Goal: Contribute content: Contribute content

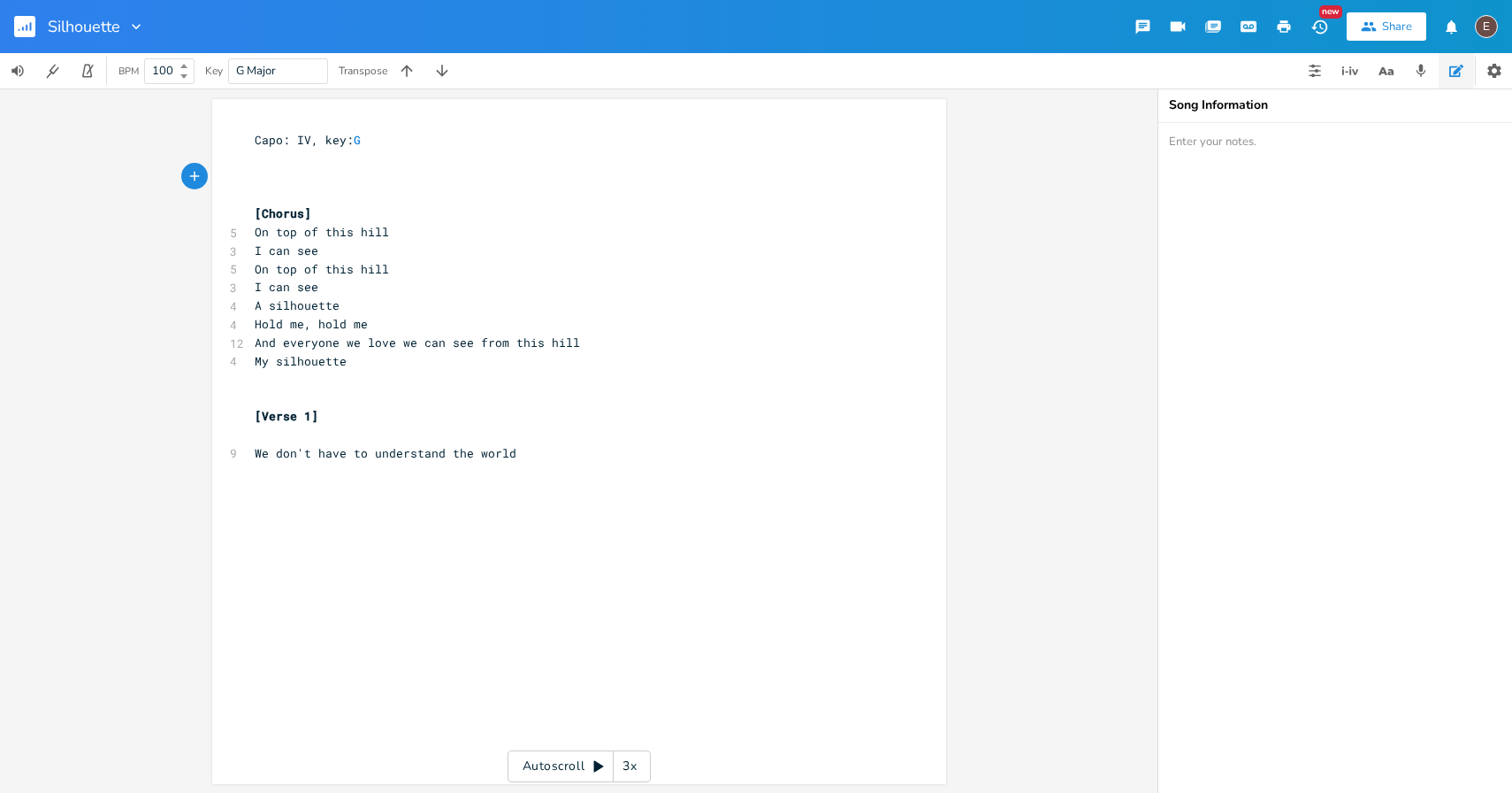
click at [15, 28] on rect "button" at bounding box center [24, 26] width 21 height 21
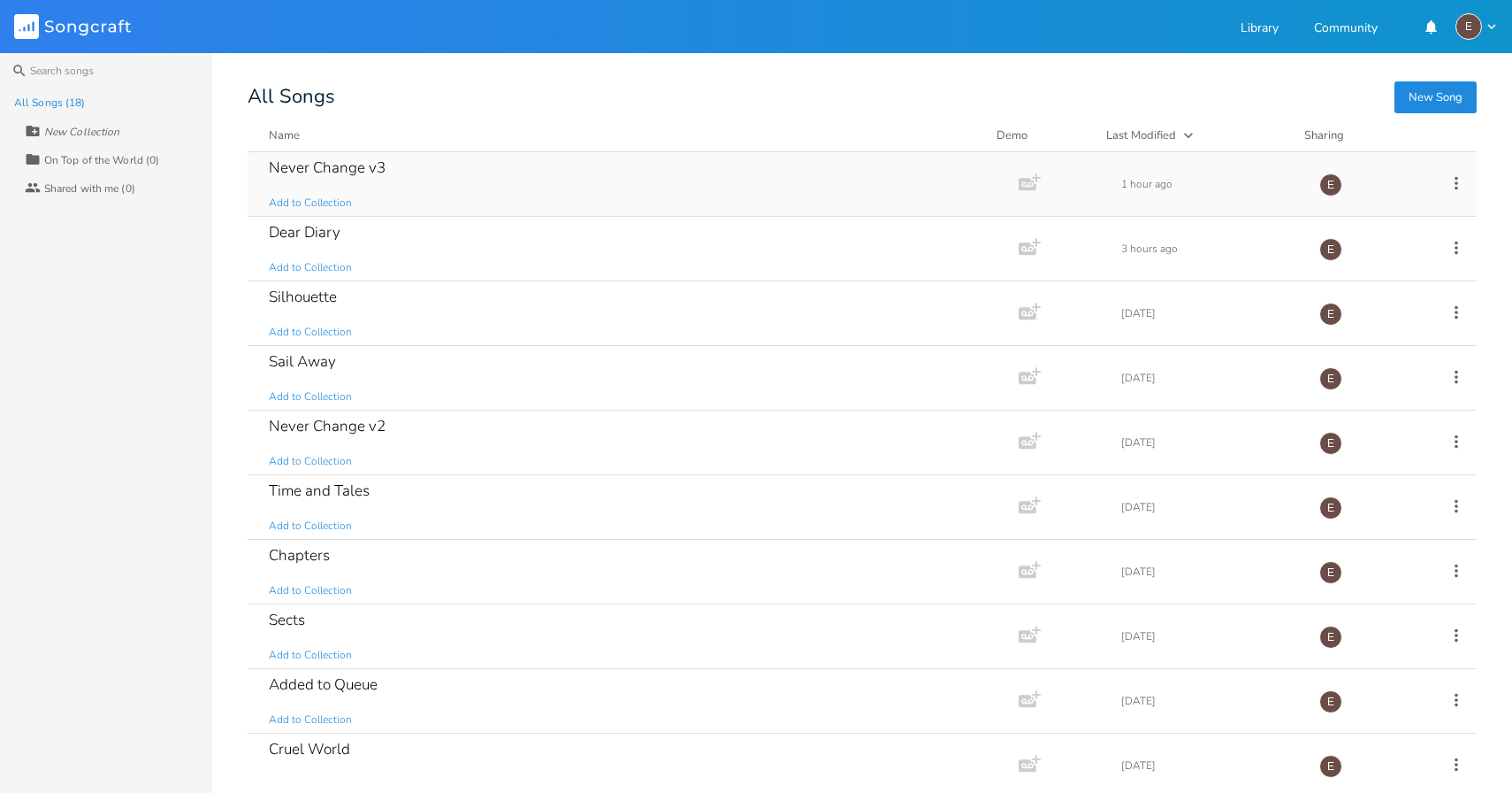
click at [452, 173] on div "Never Change v3 Add to Collection" at bounding box center [630, 184] width 721 height 63
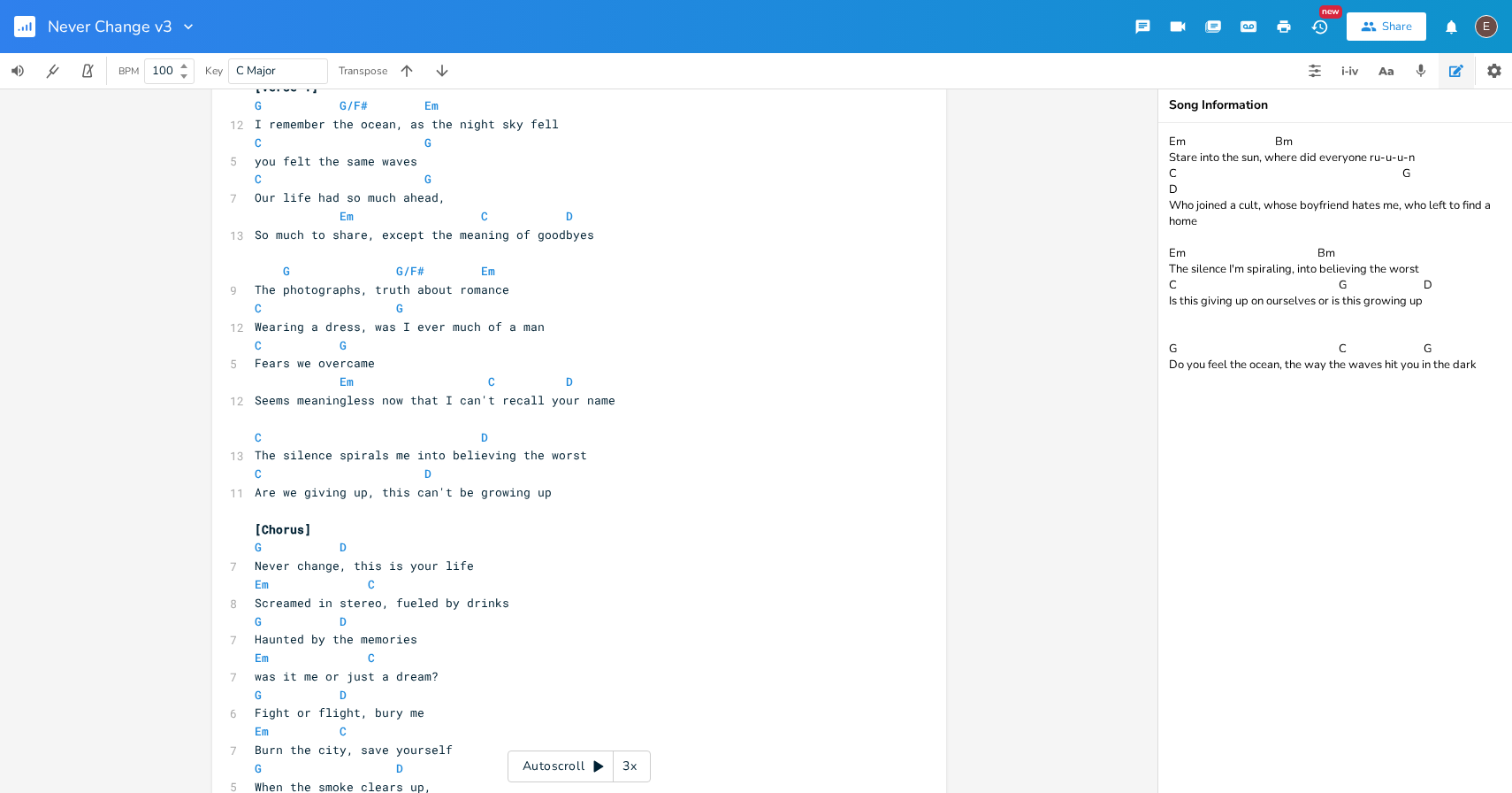
scroll to position [112, 0]
click at [358, 486] on span "Are we giving up, this can't be growing up" at bounding box center [403, 488] width 297 height 16
type textarea "on who we are"
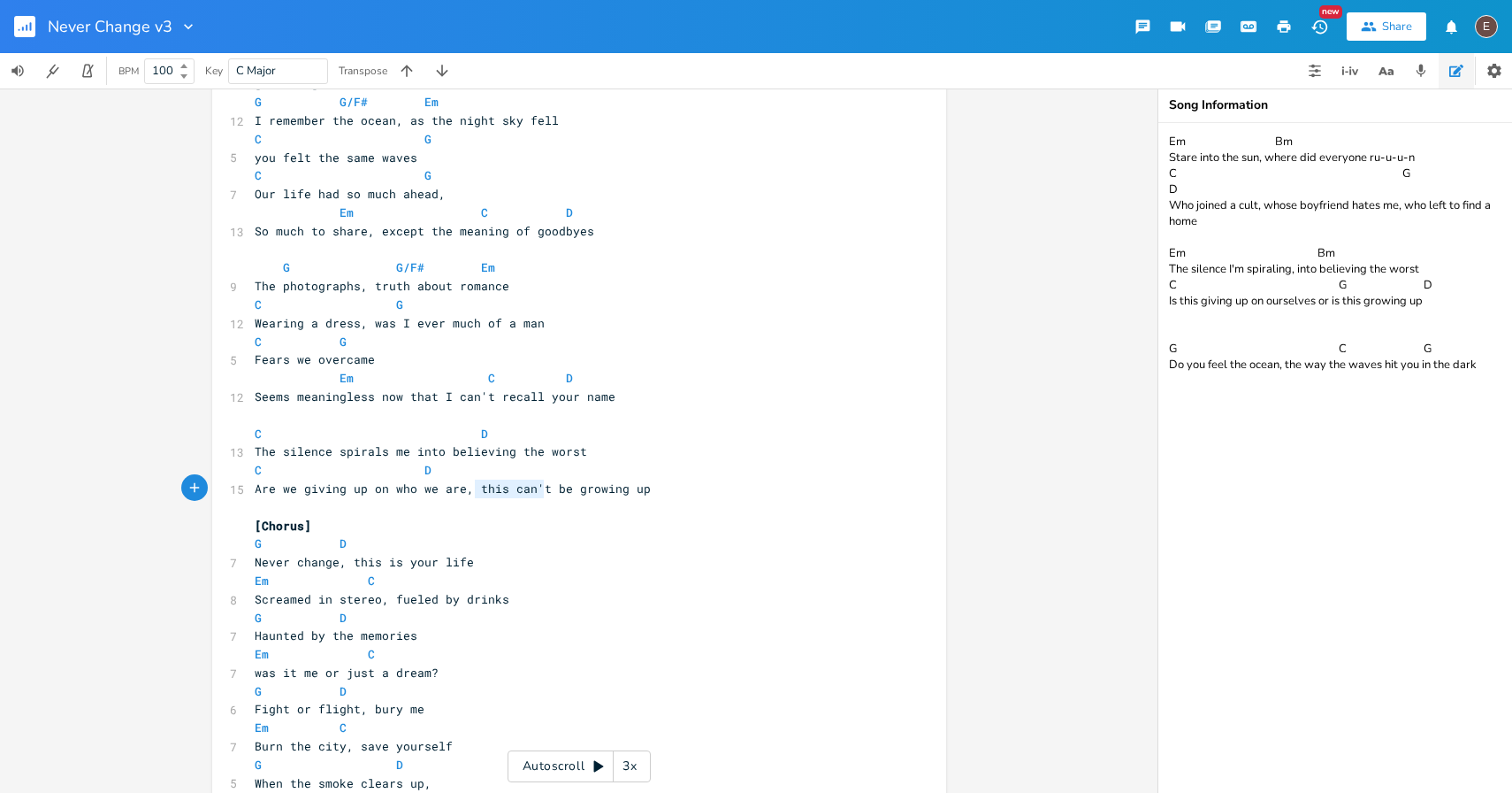
type textarea ", this can't"
drag, startPoint x: 537, startPoint y: 489, endPoint x: 458, endPoint y: 492, distance: 79.1
click at [458, 492] on span "Are we giving up on who we are, this can't be growing up" at bounding box center [453, 488] width 396 height 16
type textarea ", is this"
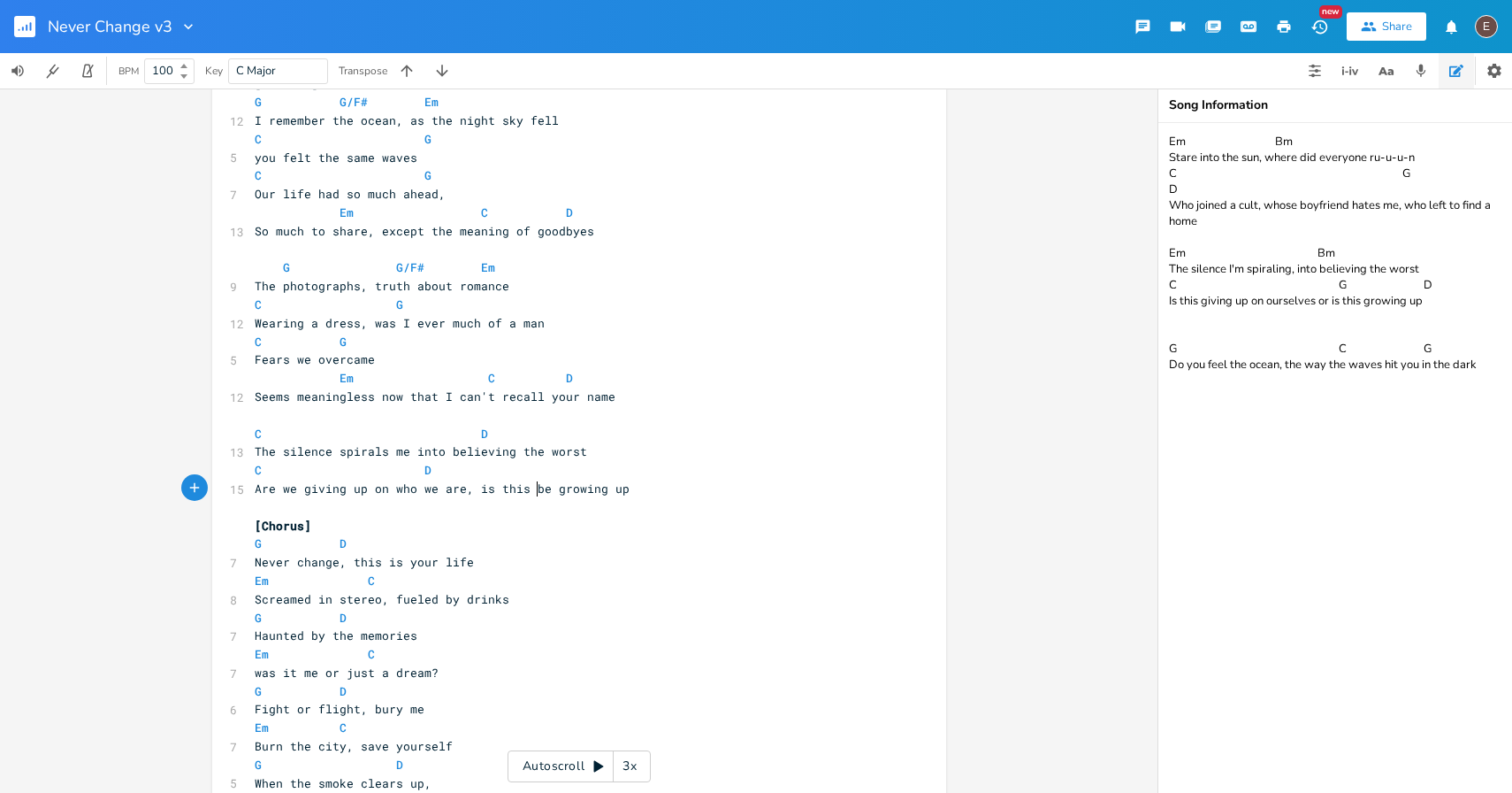
click at [535, 493] on span "Are we giving up on who we are, is this be growing up" at bounding box center [442, 488] width 375 height 16
type textarea "be"
click at [535, 493] on span "Are we giving up on who we are, is this be growing up" at bounding box center [442, 488] width 375 height 16
click at [413, 471] on span at bounding box center [410, 470] width 29 height 19
click at [605, 490] on pre "Are we giving up on who we are, is this growing up" at bounding box center [570, 488] width 638 height 19
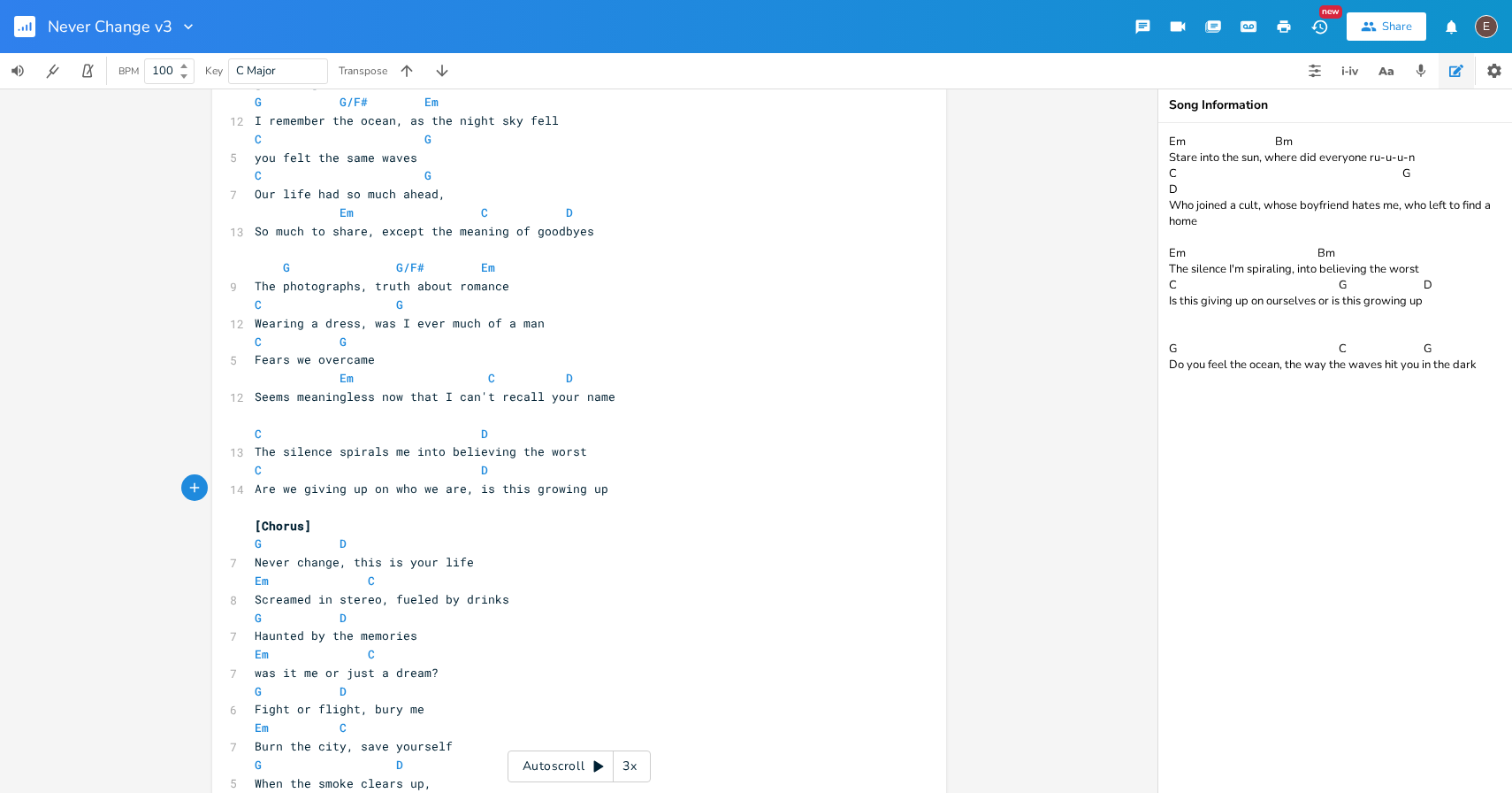
scroll to position [133, 0]
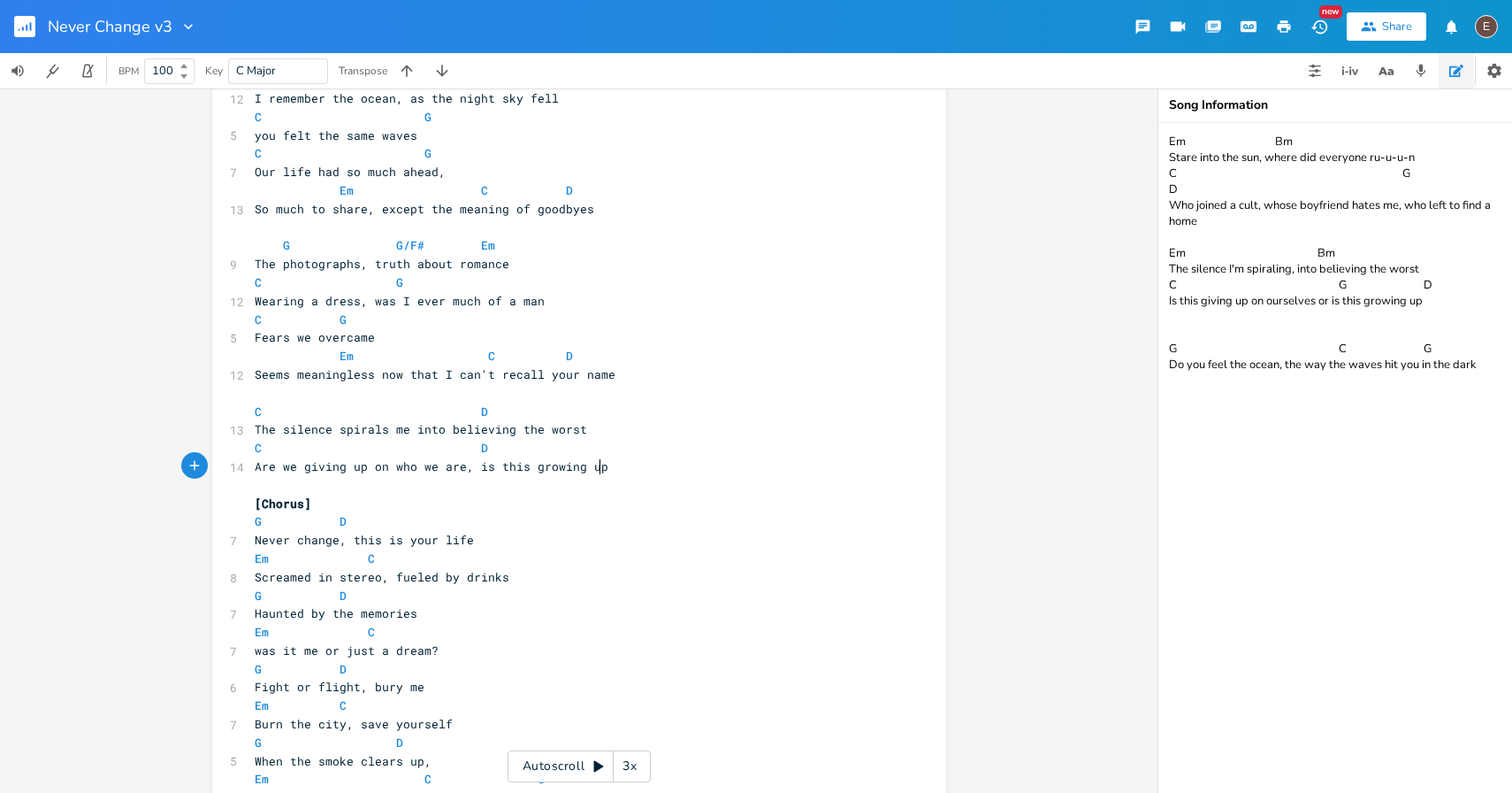
type textarea "?"
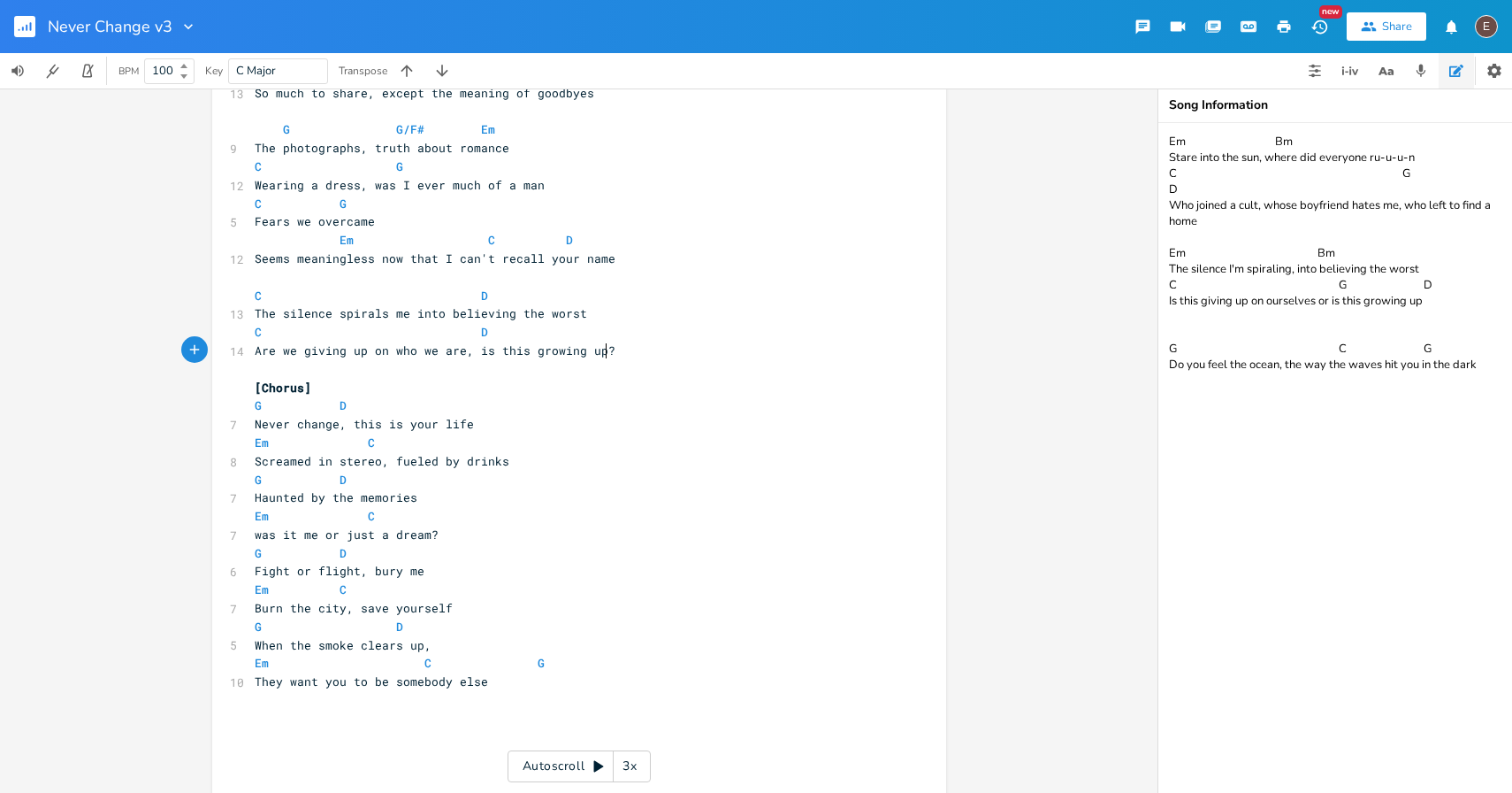
scroll to position [252, 0]
click at [454, 459] on span "Screamed in stereo, fueled by drinks" at bounding box center [382, 459] width 255 height 16
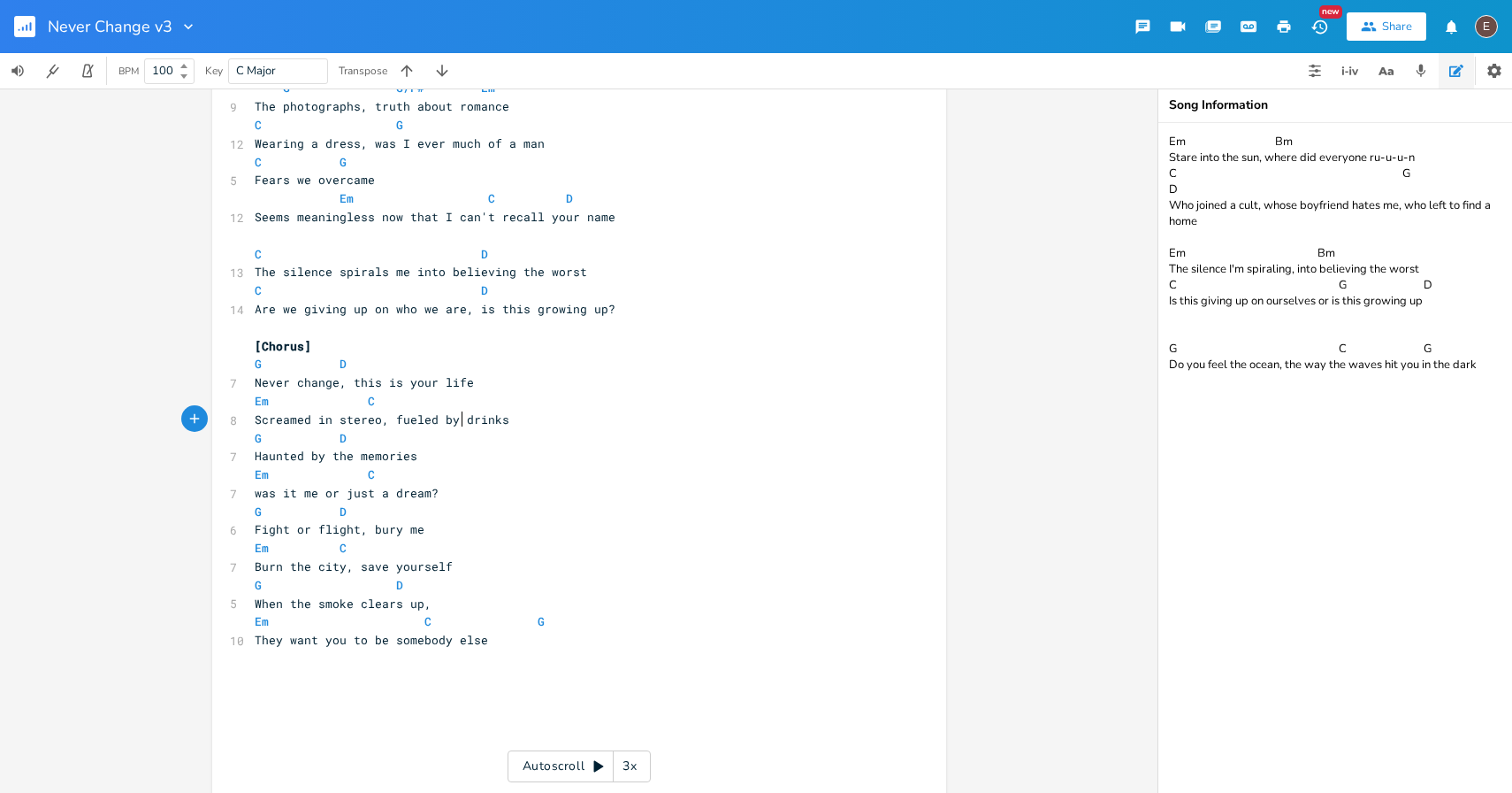
scroll to position [297, 0]
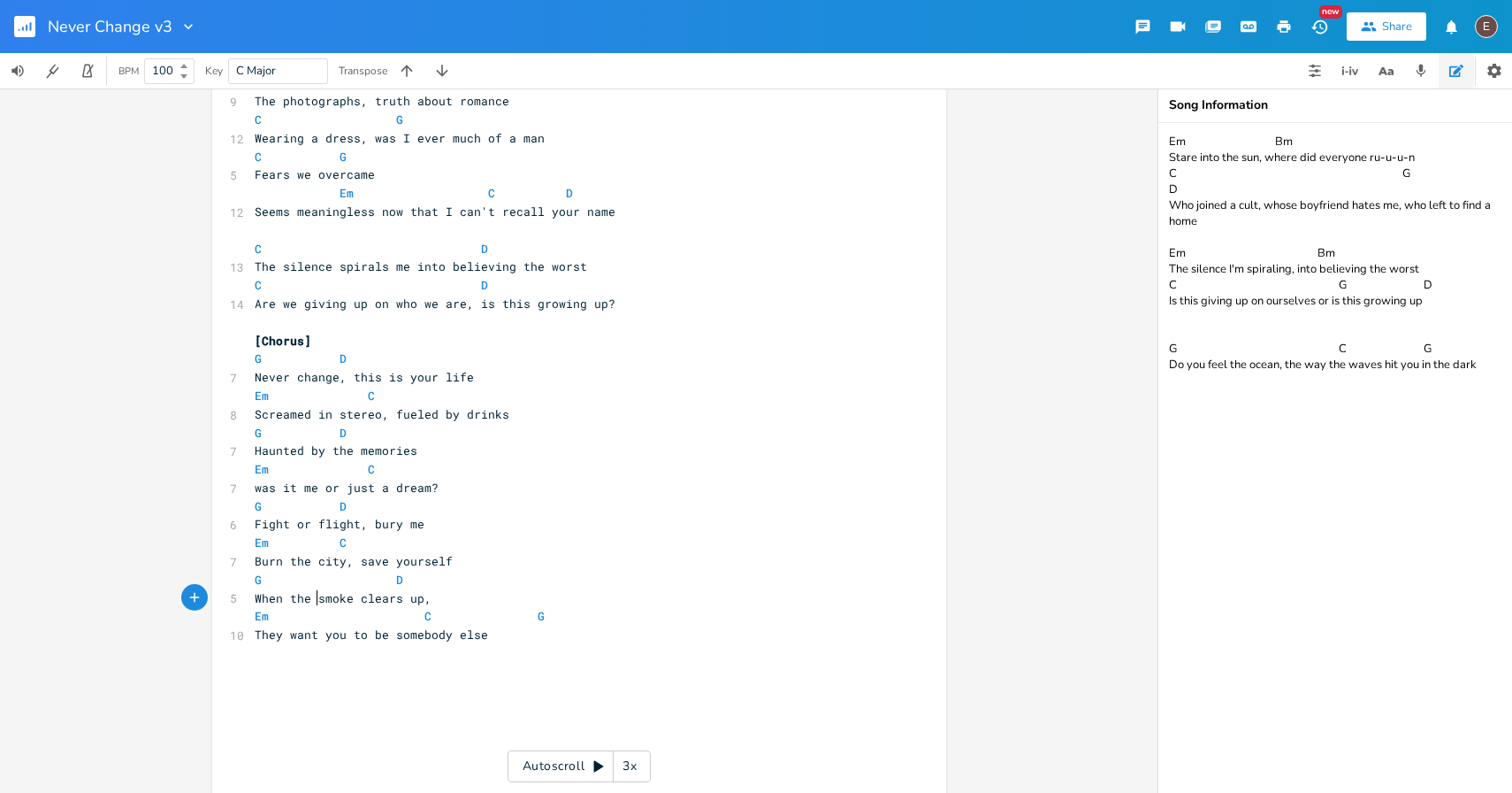
type textarea "When the"
drag, startPoint x: 307, startPoint y: 601, endPoint x: 223, endPoint y: 601, distance: 84.0
click at [222, 601] on div "When the x [Intro] G - D - G - D ​ [Verse 1] G G/F# Em 12 I remember the ocean,…" at bounding box center [579, 659] width 734 height 1714
click at [394, 628] on span "They want you to be somebody else" at bounding box center [372, 635] width 233 height 16
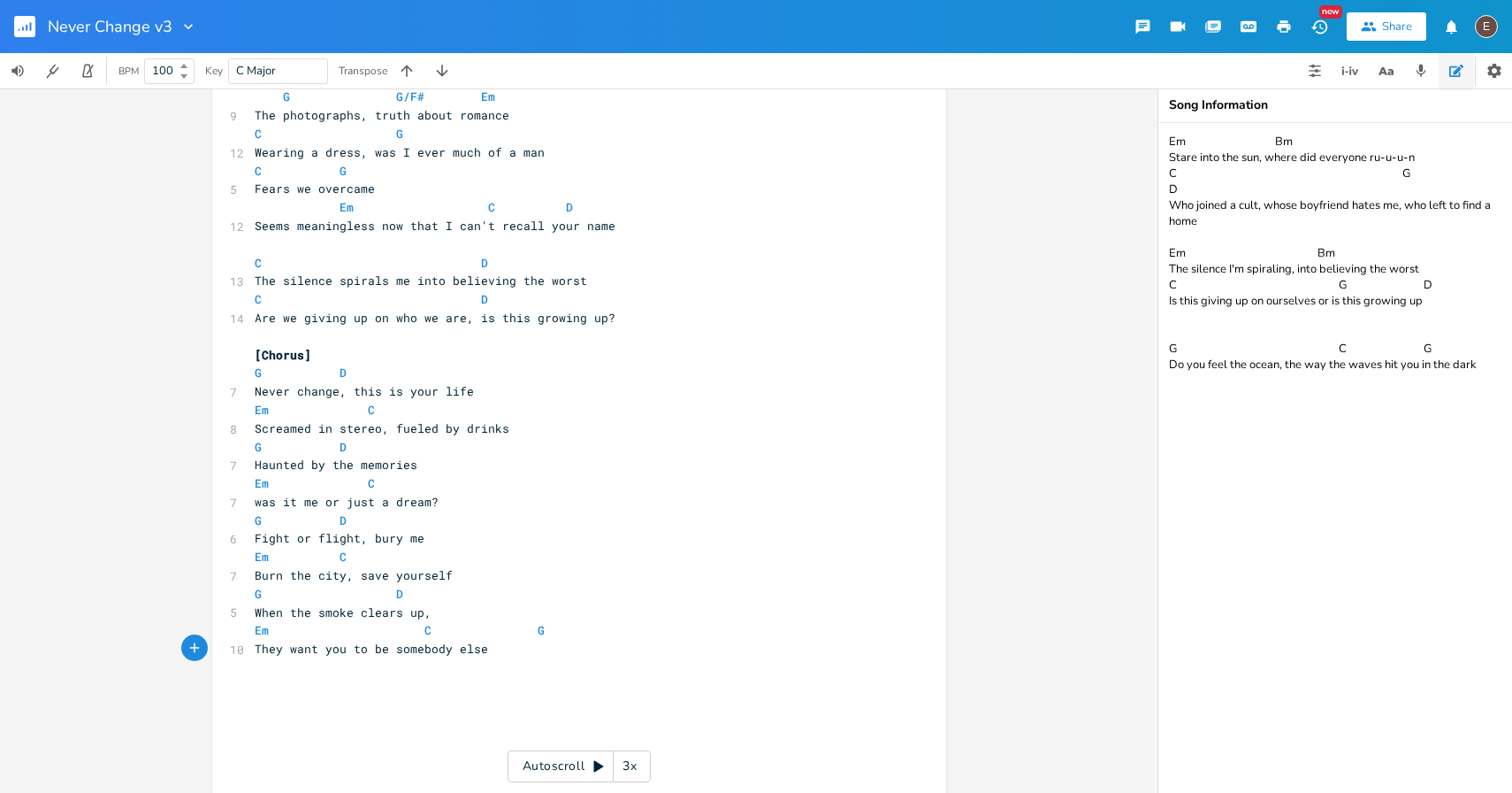
scroll to position [285, 0]
type textarea "Never change"
drag, startPoint x: 331, startPoint y: 391, endPoint x: 234, endPoint y: 392, distance: 97.0
click at [234, 392] on div "Never change x [Intro] G - D - G - D ​ [Verse 1] G G/F# Em 12 I remember the oc…" at bounding box center [579, 670] width 734 height 1714
click at [350, 392] on span "Never change, this is your life" at bounding box center [365, 389] width 219 height 16
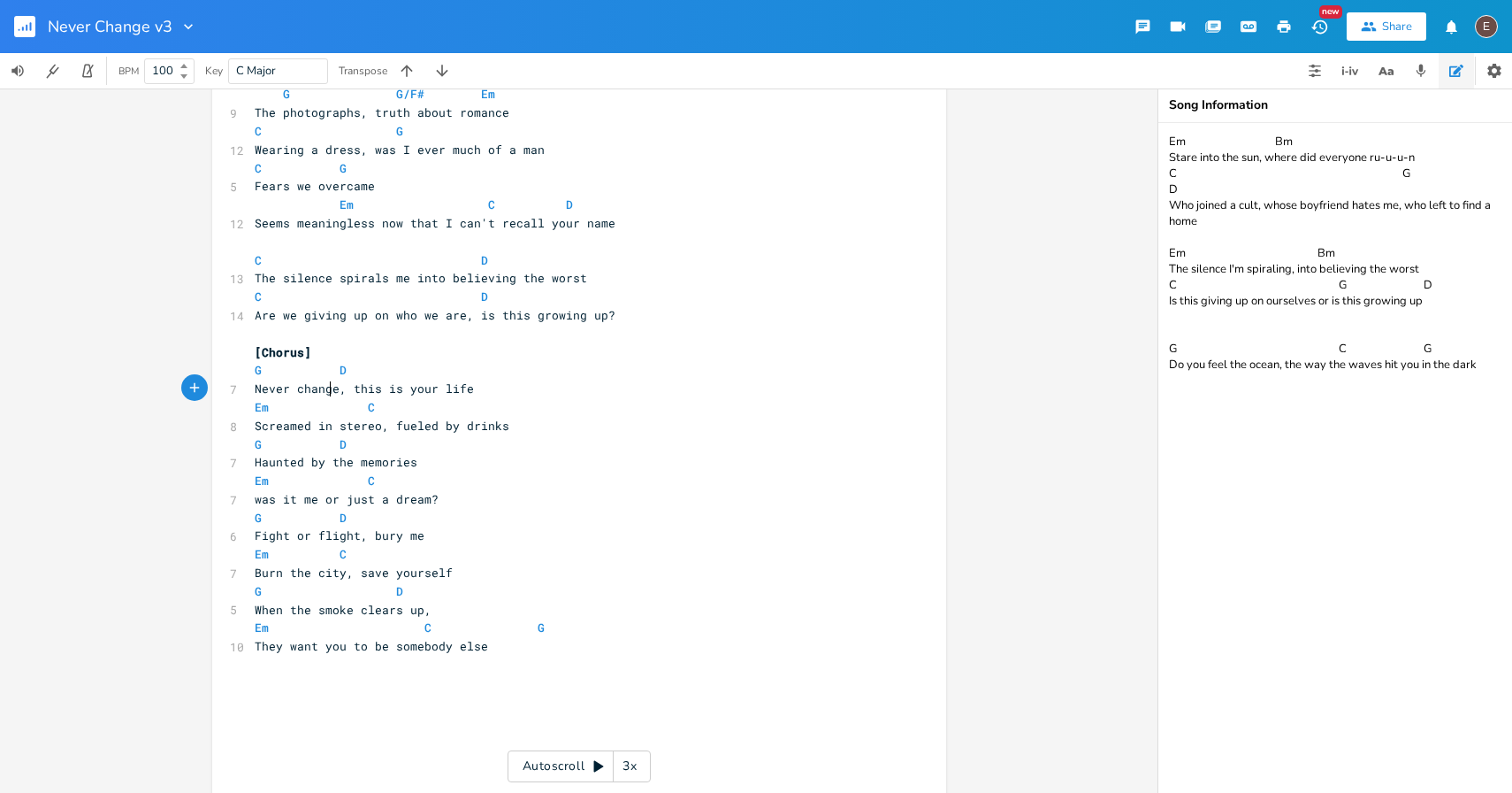
click at [328, 393] on span "Never change, this is your life" at bounding box center [365, 389] width 219 height 16
click at [328, 390] on span "Never change, this is your life" at bounding box center [365, 389] width 219 height 16
type textarea "Never change"
drag, startPoint x: 331, startPoint y: 392, endPoint x: 248, endPoint y: 394, distance: 83.0
click at [251, 394] on pre "Never change, this is your life" at bounding box center [570, 389] width 638 height 19
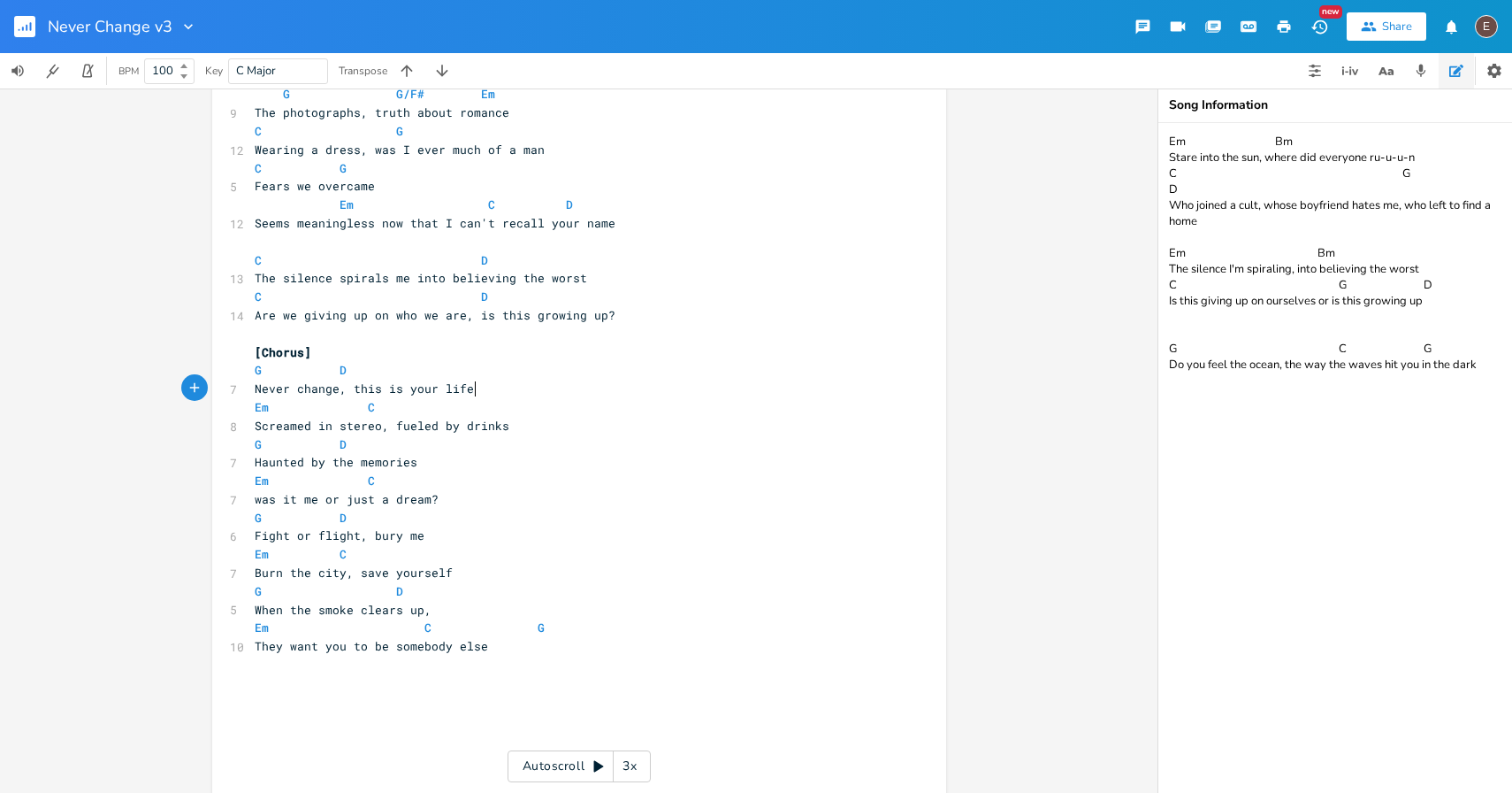
click at [496, 392] on pre "Never change, this is your life" at bounding box center [570, 389] width 638 height 19
click at [580, 638] on pre "They want you to be somebody else" at bounding box center [570, 646] width 638 height 19
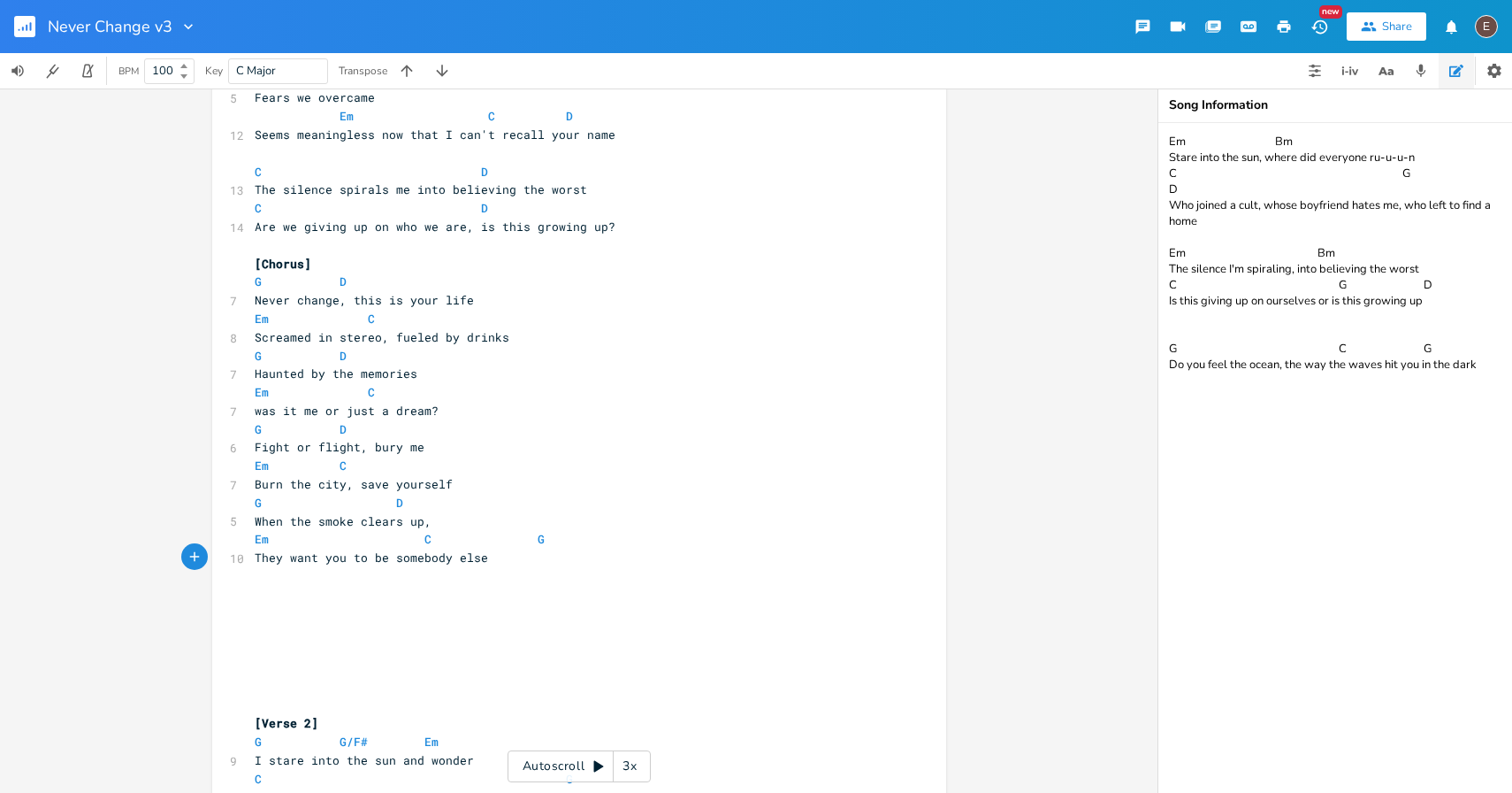
scroll to position [359, 0]
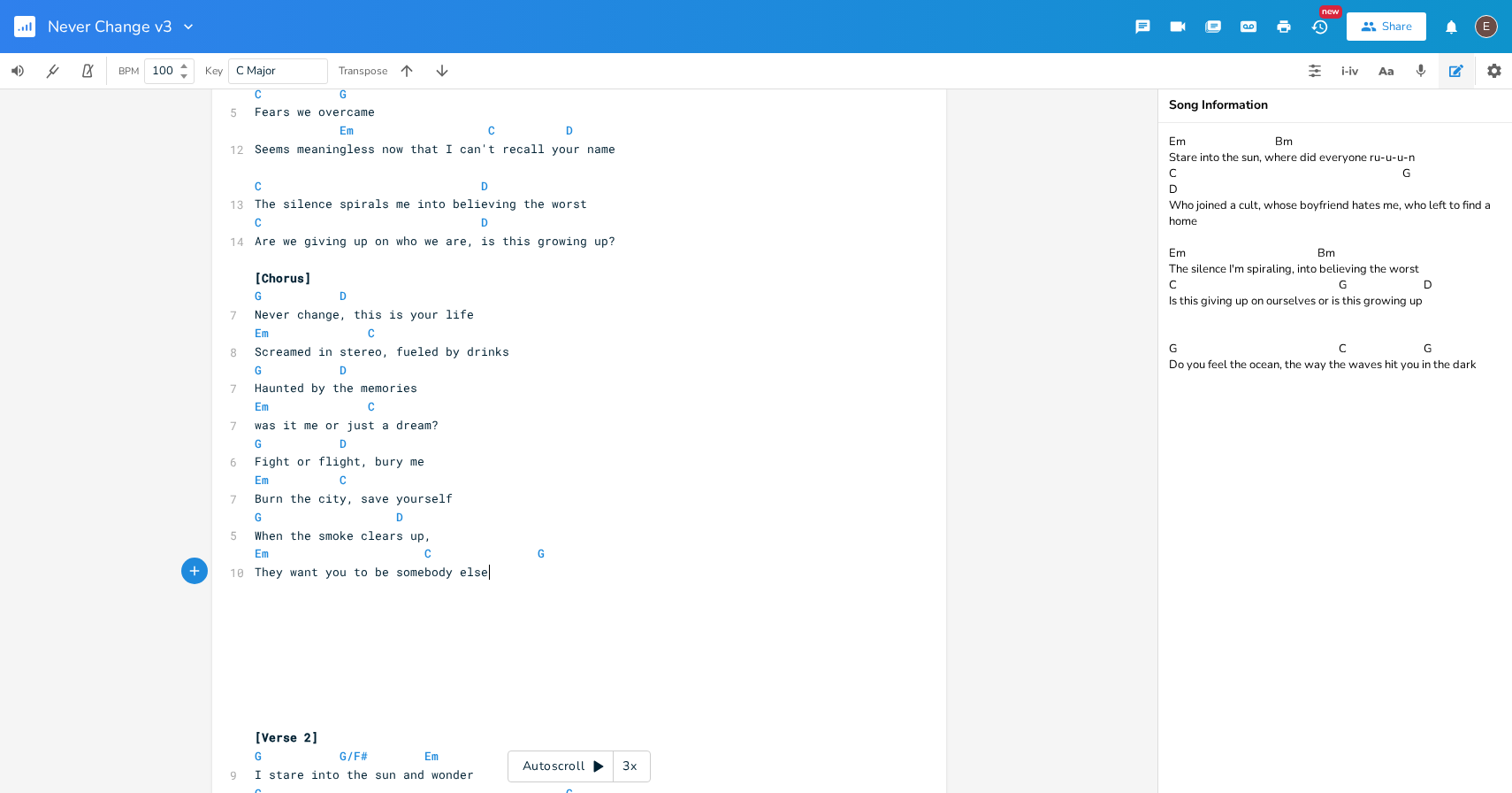
click at [433, 634] on pre "​" at bounding box center [570, 628] width 638 height 19
type textarea "G D"
type textarea "Never change I hear in stereo,"
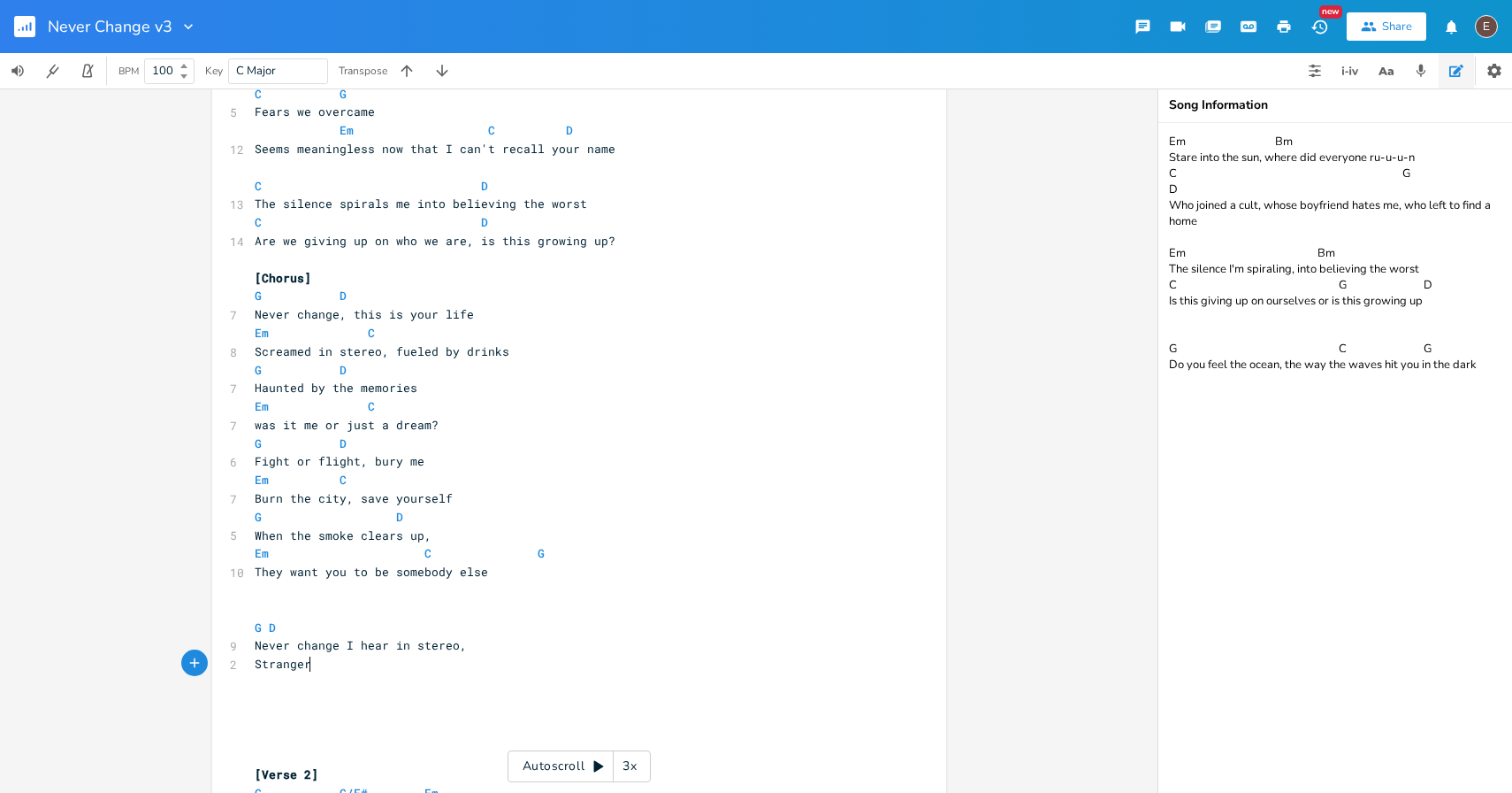
scroll to position [0, 53]
type textarea "Strangers on a [DATE] night"
click at [314, 664] on span "Strangers on a [DATE] night" at bounding box center [350, 663] width 191 height 16
click at [255, 665] on span "Strangers on a [DATE] night" at bounding box center [350, 663] width 191 height 16
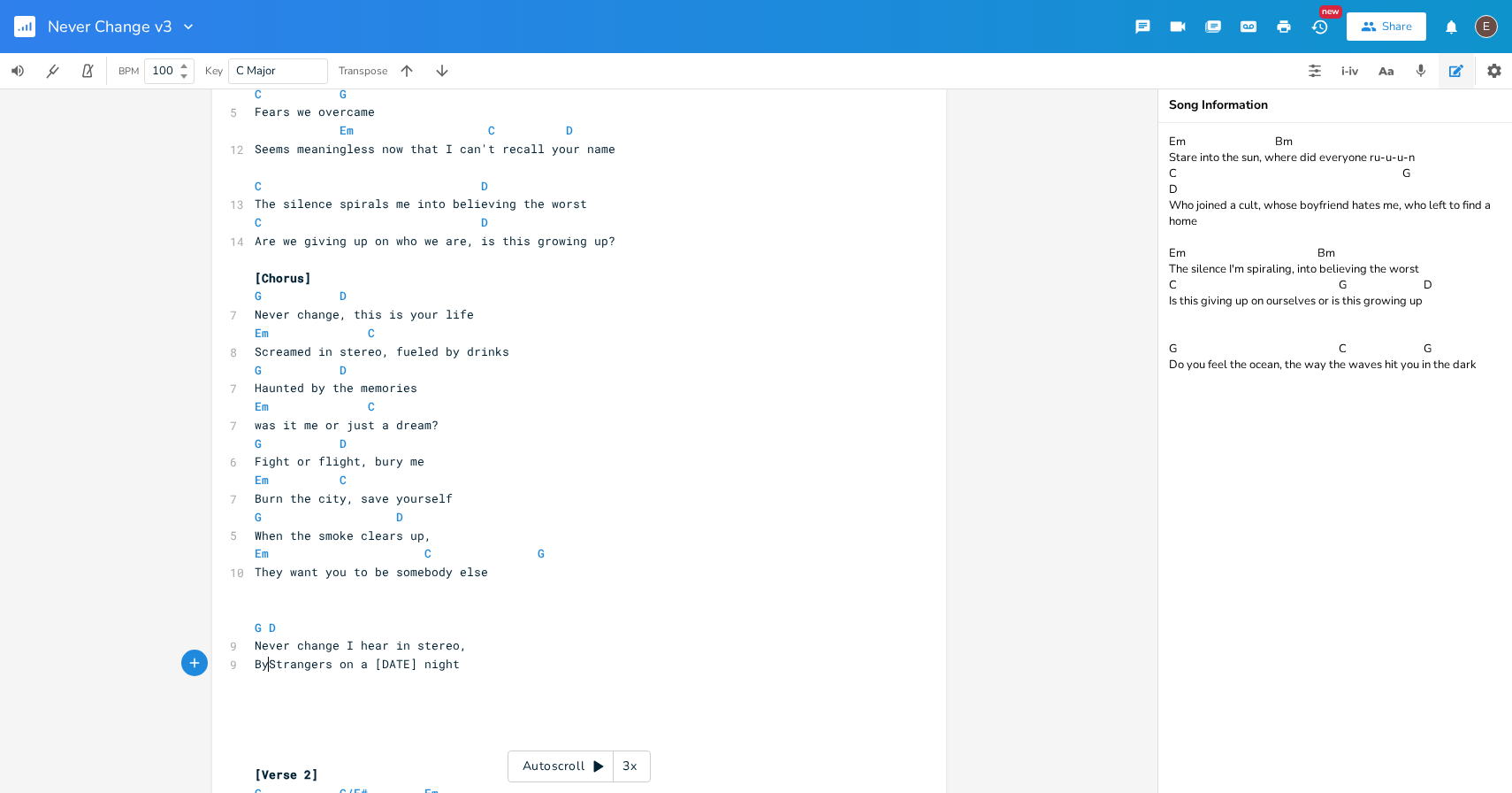
type textarea "By"
type textarea "s"
click at [467, 658] on span "By strangers on a [DATE] night" at bounding box center [361, 663] width 212 height 16
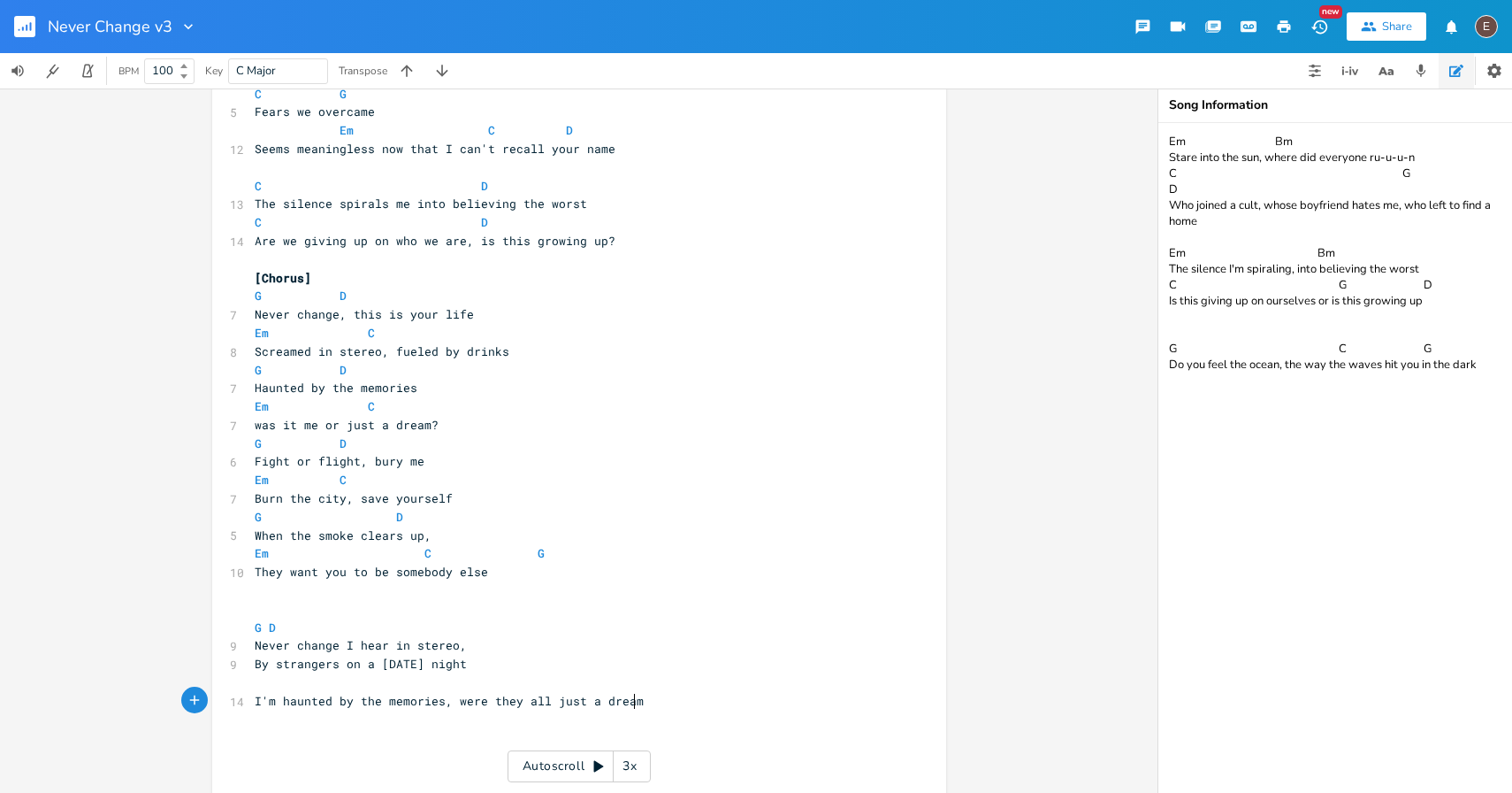
type textarea "I'm haunted by the memories, were they all just a dream?"
click at [452, 699] on span "I'm haunted by the memories, were they all just a dream?" at bounding box center [453, 701] width 396 height 16
type textarea "W"
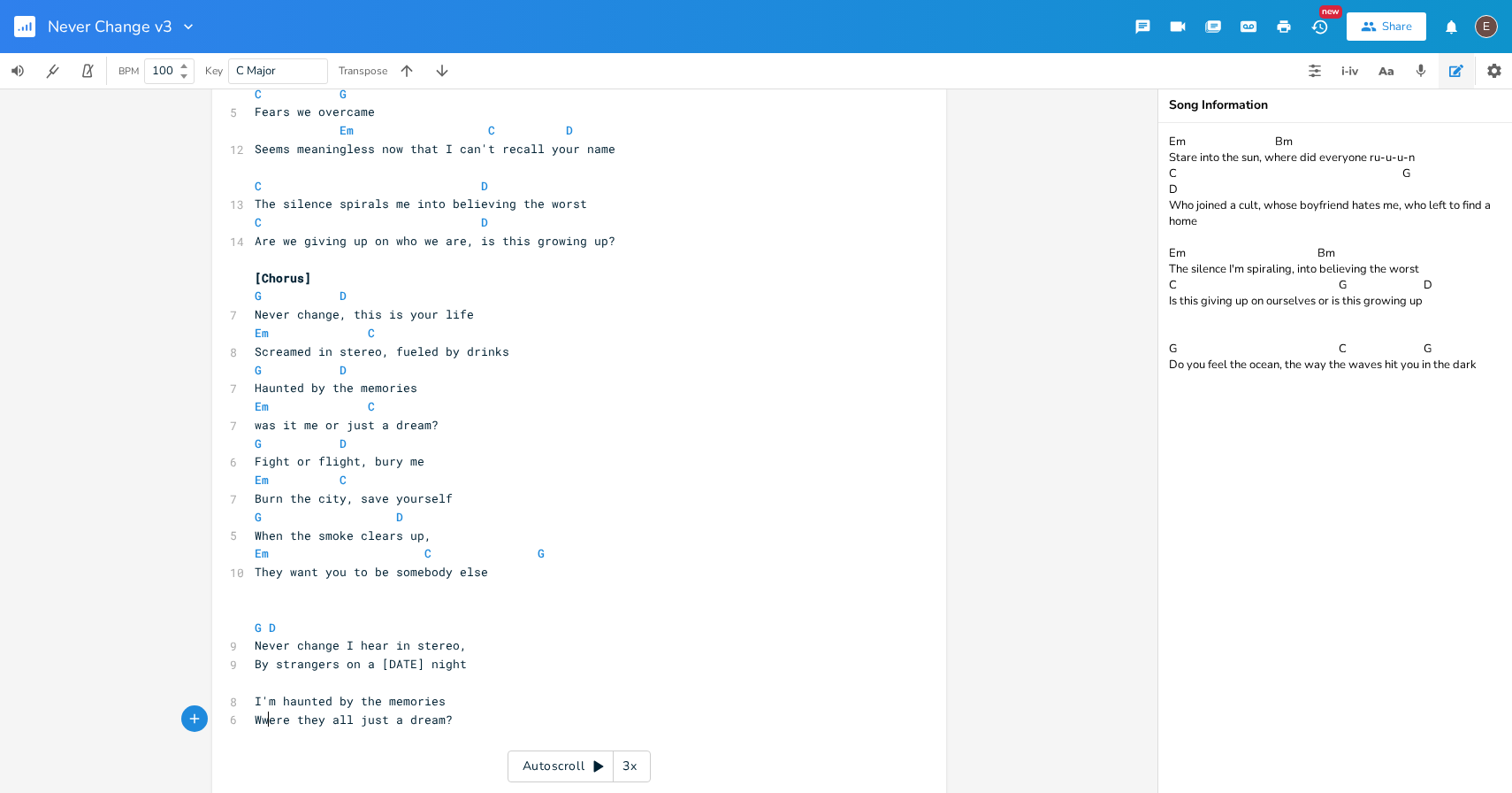
type textarea "e"
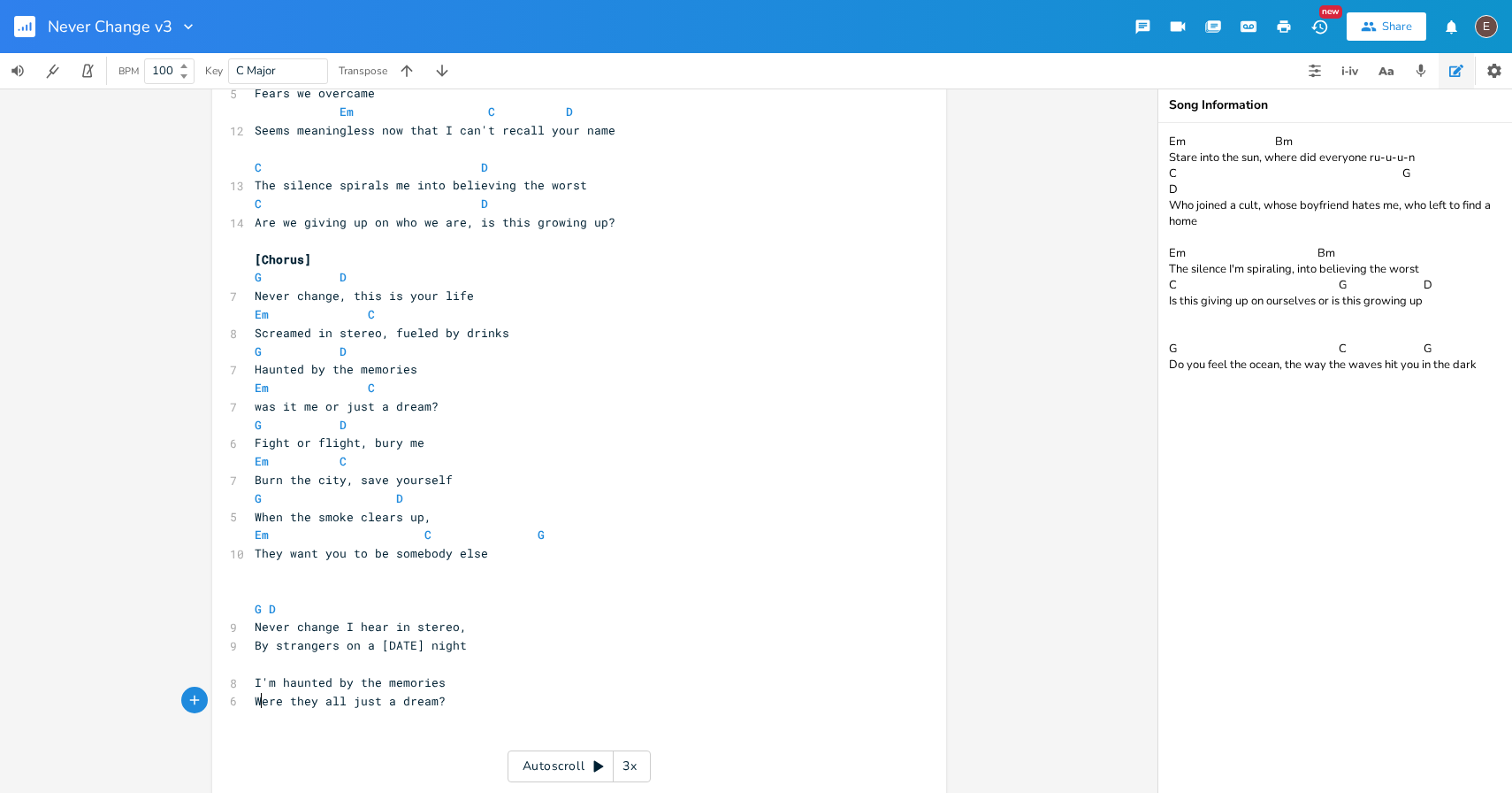
click at [428, 702] on span "Were they all just a dream?" at bounding box center [350, 701] width 191 height 16
click at [319, 701] on span "Were they all just a dream?" at bounding box center [350, 701] width 191 height 16
click at [251, 699] on pre "Were they all just a dream?" at bounding box center [570, 701] width 638 height 19
type textarea "Why"
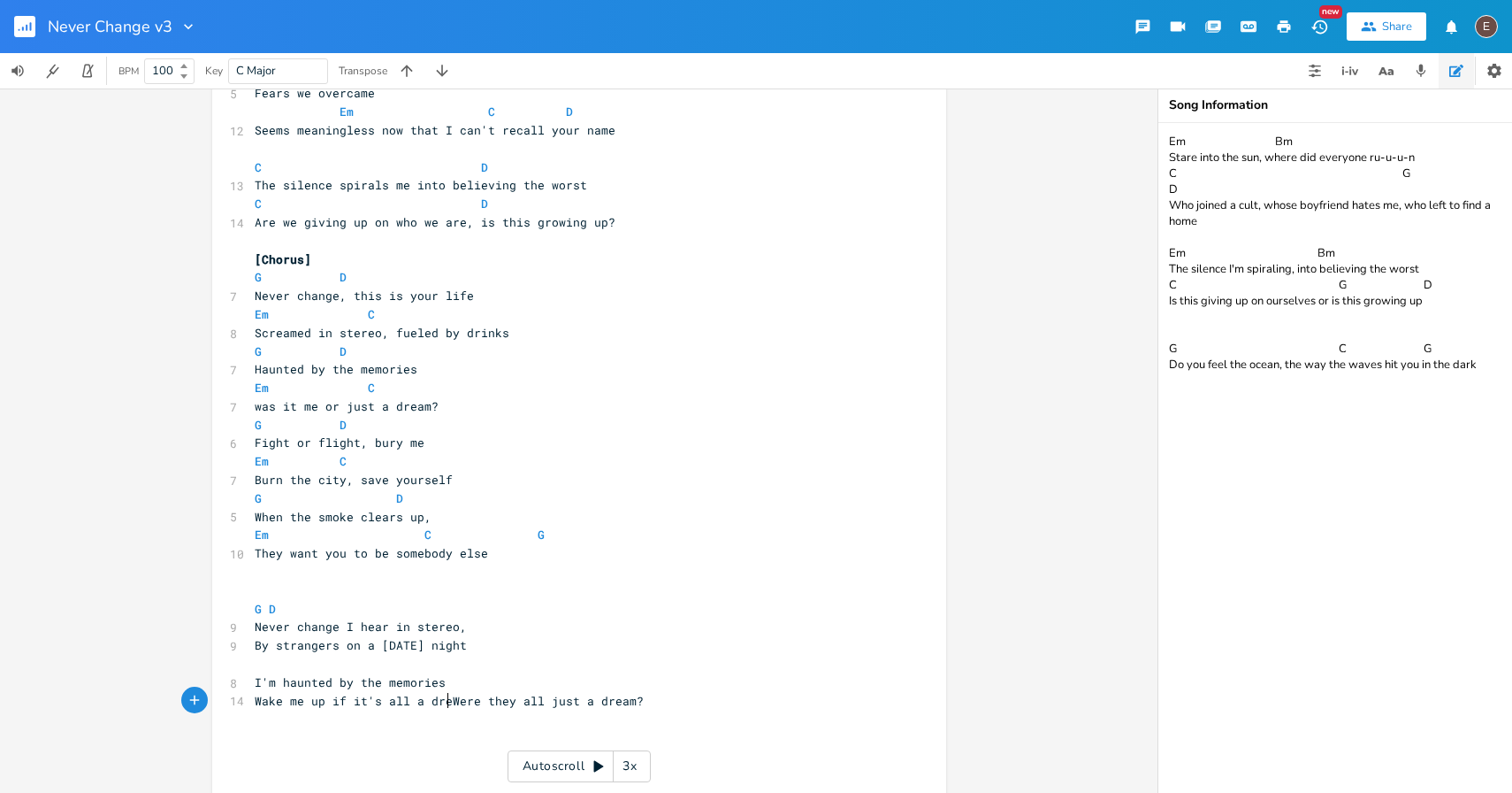
type textarea "Wake me up if it's all a dream"
click at [293, 730] on pre "​" at bounding box center [570, 738] width 638 height 19
type textarea "Fight or flight, bury me"
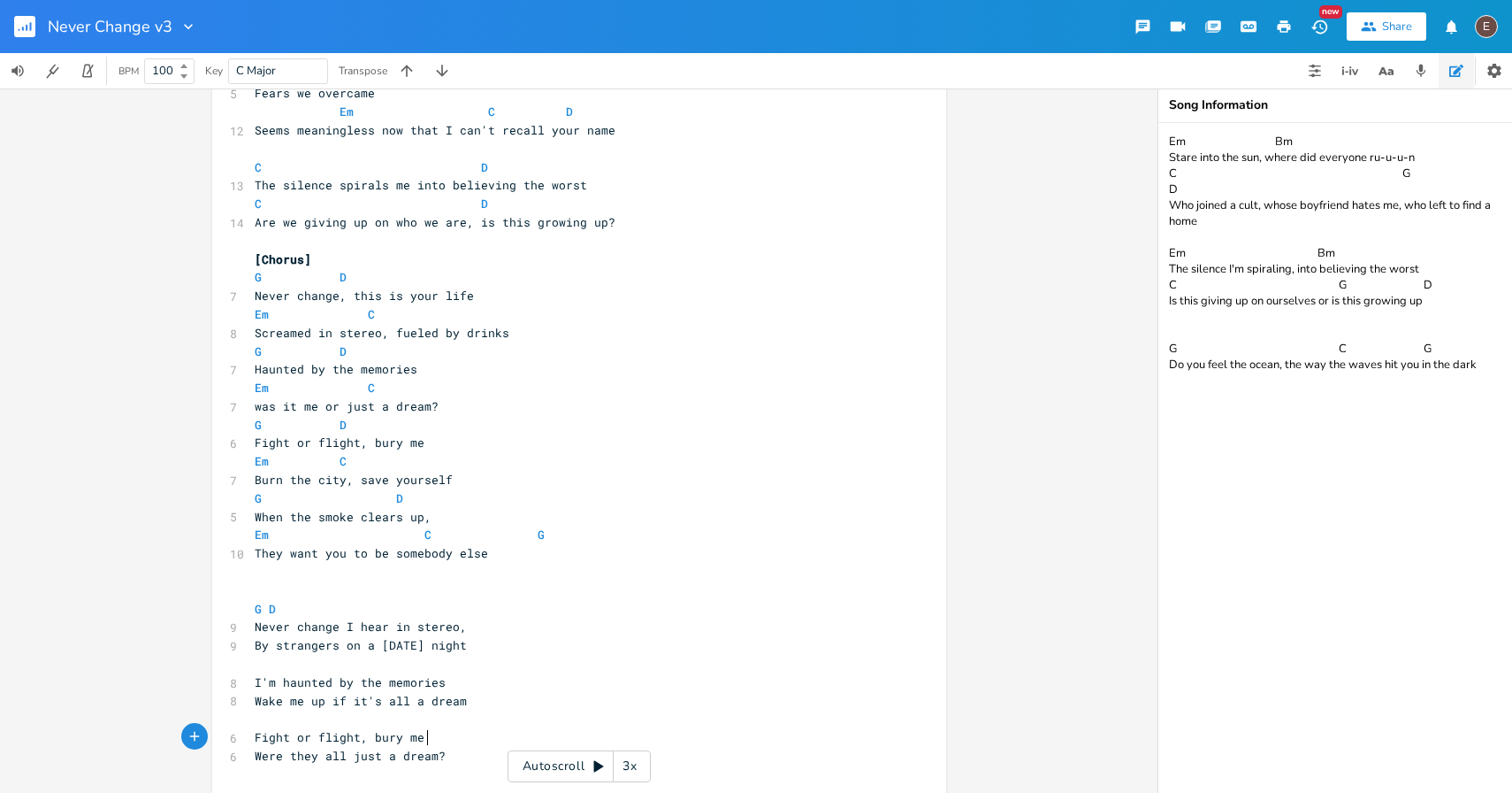
click at [368, 738] on span "Fight or flight, bury me" at bounding box center [340, 737] width 170 height 16
drag, startPoint x: 429, startPoint y: 737, endPoint x: 367, endPoint y: 739, distance: 62.0
click at [367, 739] on pre "Fight or flight, bury me" at bounding box center [570, 738] width 638 height 19
type textarea "burn the city"
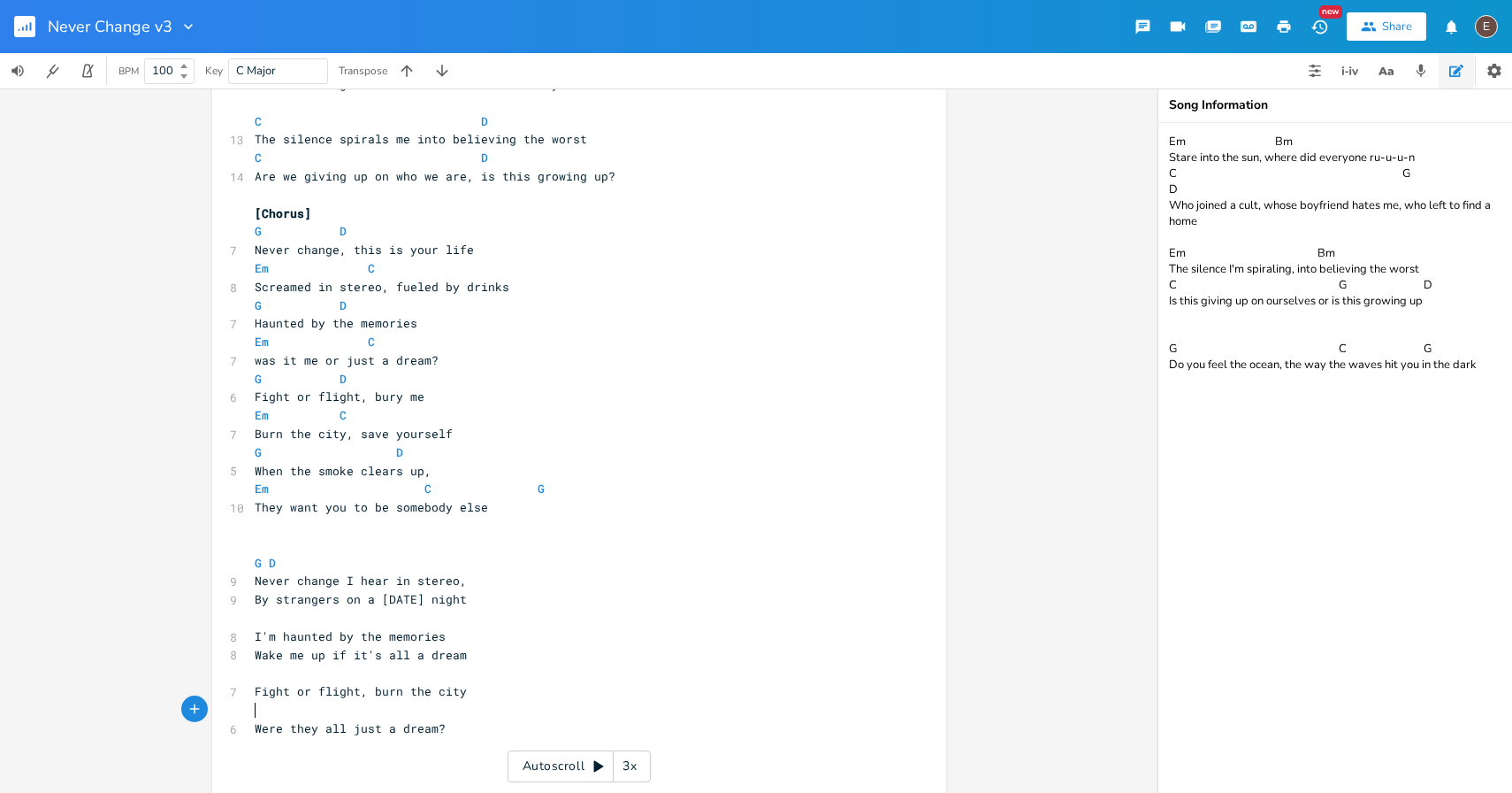
scroll to position [429, 0]
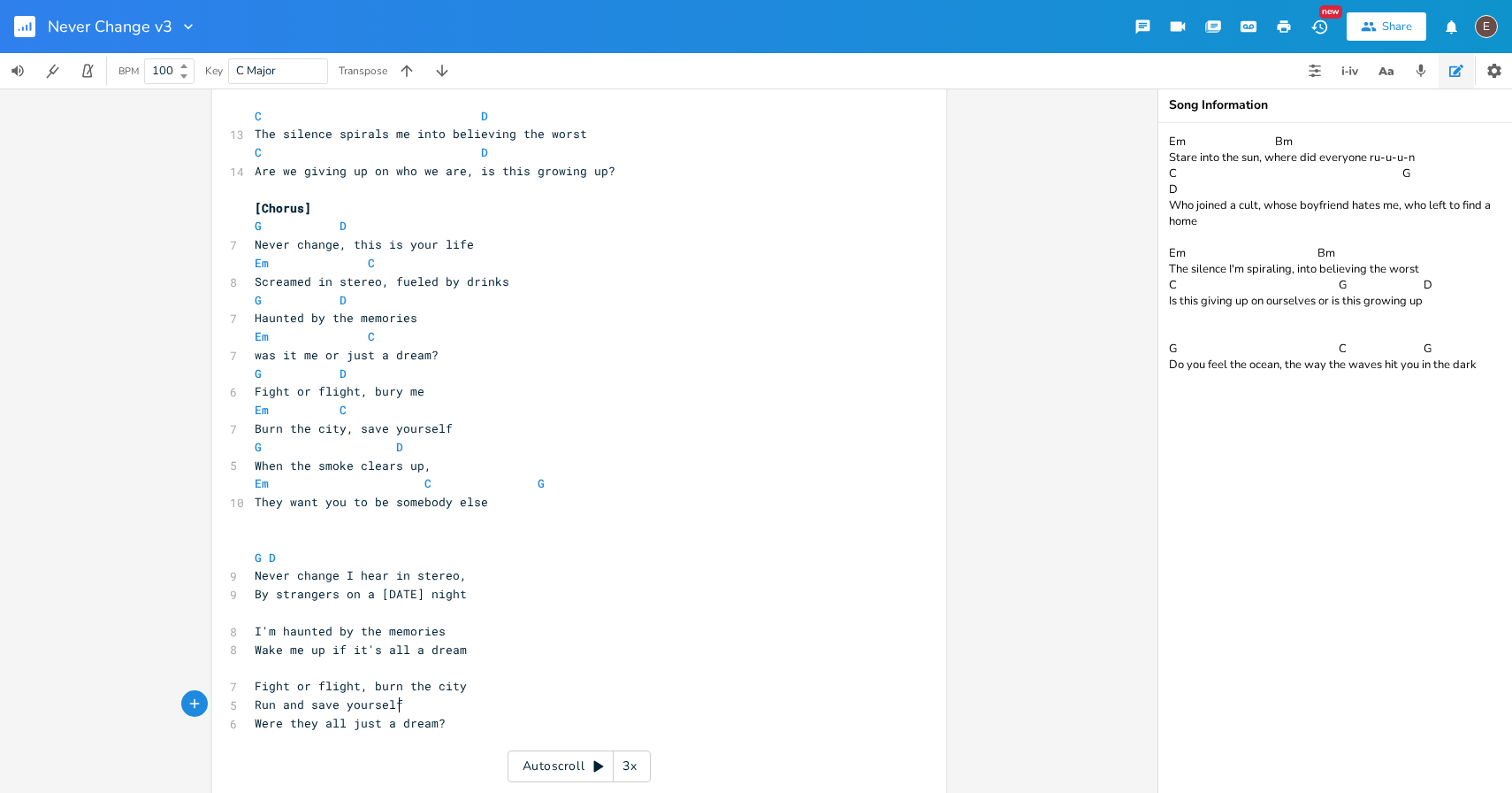
type textarea "Run and save yourself"
type textarea ", because"
type textarea "When the smoke clears up"
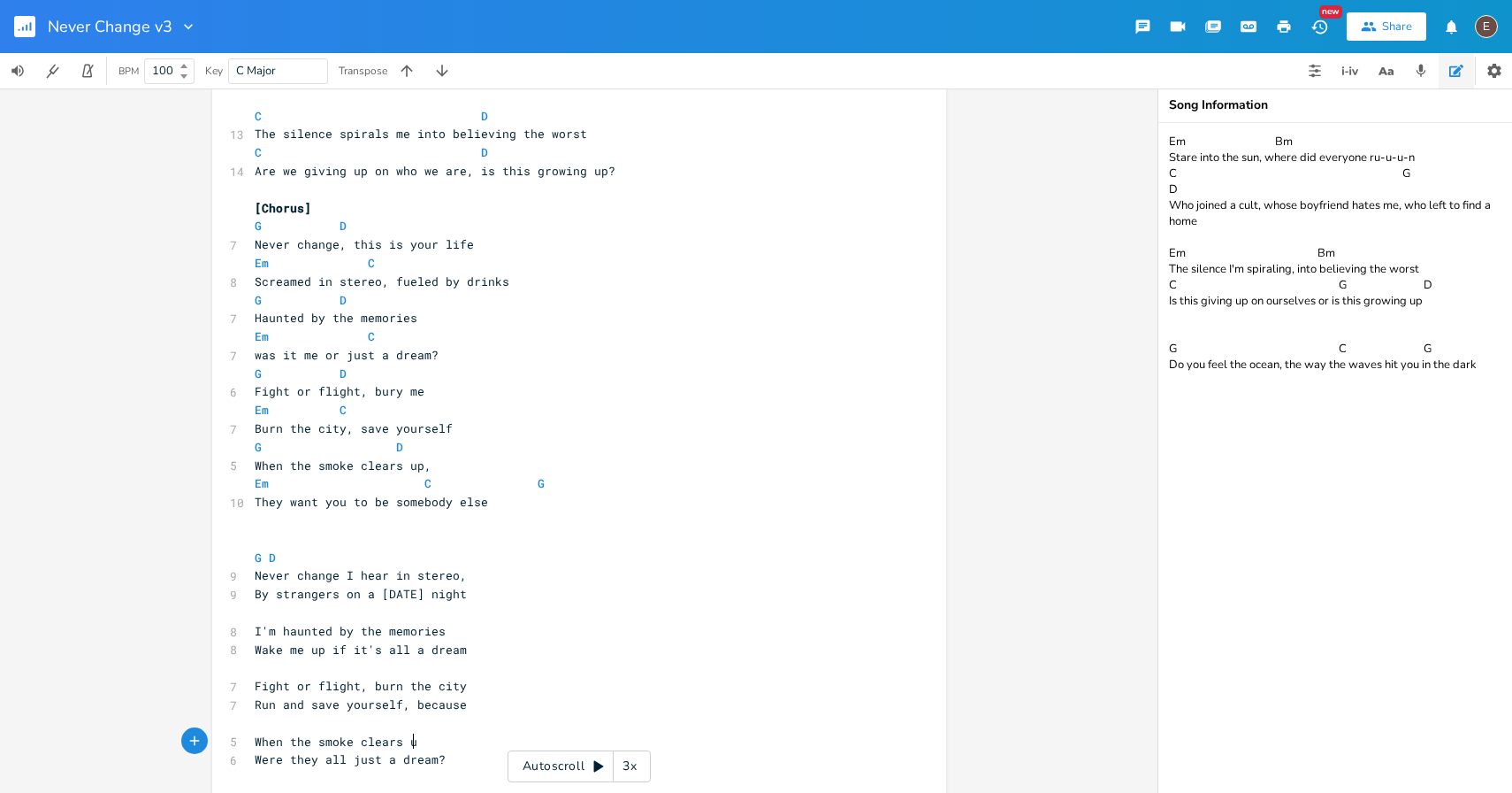
scroll to position [0, 143]
click at [307, 738] on span "When the smoke clears up" at bounding box center [340, 742] width 170 height 16
type textarea "fires"
type textarea "smoke"
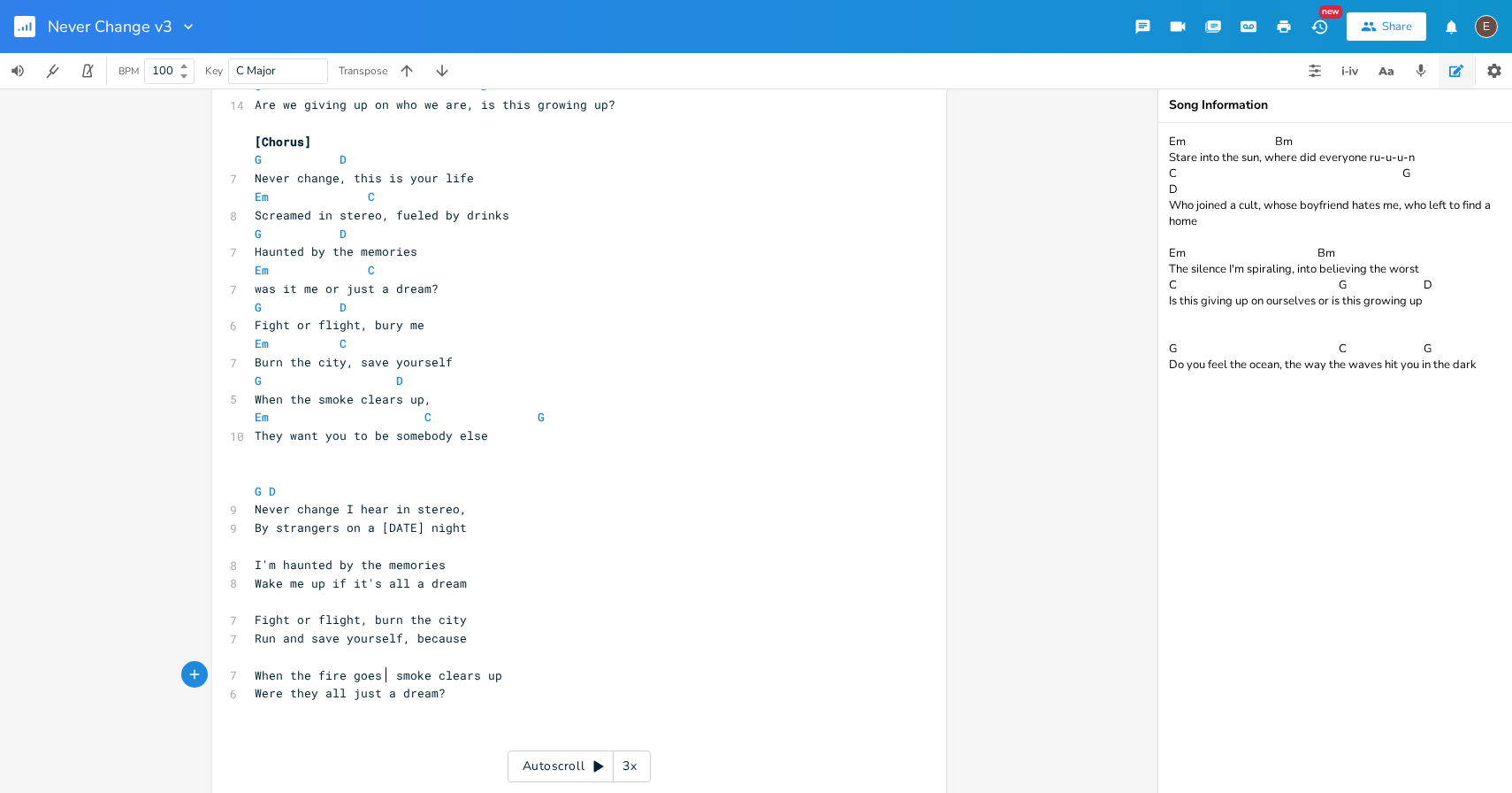
scroll to position [0, 40]
type textarea "goes out,"
type textarea "Out of the smoke"
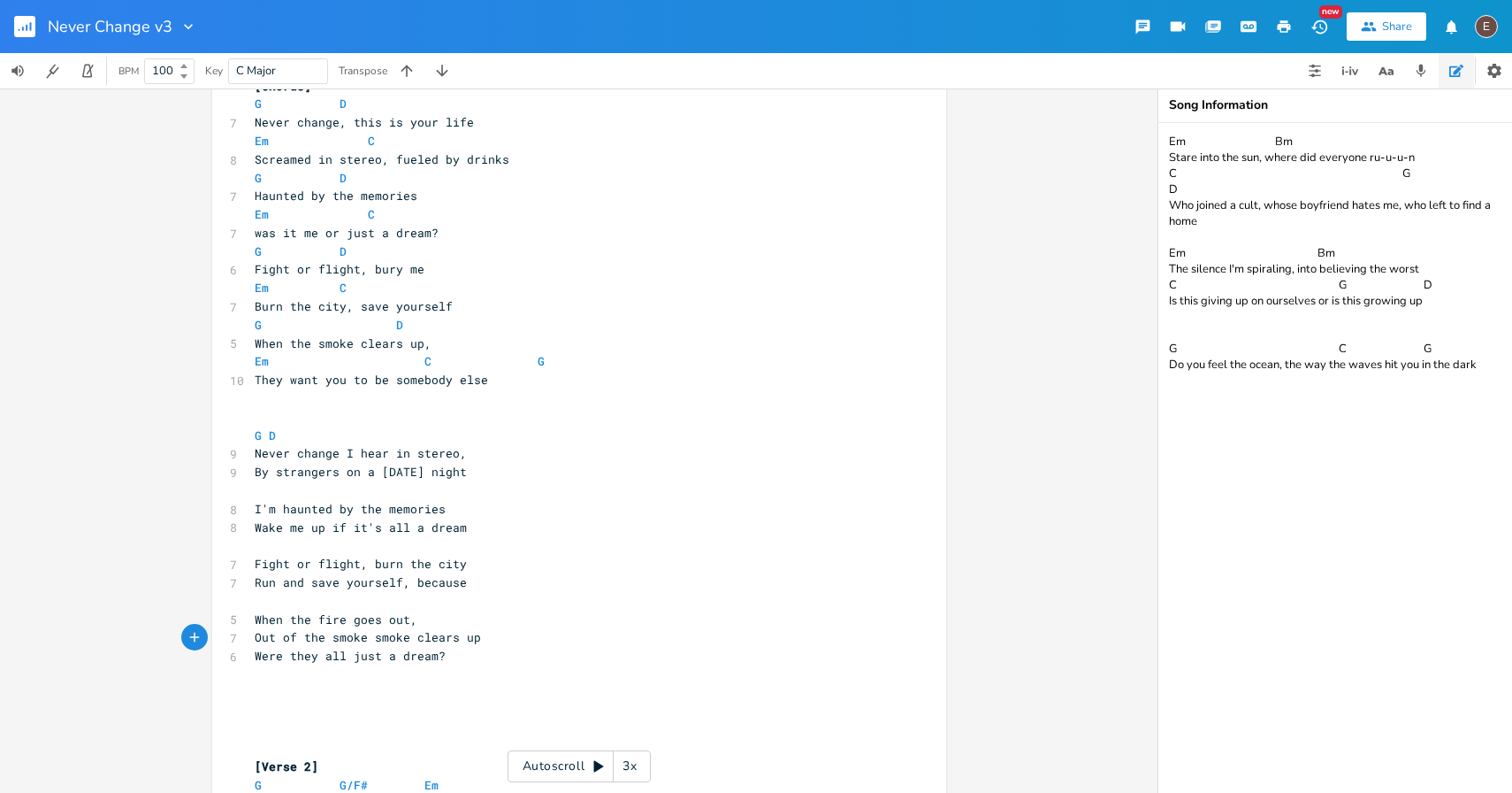
scroll to position [568, 0]
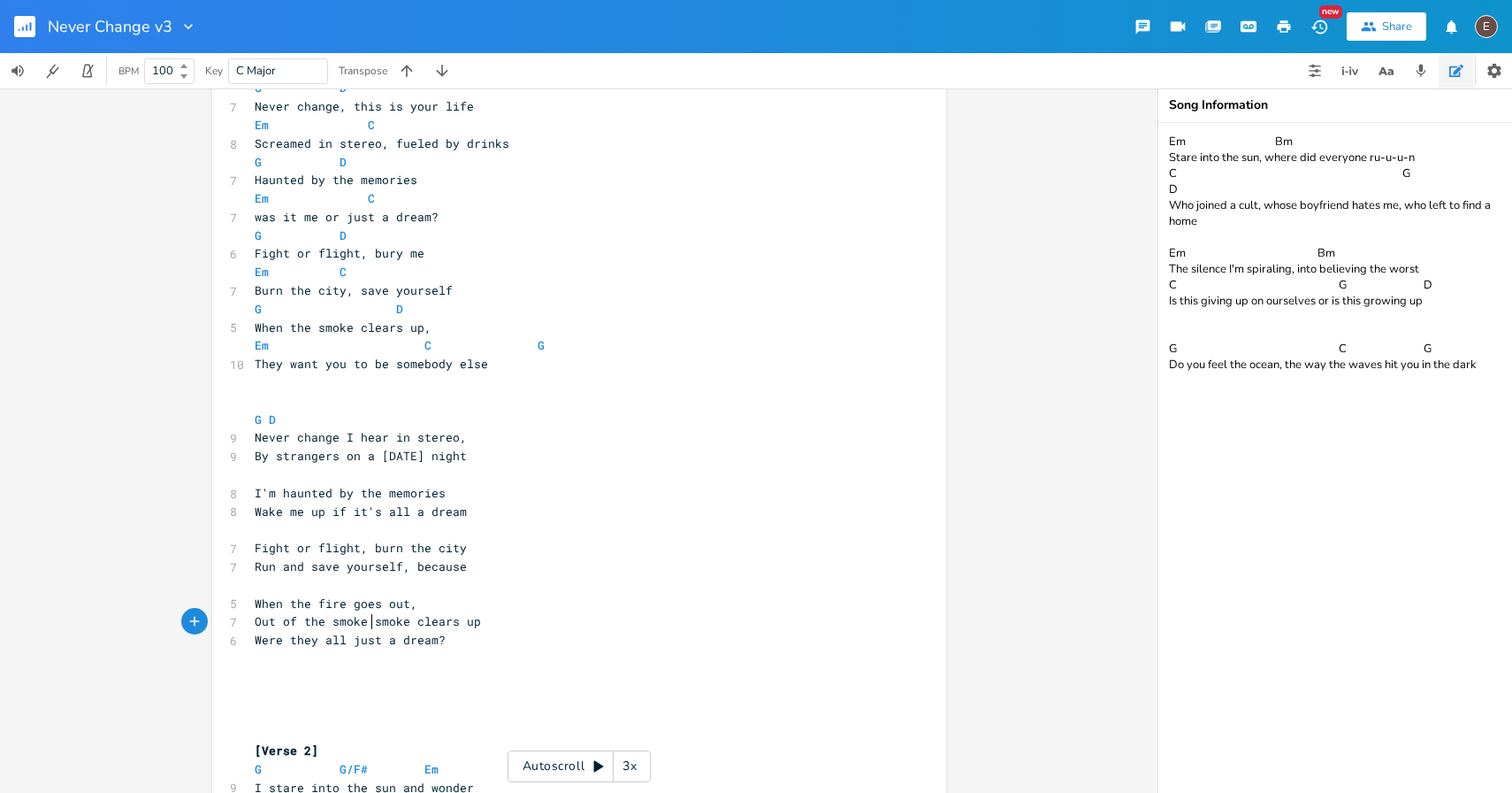
click at [444, 603] on pre "When the fire goes out," at bounding box center [570, 603] width 638 height 19
type textarea "the smoke clears up"
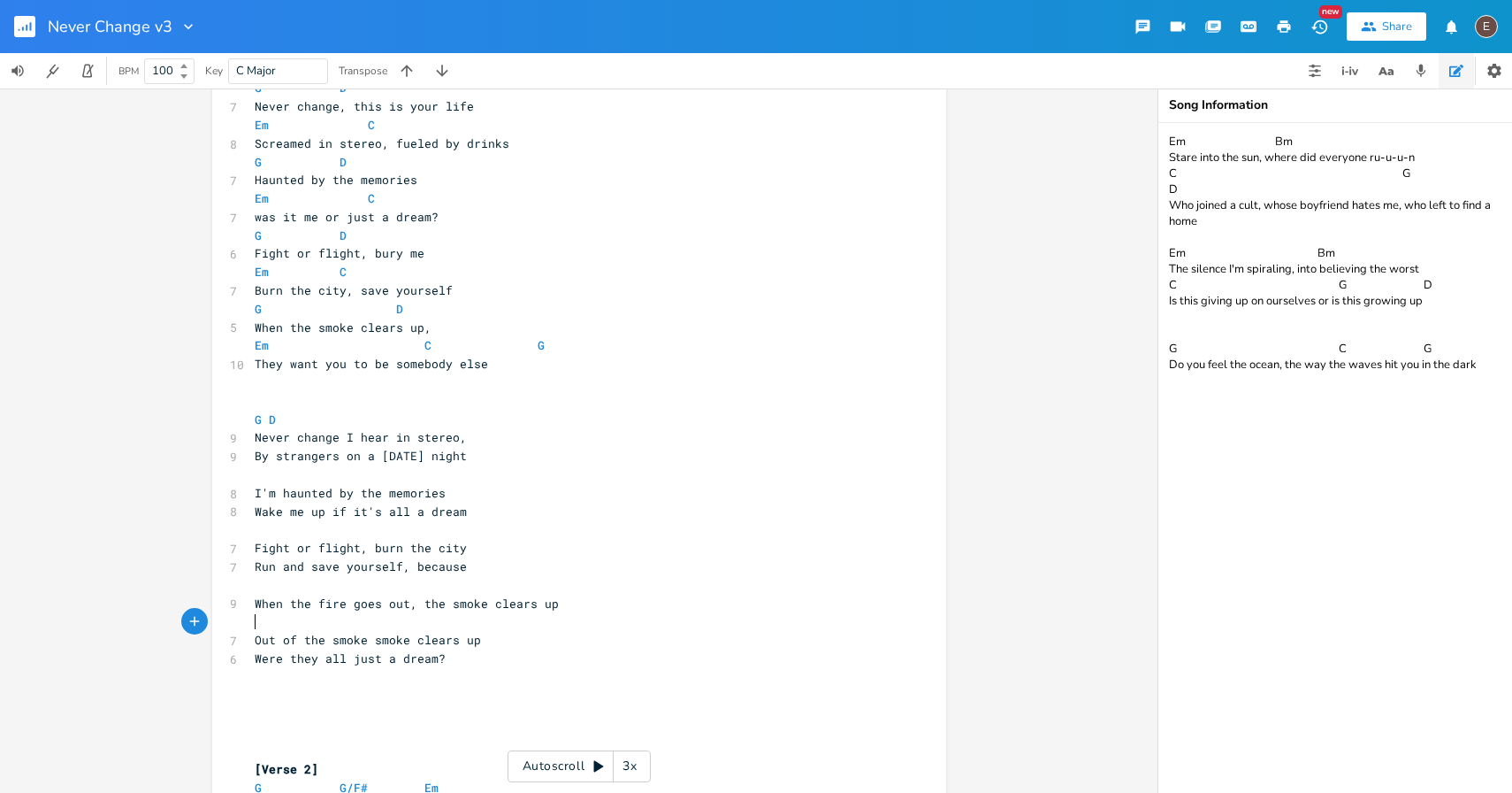
type textarea "I"
click at [444, 570] on span "Run and save yourself, because" at bounding box center [361, 567] width 212 height 16
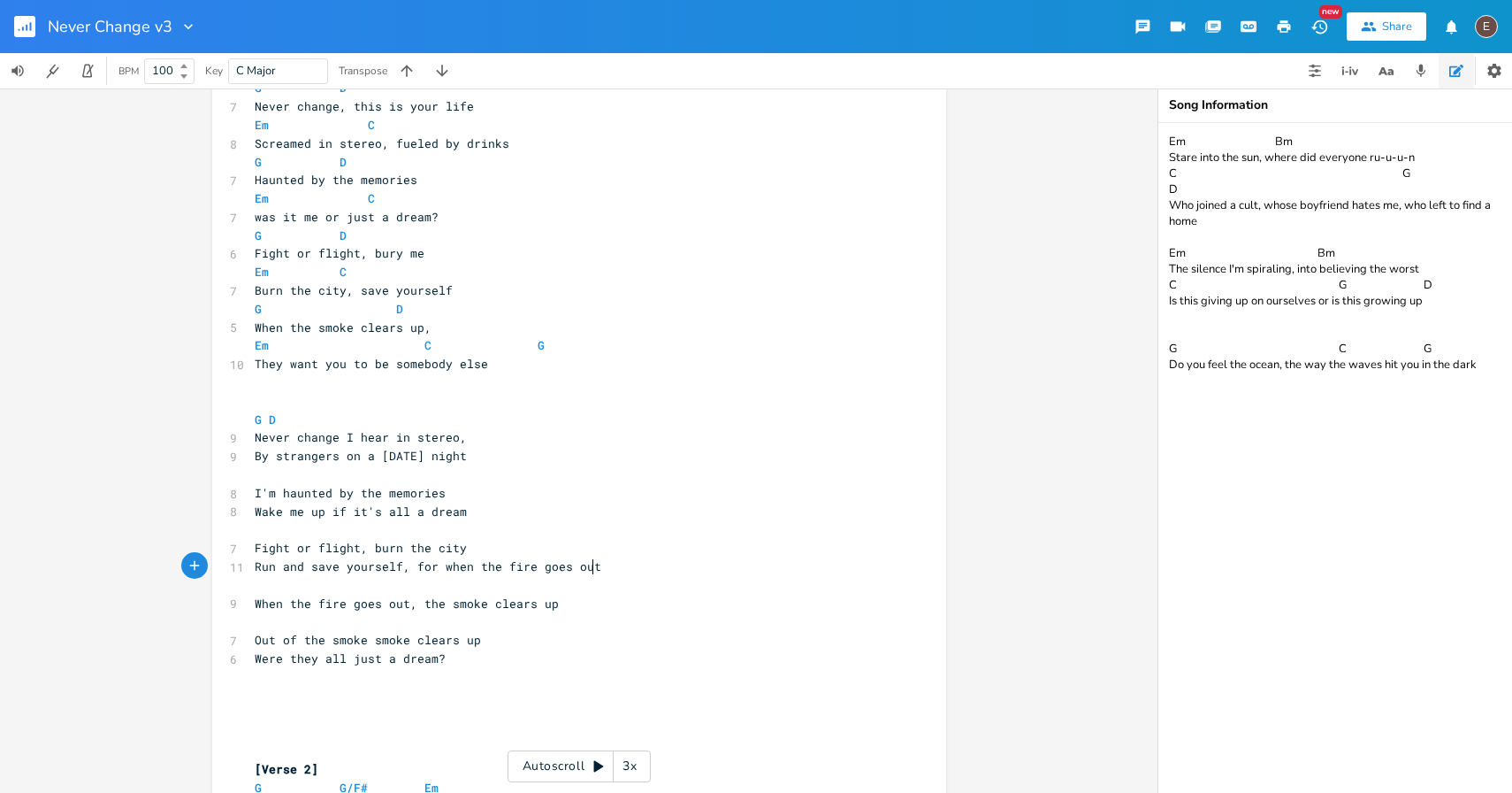
type textarea "for when the fire goes out"
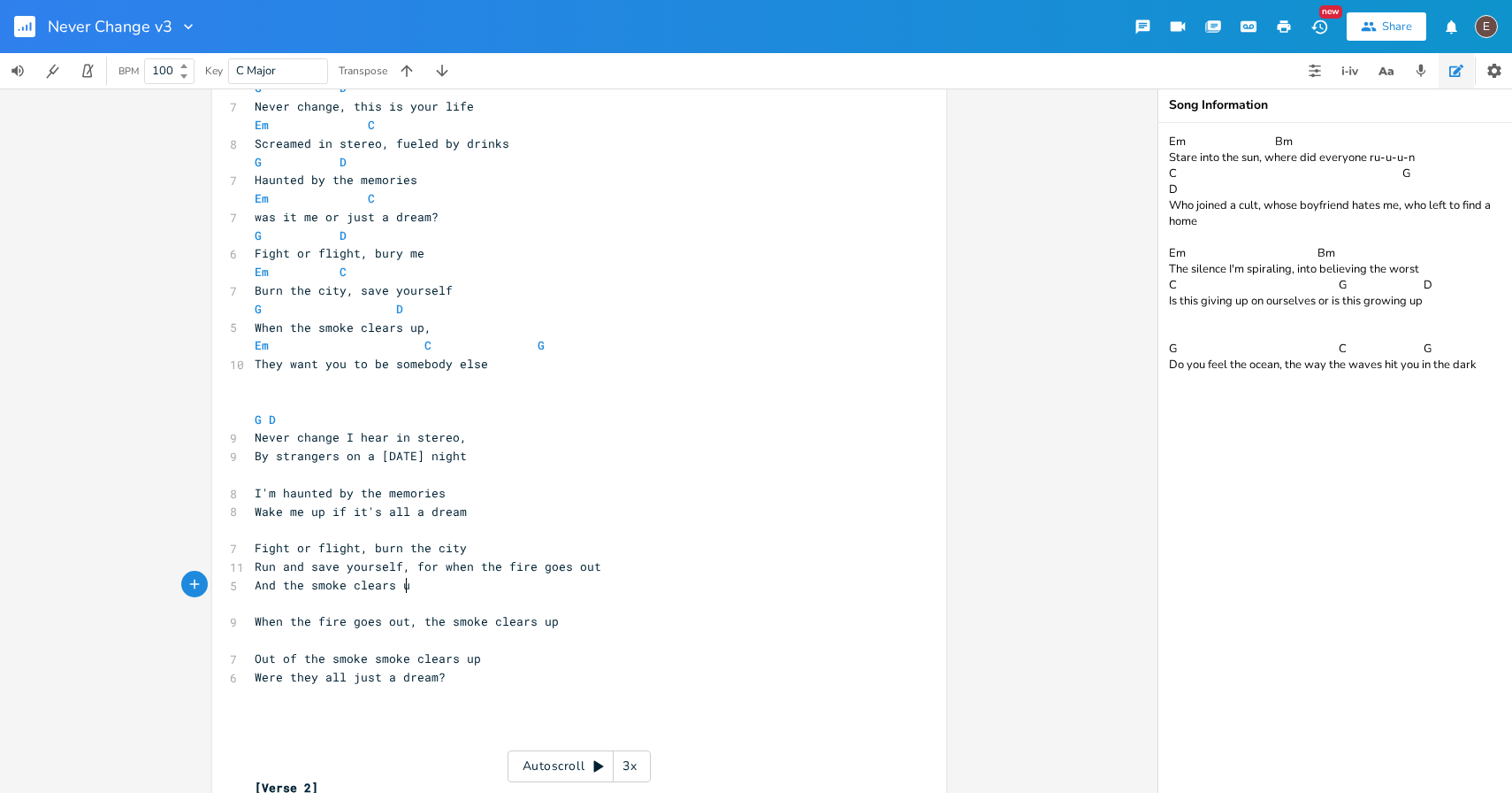
type textarea "And the smoke clears up"
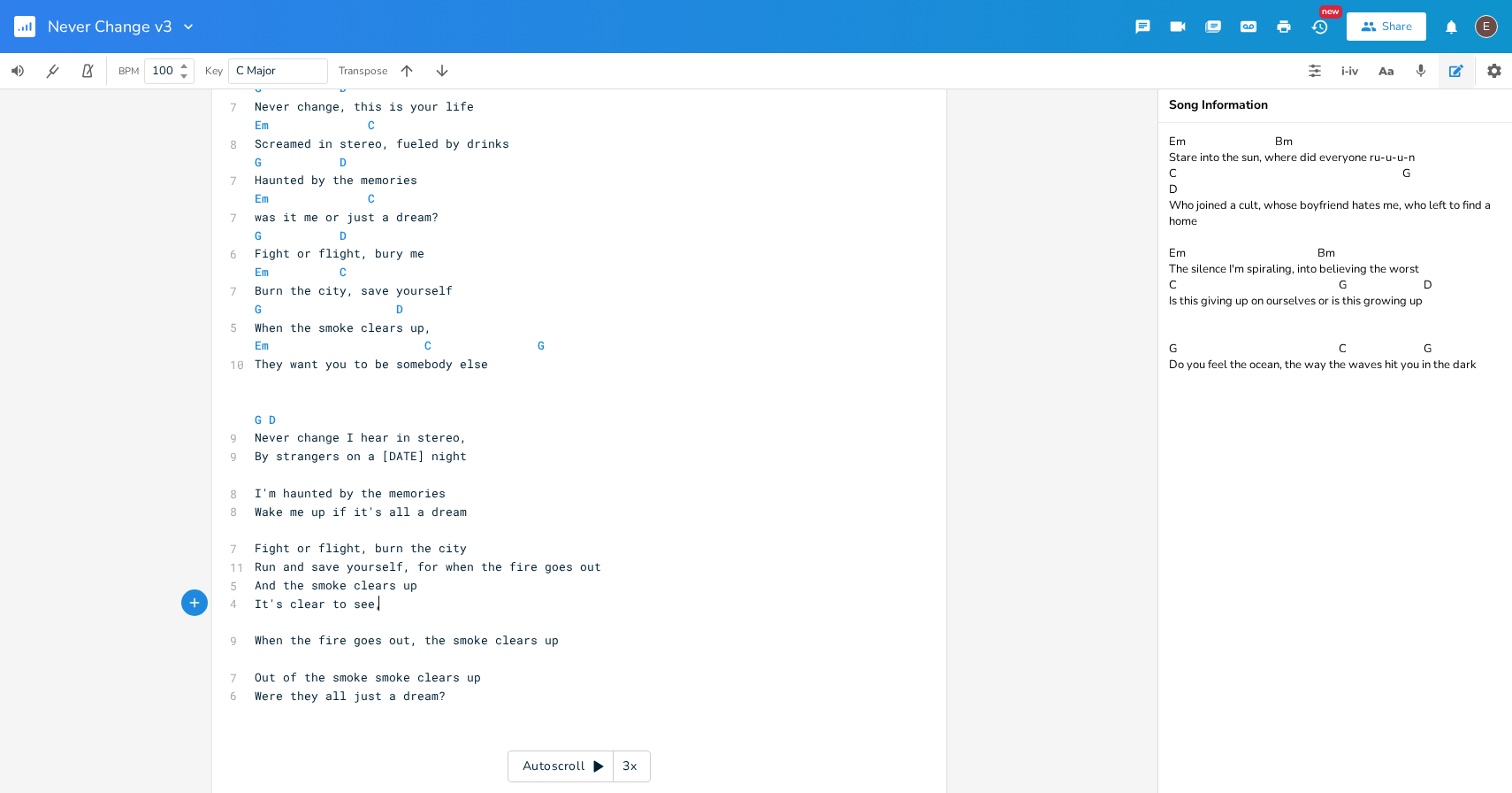
type textarea "It's clear to see,"
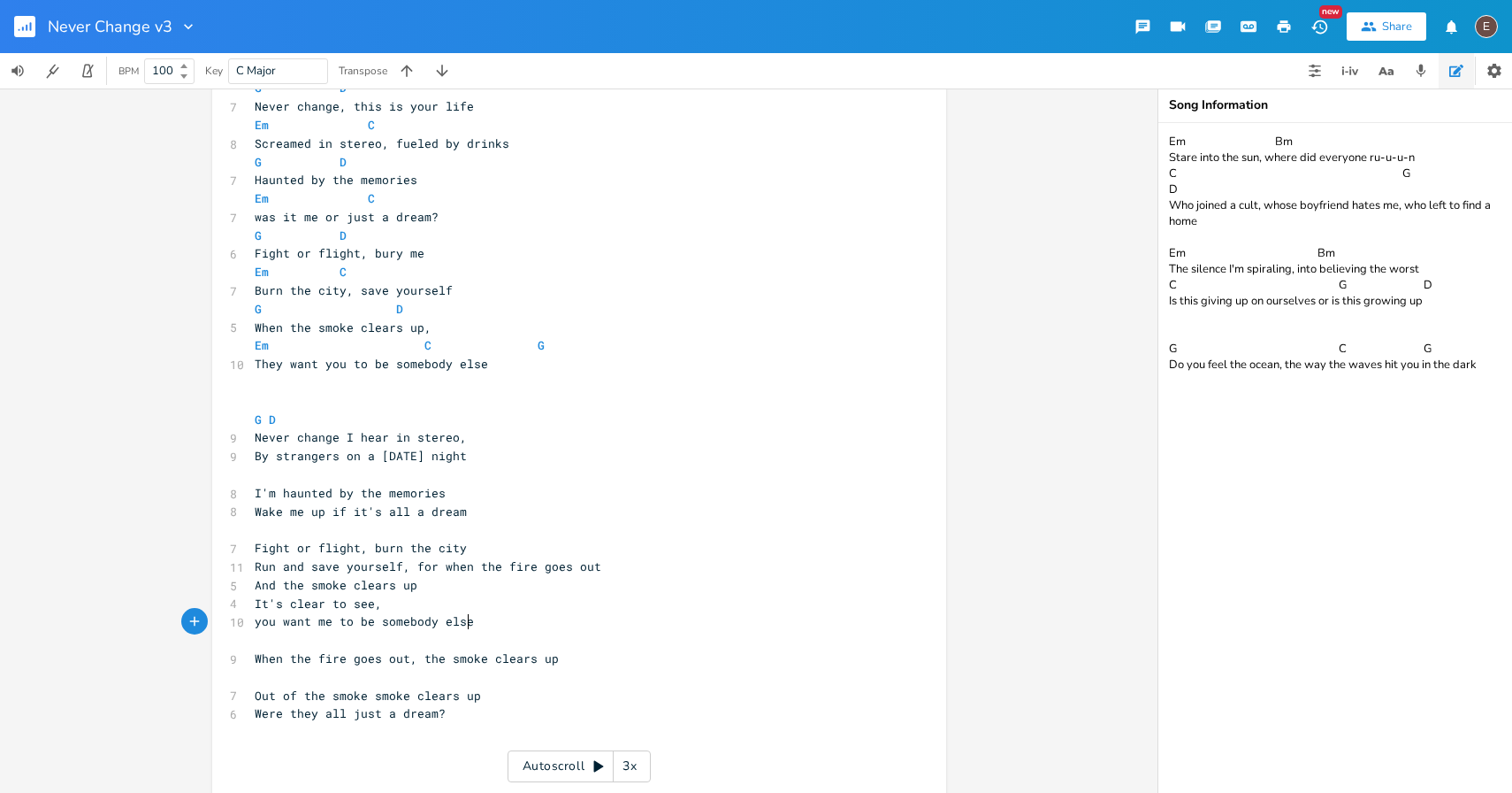
scroll to position [0, 182]
type textarea "you want me to be somebody else."
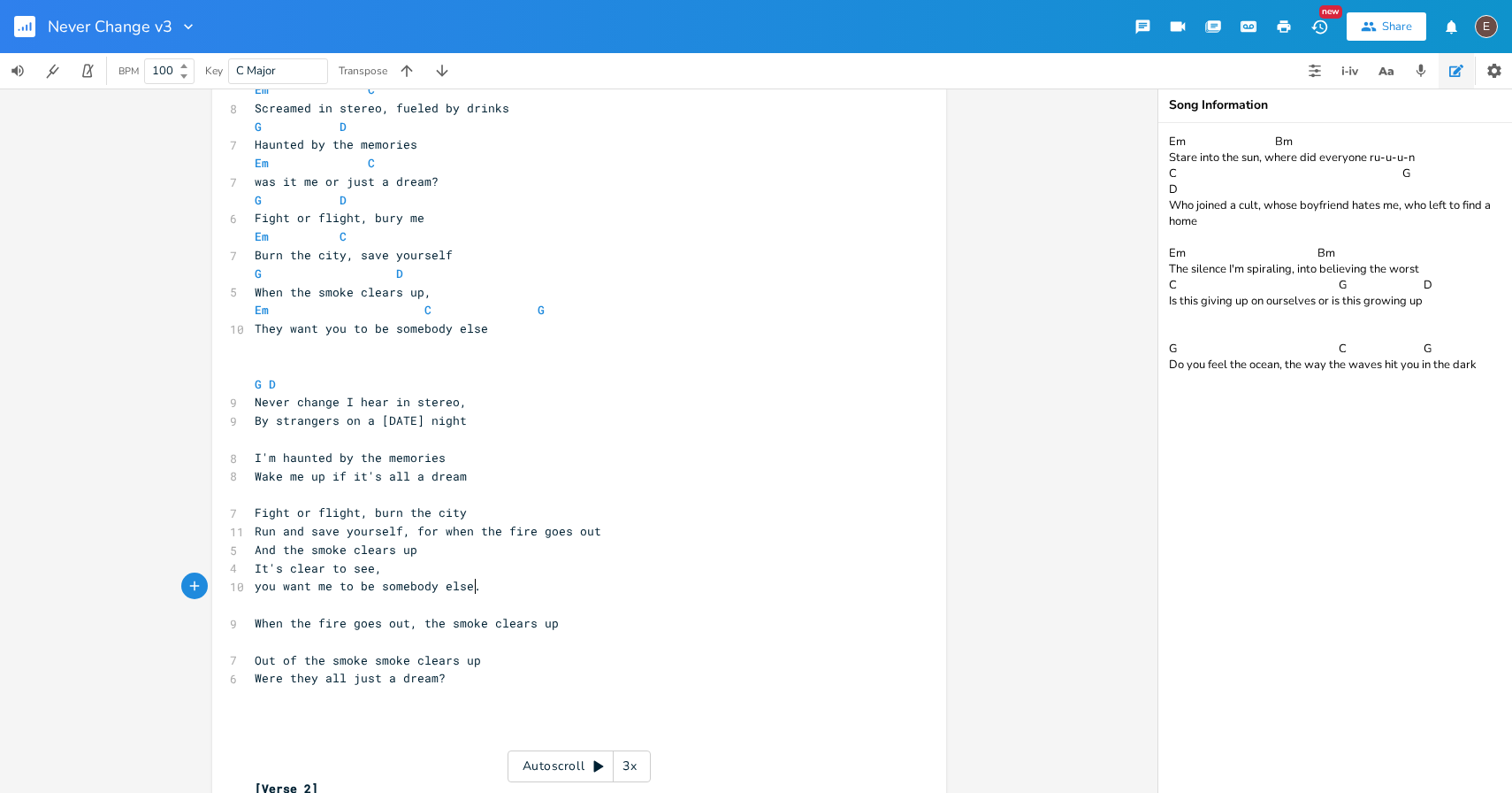
scroll to position [603, 0]
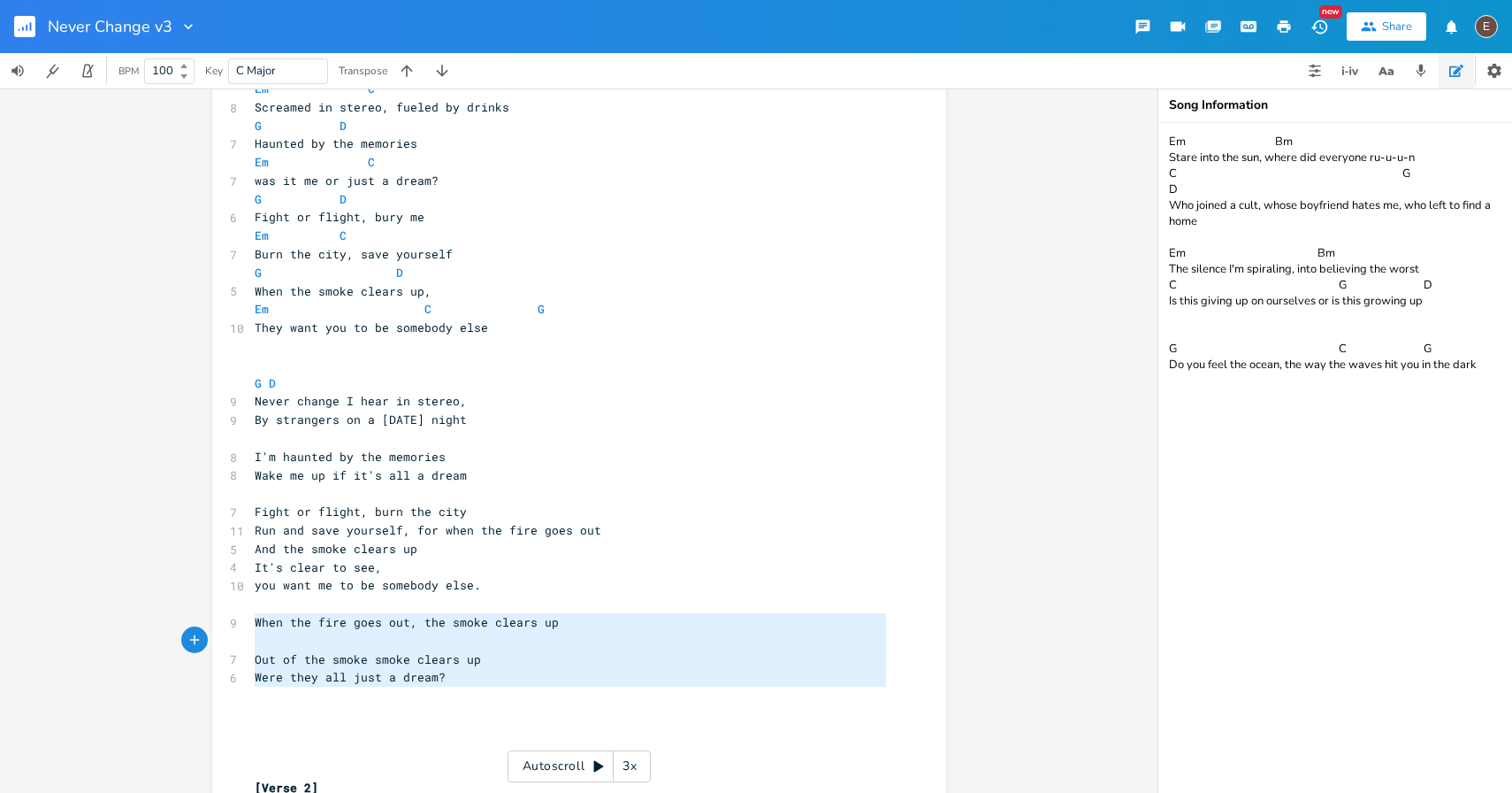
type textarea "When the fire goes out, the smoke clears up Out of the smoke smoke clears up We…"
drag, startPoint x: 492, startPoint y: 691, endPoint x: 196, endPoint y: 627, distance: 302.8
click at [196, 627] on div "When the fire goes out, the smoke clears up Out of the smoke smoke clears up We…" at bounding box center [579, 441] width 1158 height 704
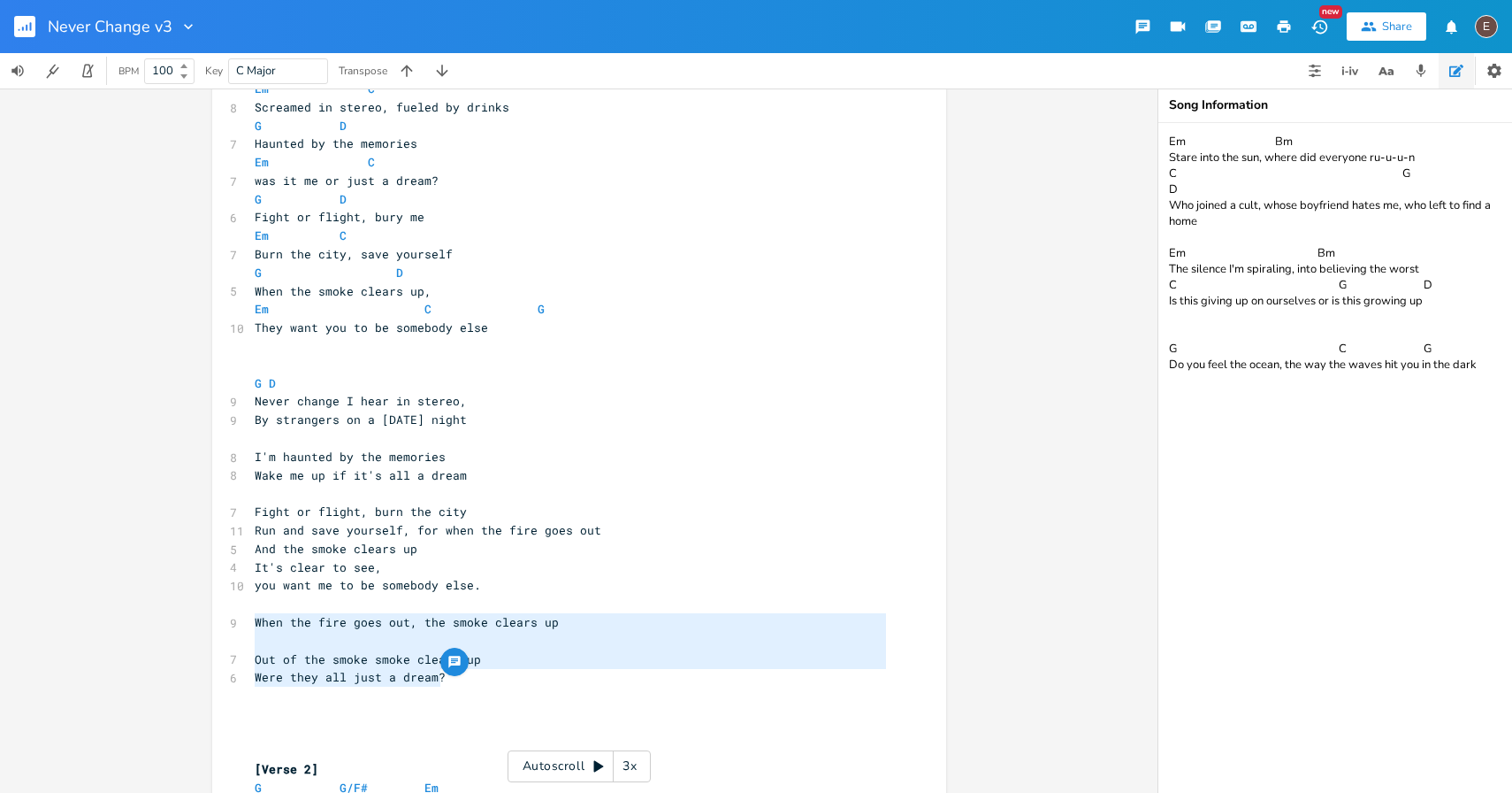
type textarea "When the fire goes out, the smoke clears up Out of the smoke smoke clears up We…"
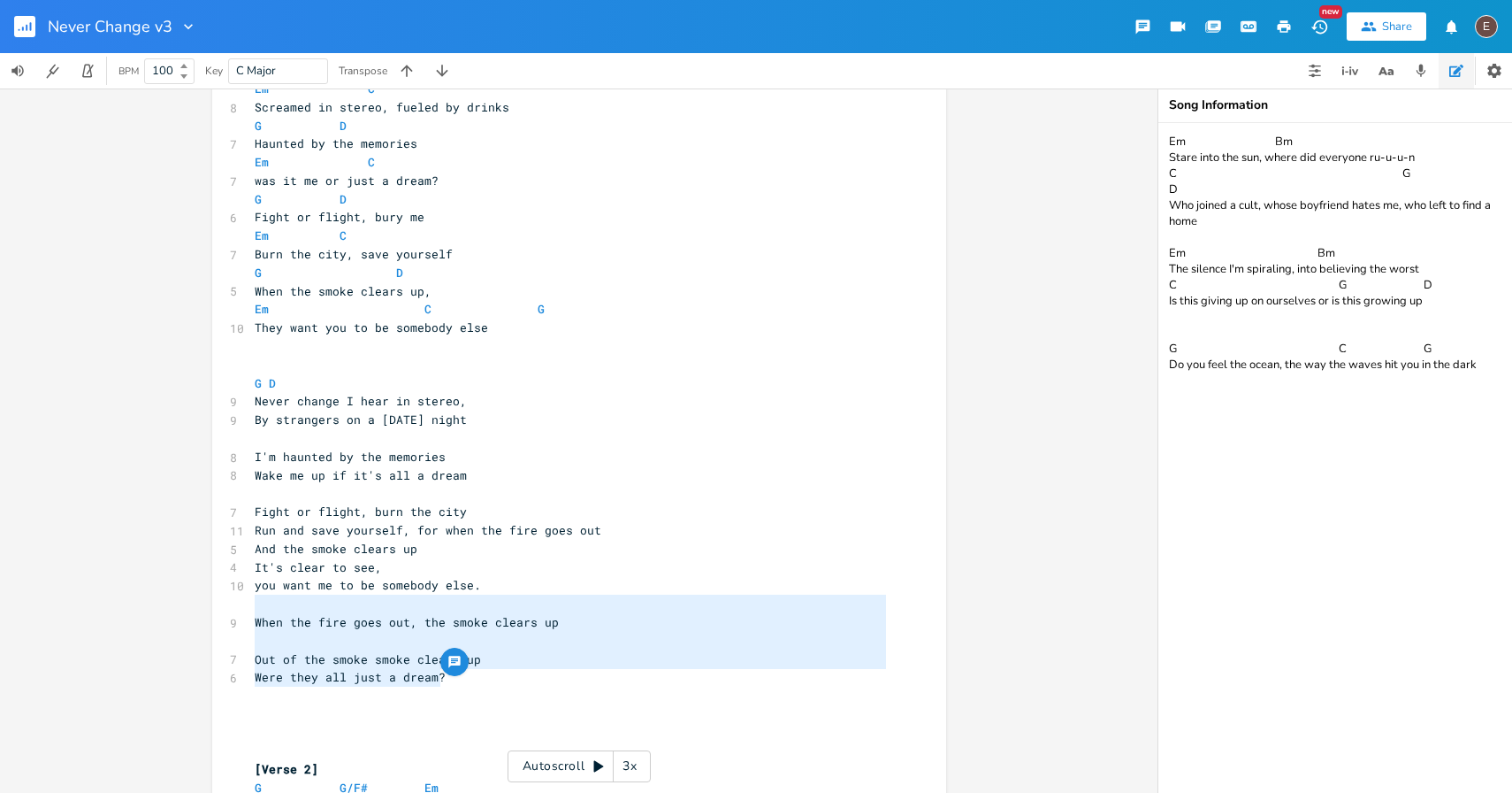
drag, startPoint x: 454, startPoint y: 678, endPoint x: 236, endPoint y: 609, distance: 228.7
click at [236, 609] on div "When the fire goes out, the smoke clears up Out of the smoke smoke clears up We…" at bounding box center [579, 490] width 734 height 1989
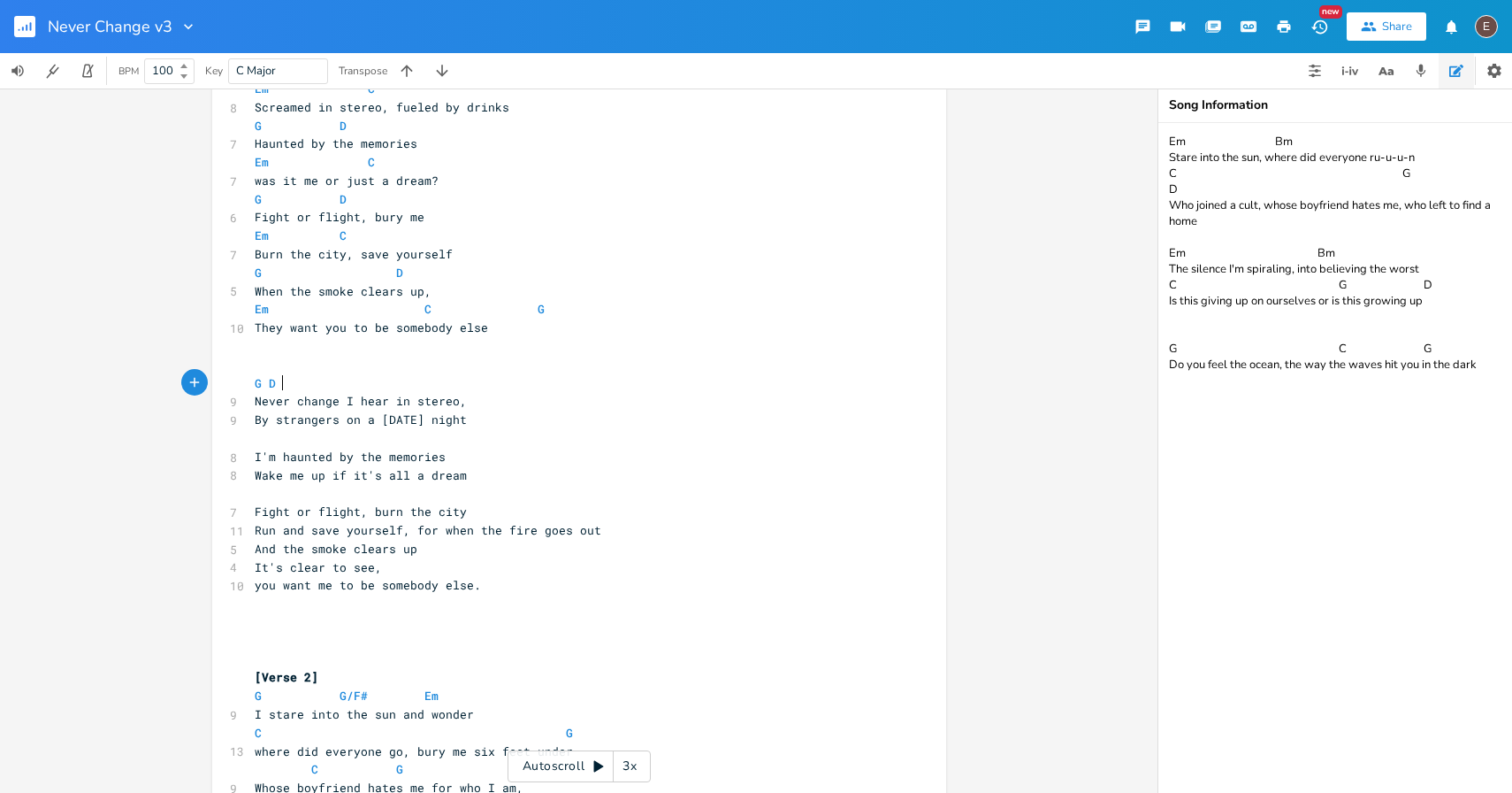
type textarea "G D"
drag, startPoint x: 288, startPoint y: 387, endPoint x: 231, endPoint y: 389, distance: 57.0
click at [231, 389] on div "G D x [Intro] G - D - G - D ​ [Verse 1] G G/F# Em 12 I remember the ocean, as t…" at bounding box center [579, 444] width 734 height 1897
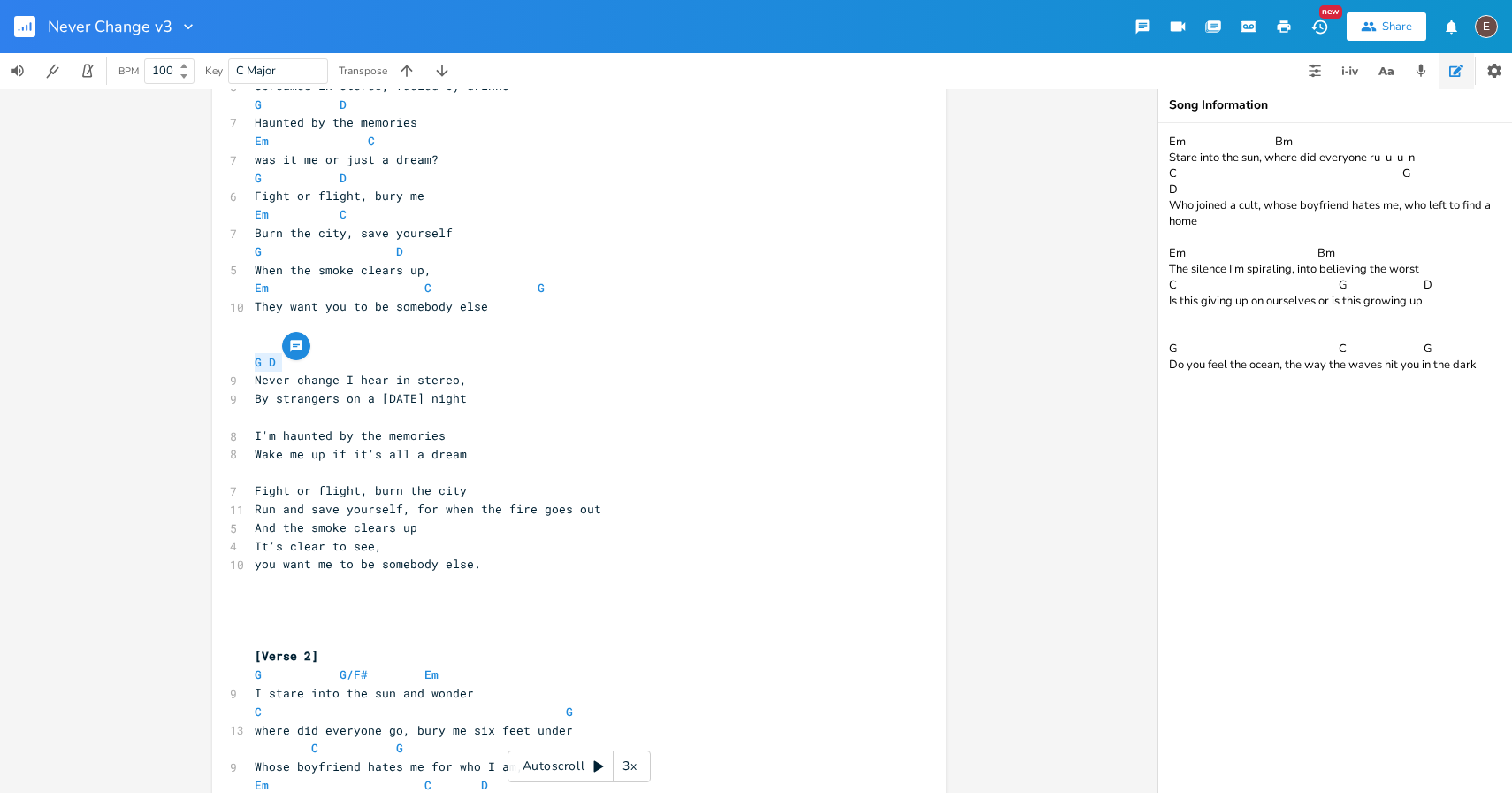
scroll to position [625, 0]
click at [444, 426] on pre "I'm haunted by the memories" at bounding box center [570, 435] width 638 height 19
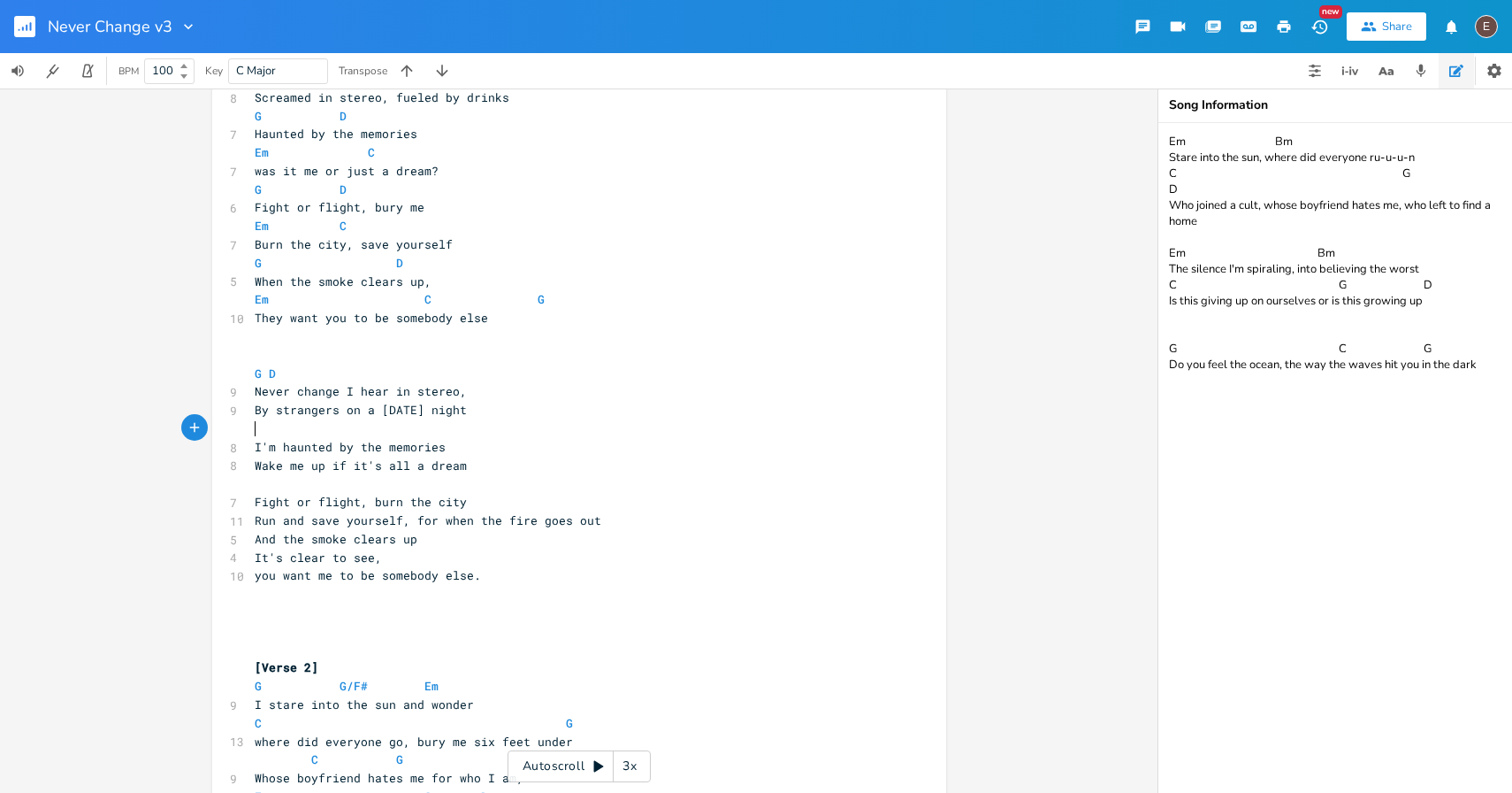
scroll to position [611, 0]
drag, startPoint x: 378, startPoint y: 396, endPoint x: 340, endPoint y: 401, distance: 38.3
click at [340, 401] on pre "Never change I hear in stereo," at bounding box center [570, 394] width 638 height 19
type textarea "screamed"
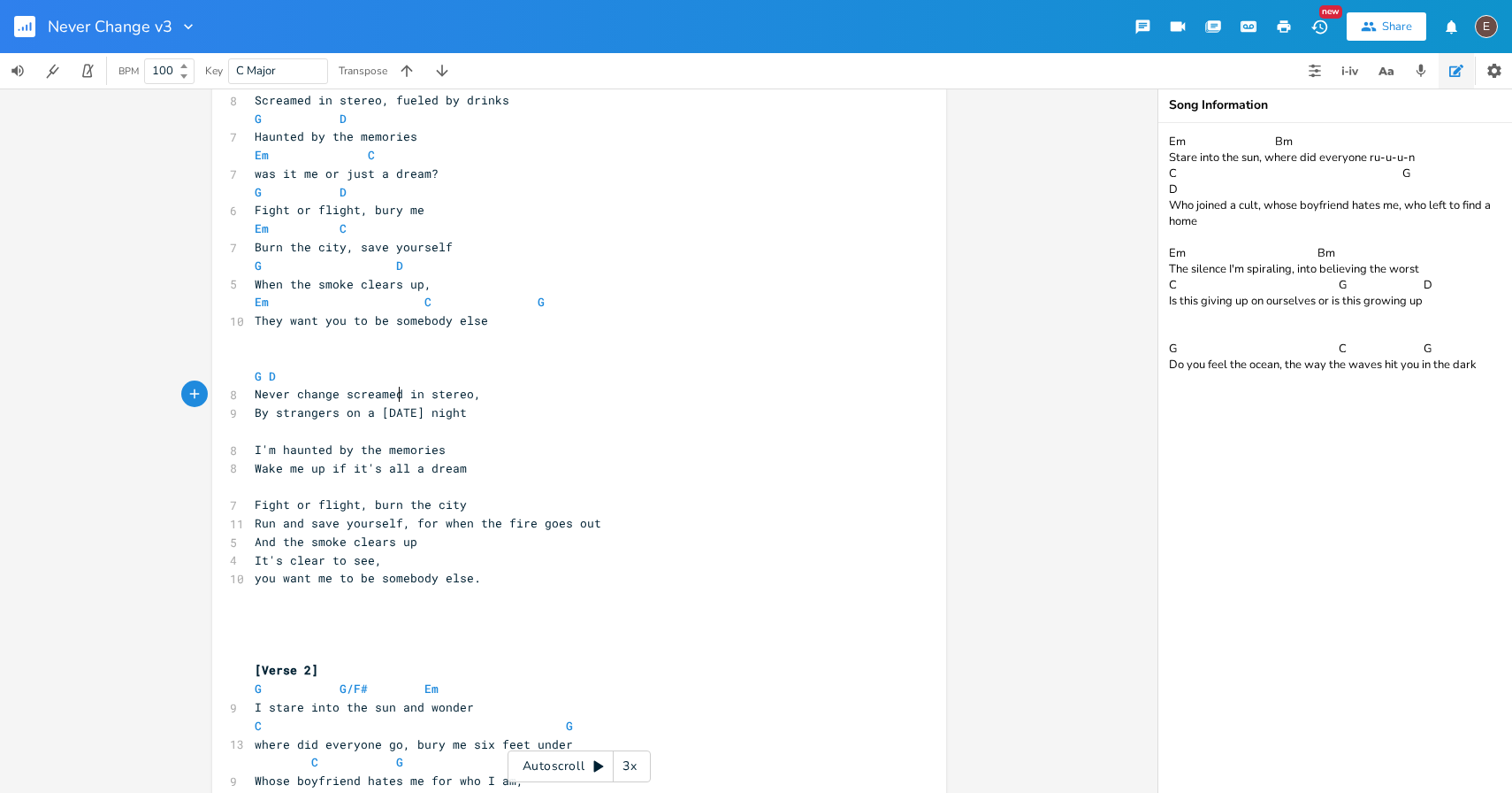
click at [434, 426] on pre "​" at bounding box center [570, 431] width 638 height 19
click at [251, 447] on pre "I'm haunted by the memories" at bounding box center [570, 450] width 638 height 19
drag, startPoint x: 308, startPoint y: 530, endPoint x: 249, endPoint y: 527, distance: 59.1
click at [255, 527] on span "Run and save yourself, for when the fire goes out" at bounding box center [428, 526] width 347 height 16
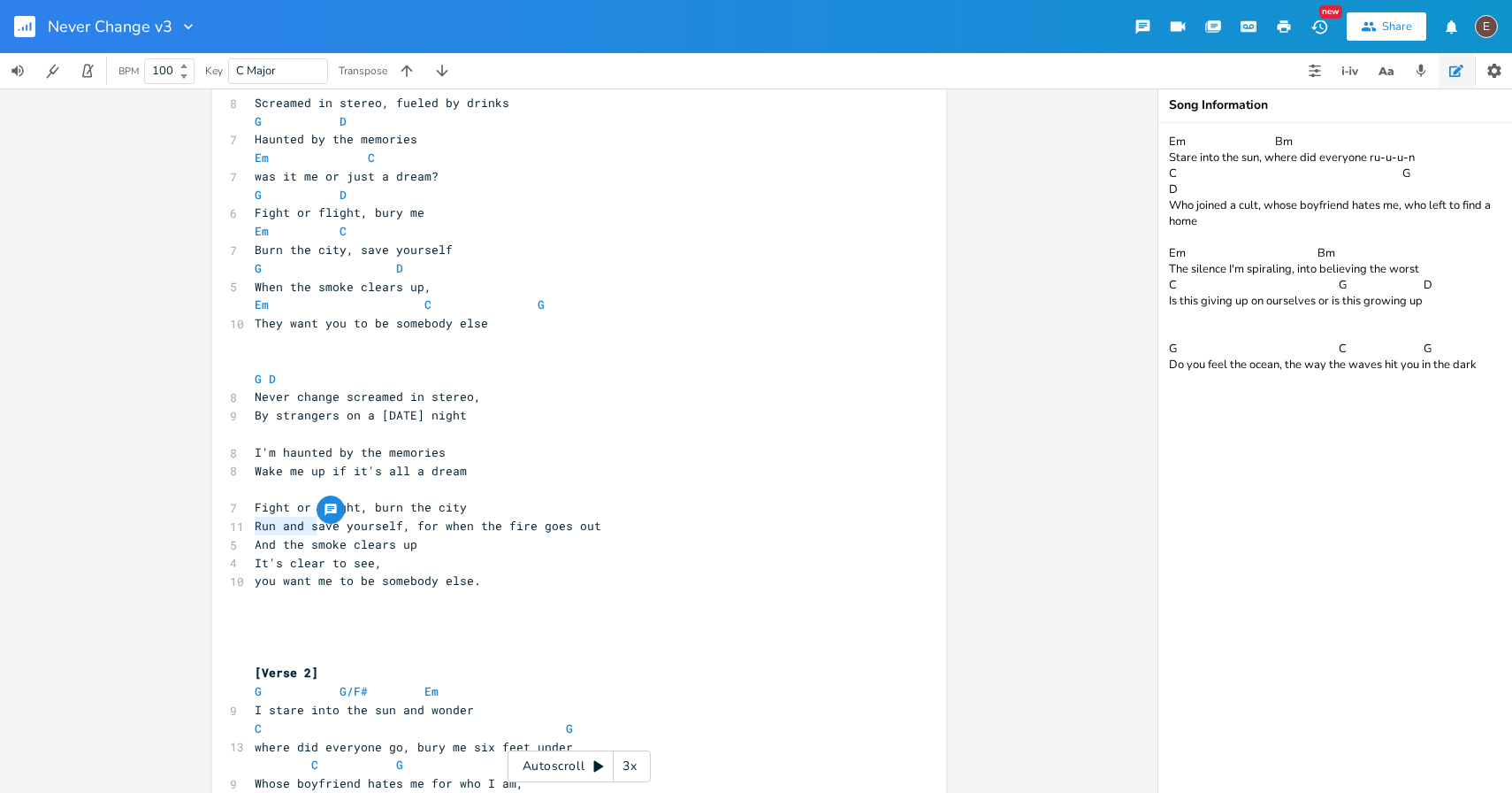
type textarea "S"
click at [544, 534] on pre "Save yourself, for when the fire goes out" at bounding box center [570, 526] width 638 height 19
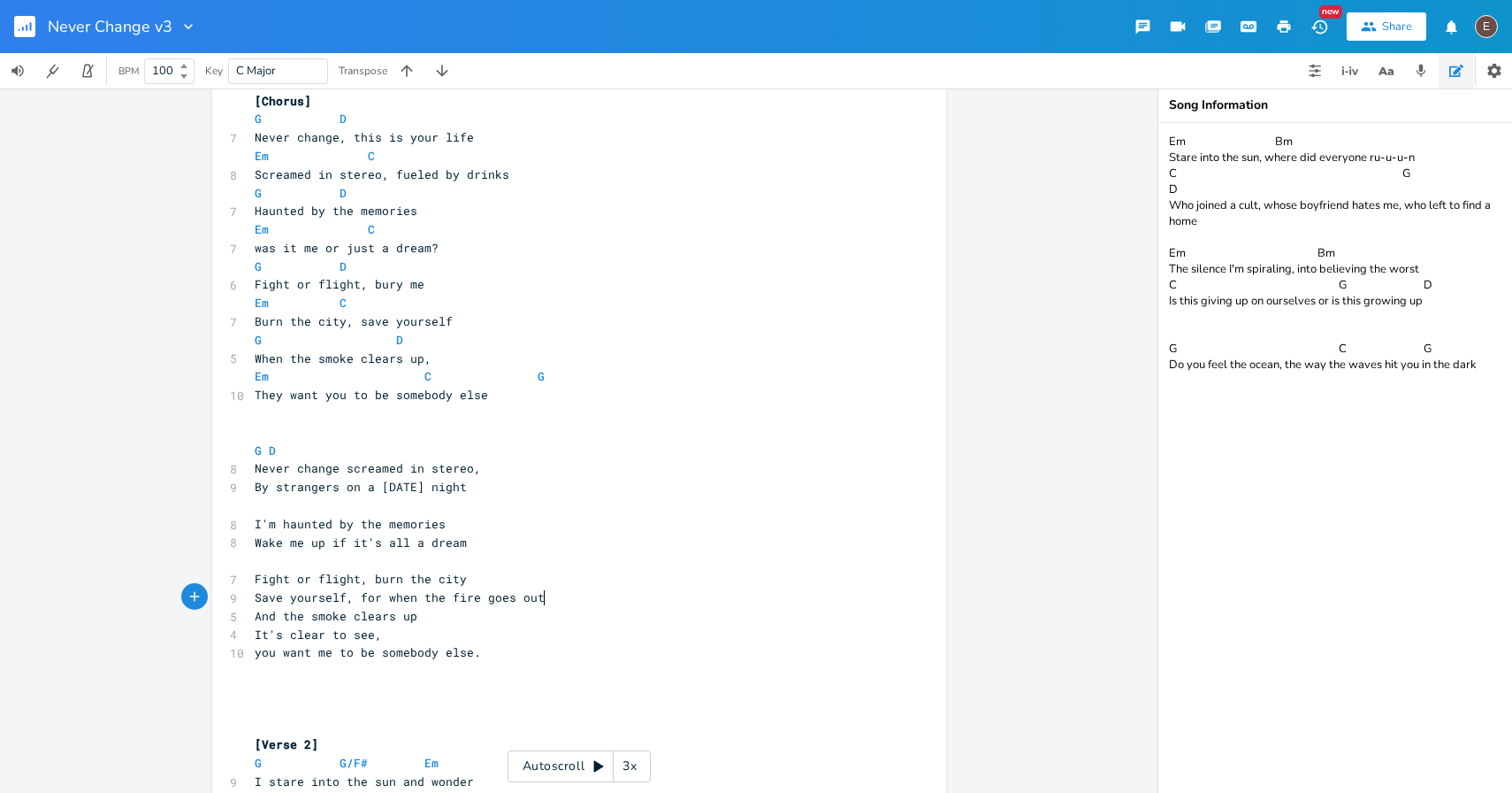
scroll to position [535, 0]
click at [367, 594] on span "Save yourself, for when the fire goes out" at bounding box center [400, 599] width 291 height 16
type textarea "for"
click at [367, 594] on span "Save yourself, for when the fire goes out" at bounding box center [400, 599] width 291 height 16
click at [590, 670] on pre "​" at bounding box center [570, 672] width 638 height 19
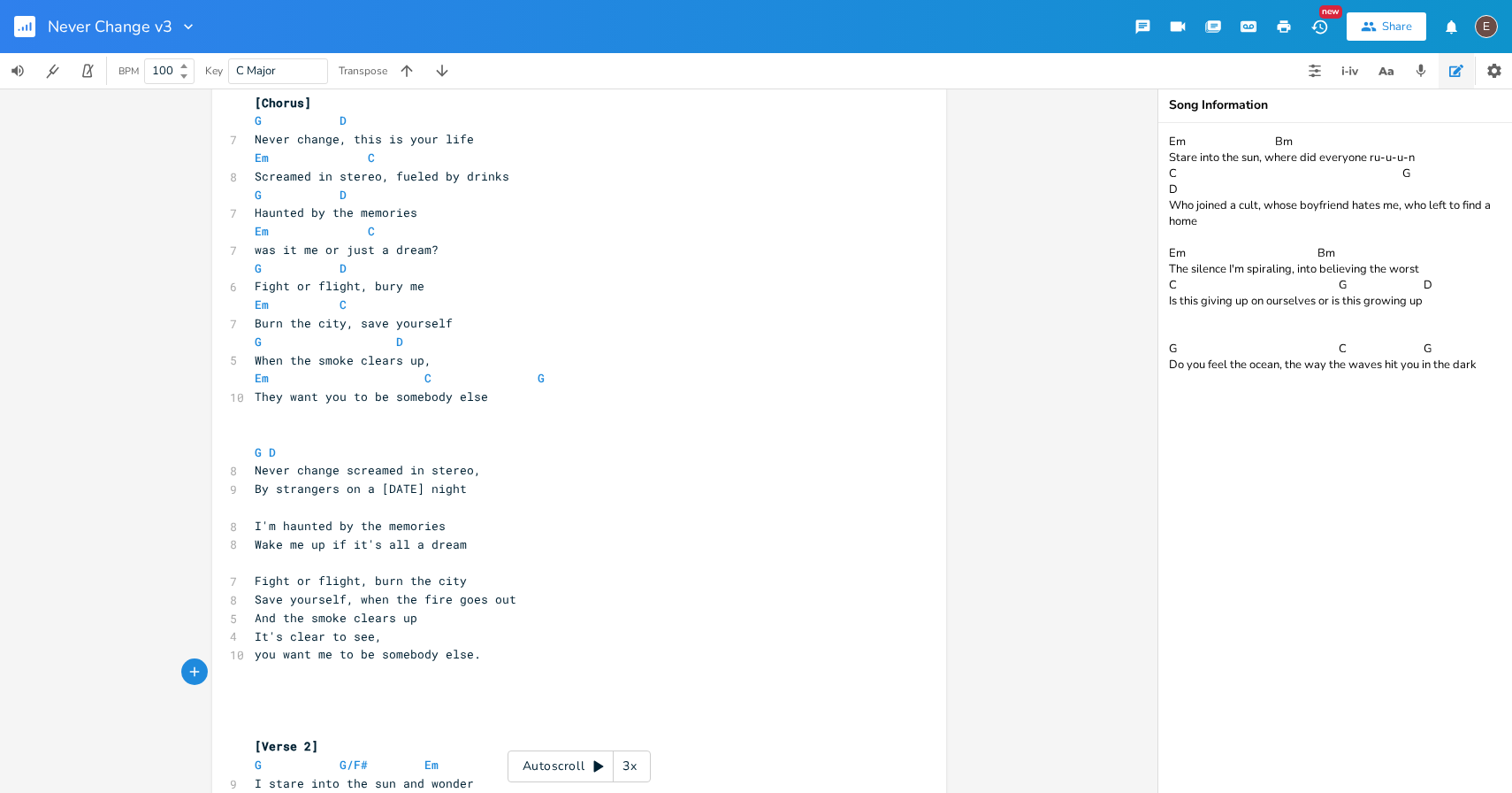
scroll to position [544, 0]
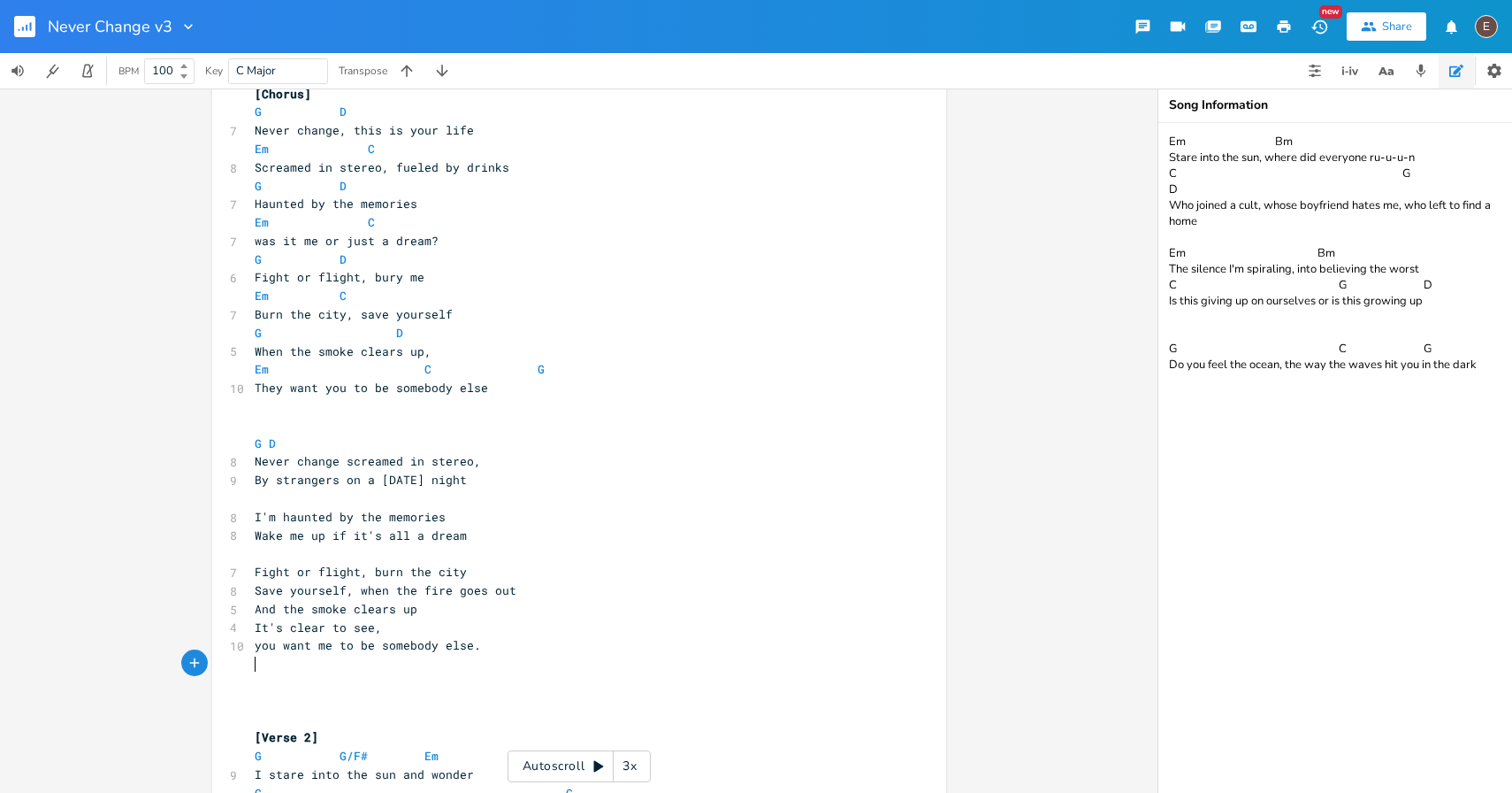
click at [571, 604] on pre "And the smoke clears up" at bounding box center [570, 609] width 638 height 19
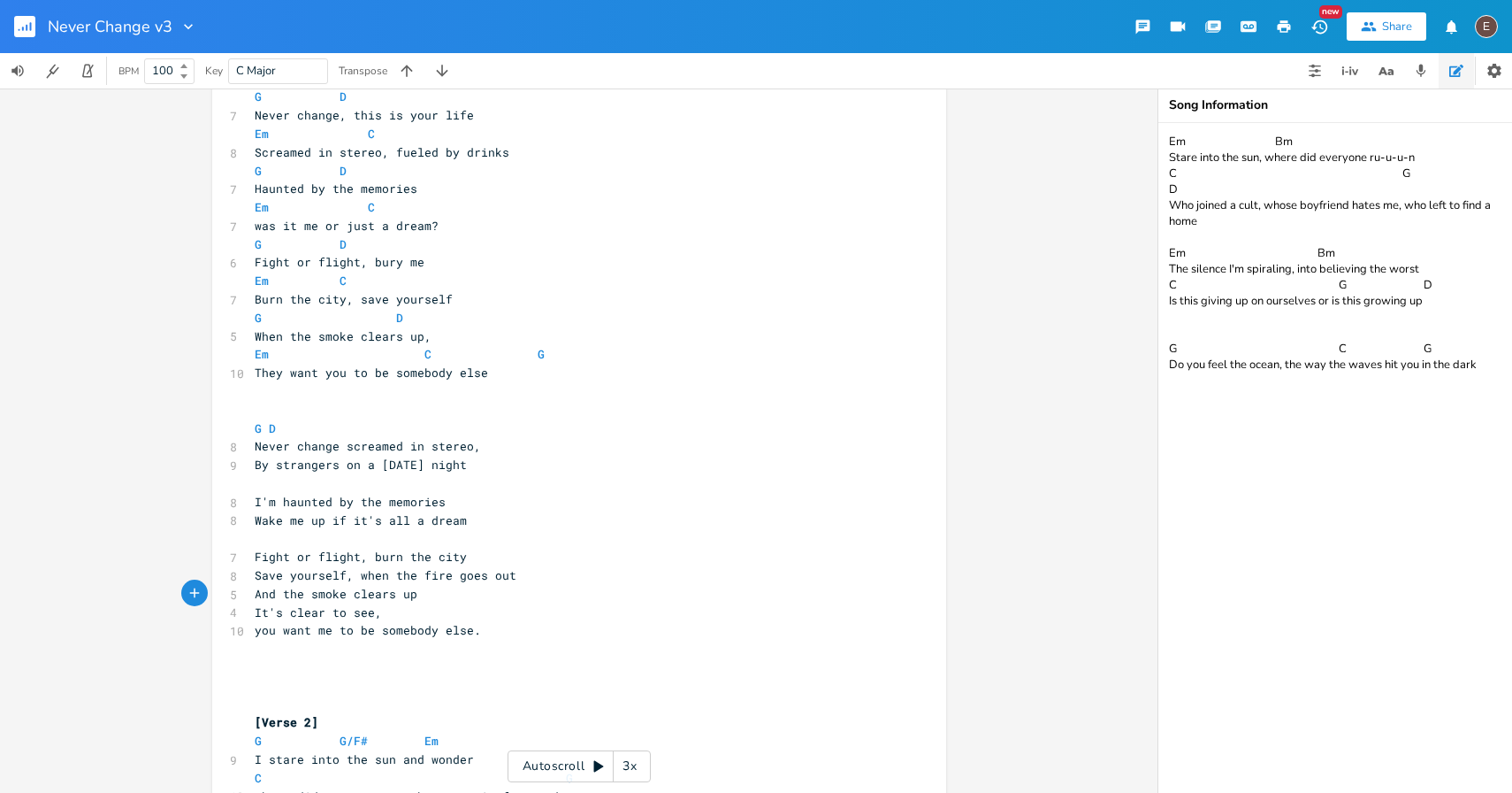
scroll to position [560, 0]
click at [294, 588] on span "And the smoke clears up" at bounding box center [336, 593] width 163 height 16
type textarea "the"
click at [294, 588] on span "And the smoke clears up" at bounding box center [336, 593] width 163 height 16
drag, startPoint x: 413, startPoint y: 594, endPoint x: 279, endPoint y: 596, distance: 134.0
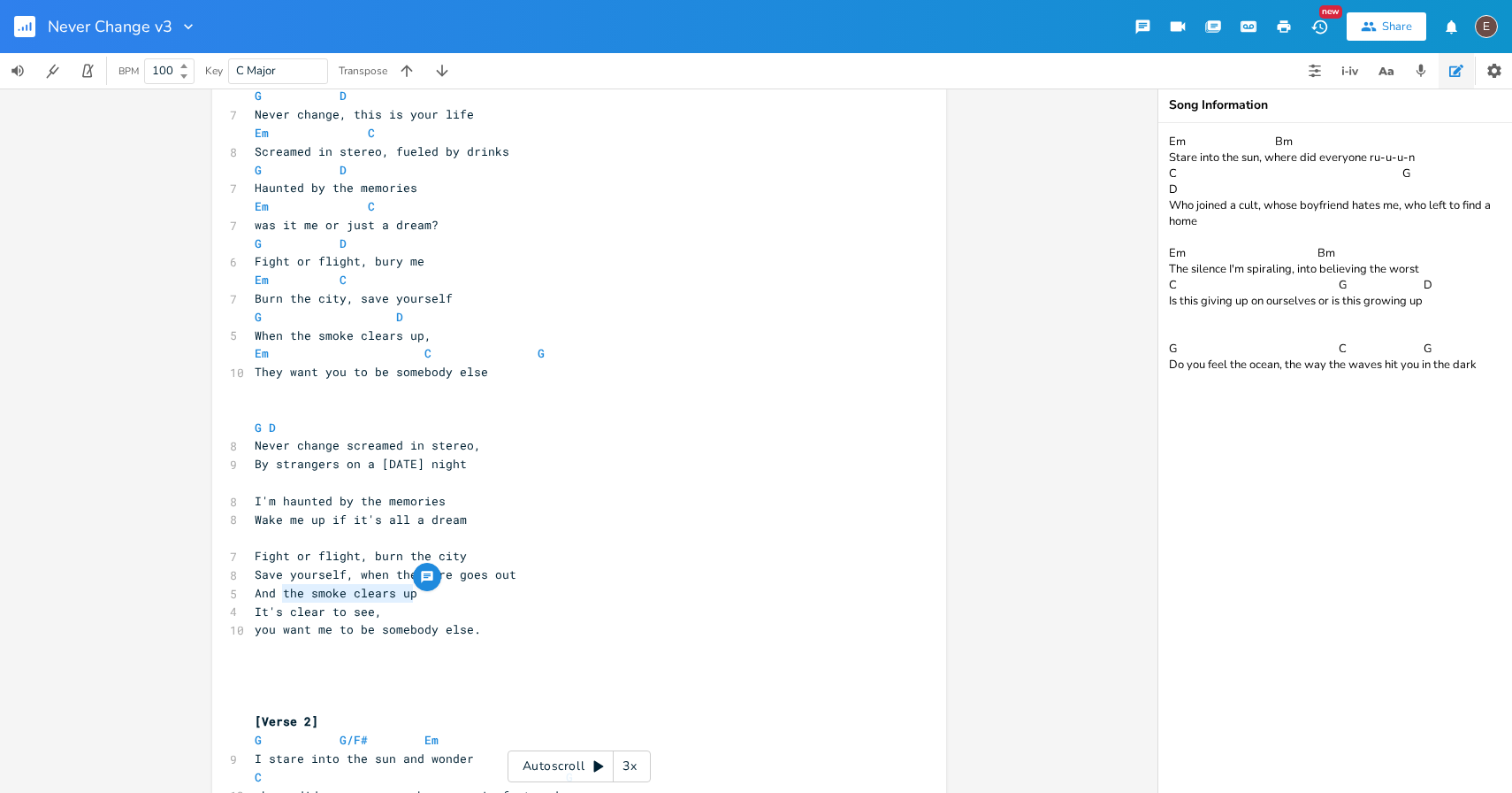
click at [279, 596] on pre "And the smoke clears up" at bounding box center [570, 593] width 638 height 19
type textarea "out of the smoke it's clear to see,"
click at [362, 604] on span "It's clear to see," at bounding box center [318, 611] width 127 height 16
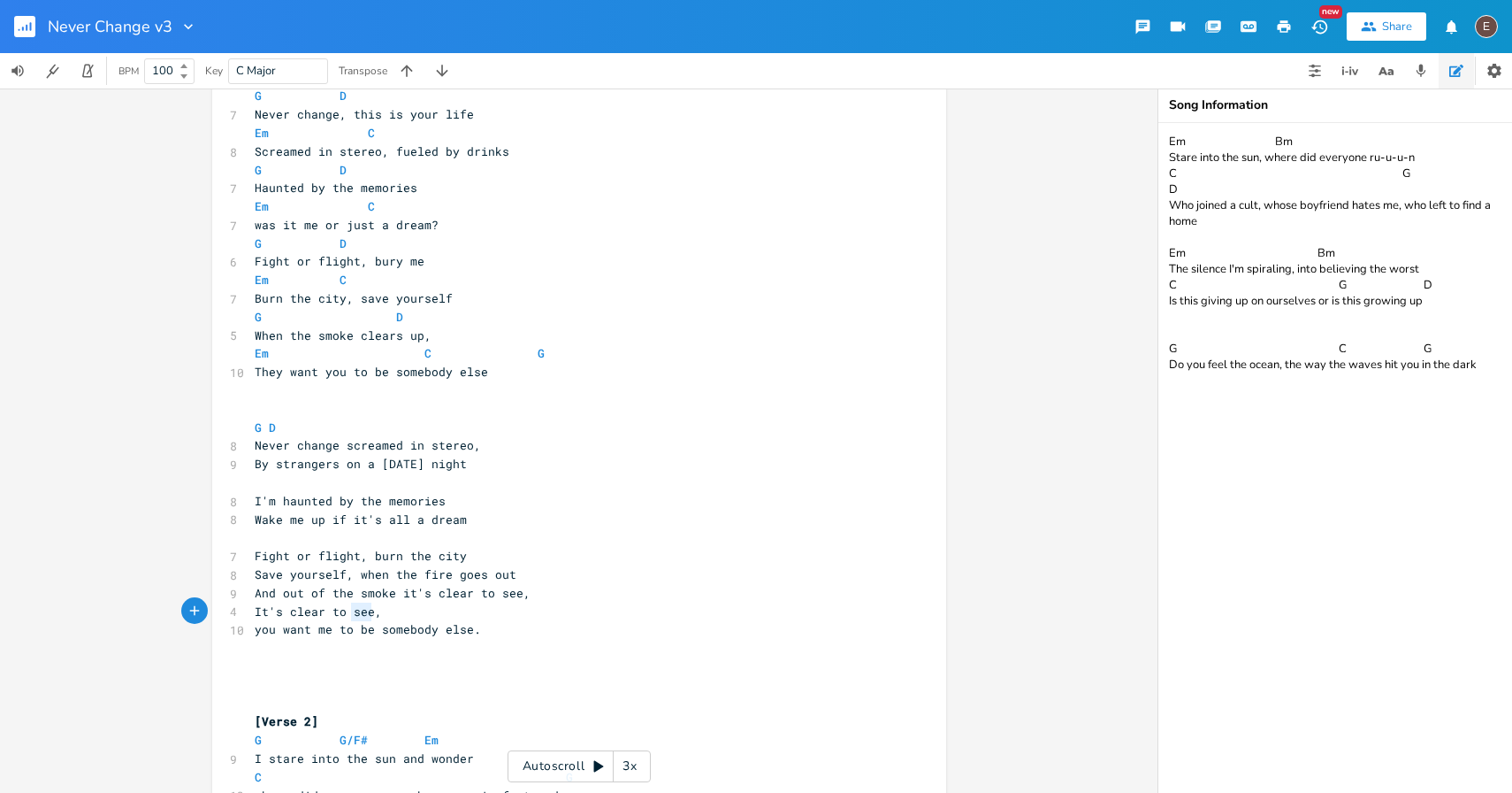
type textarea "It's clear to see,"
click at [362, 604] on span "It's clear to see," at bounding box center [318, 611] width 127 height 16
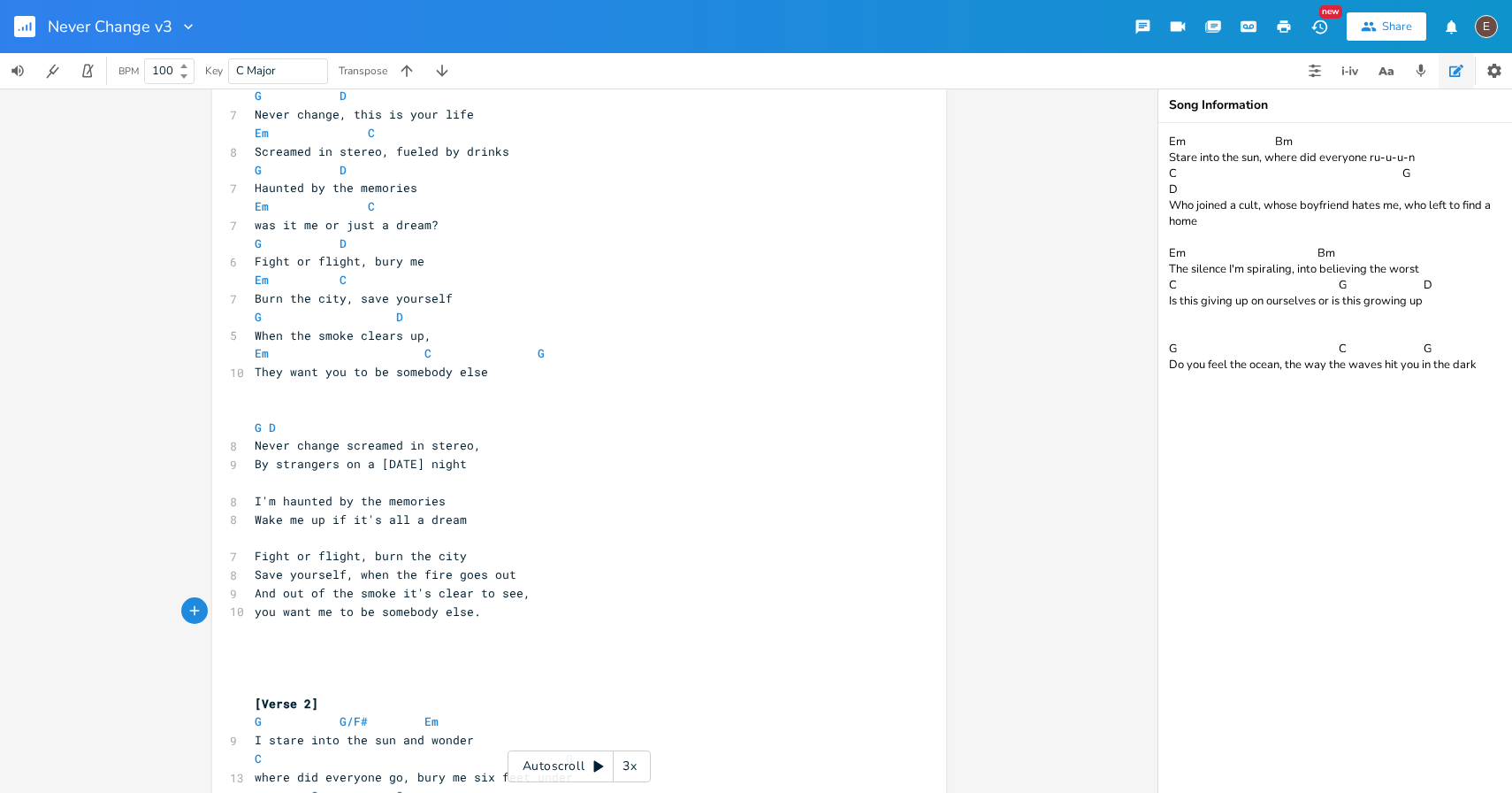
click at [565, 584] on pre "And out of the smoke it's clear to see," at bounding box center [570, 593] width 638 height 19
click at [284, 592] on span "And out of the smoke it's clear to see," at bounding box center [392, 593] width 276 height 16
type textarea "out"
click at [284, 592] on span "And out of the smoke it's clear to see," at bounding box center [392, 593] width 276 height 16
click at [415, 621] on pre "​" at bounding box center [570, 629] width 638 height 19
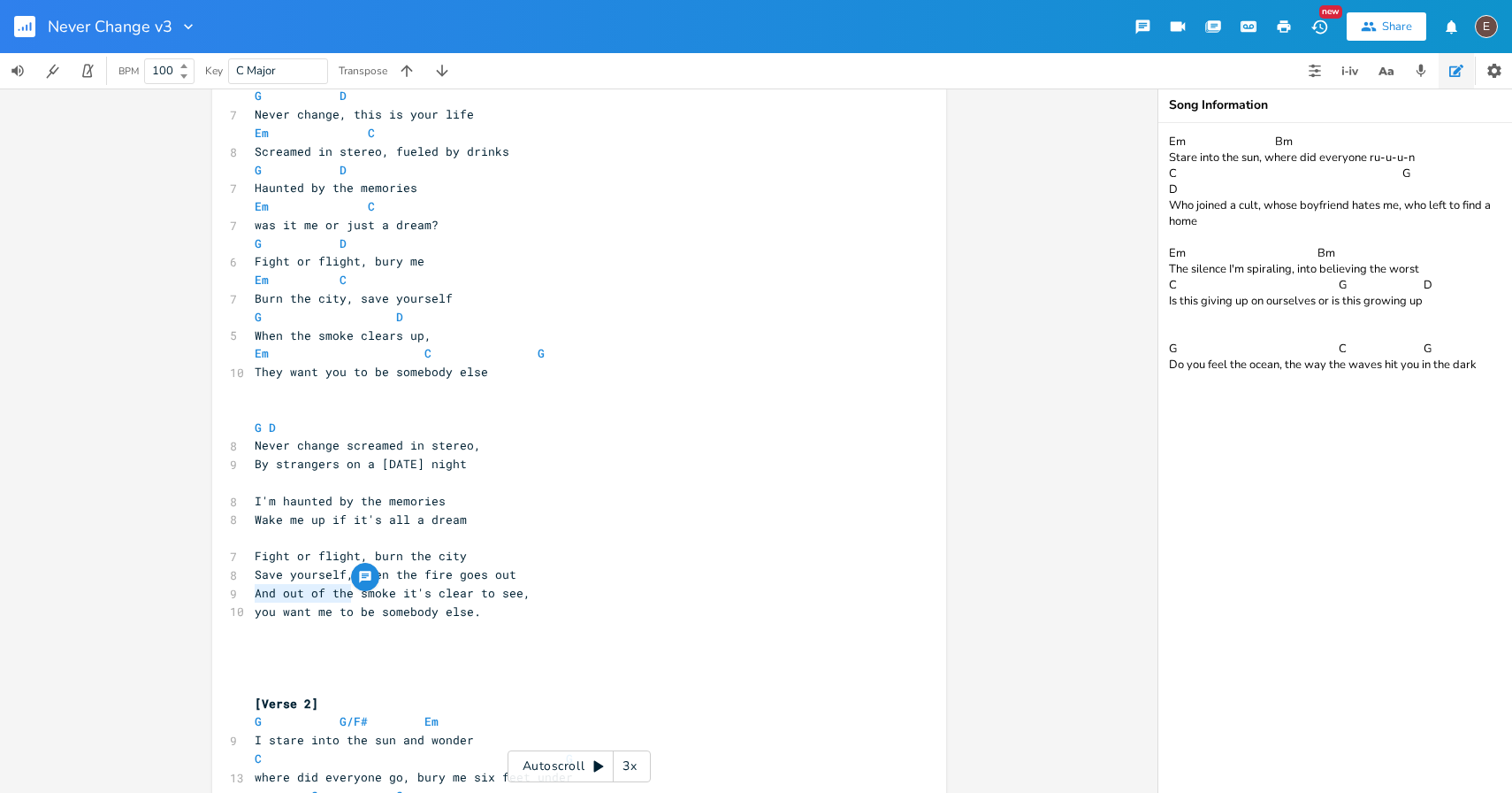
drag, startPoint x: 344, startPoint y: 592, endPoint x: 249, endPoint y: 592, distance: 95.0
click at [255, 592] on span "And out of the smoke it's clear to see," at bounding box center [392, 593] width 276 height 16
type textarea "And out of the"
click at [322, 585] on span "And out of the smoke it's clear to see," at bounding box center [392, 593] width 276 height 16
type textarea "And out of"
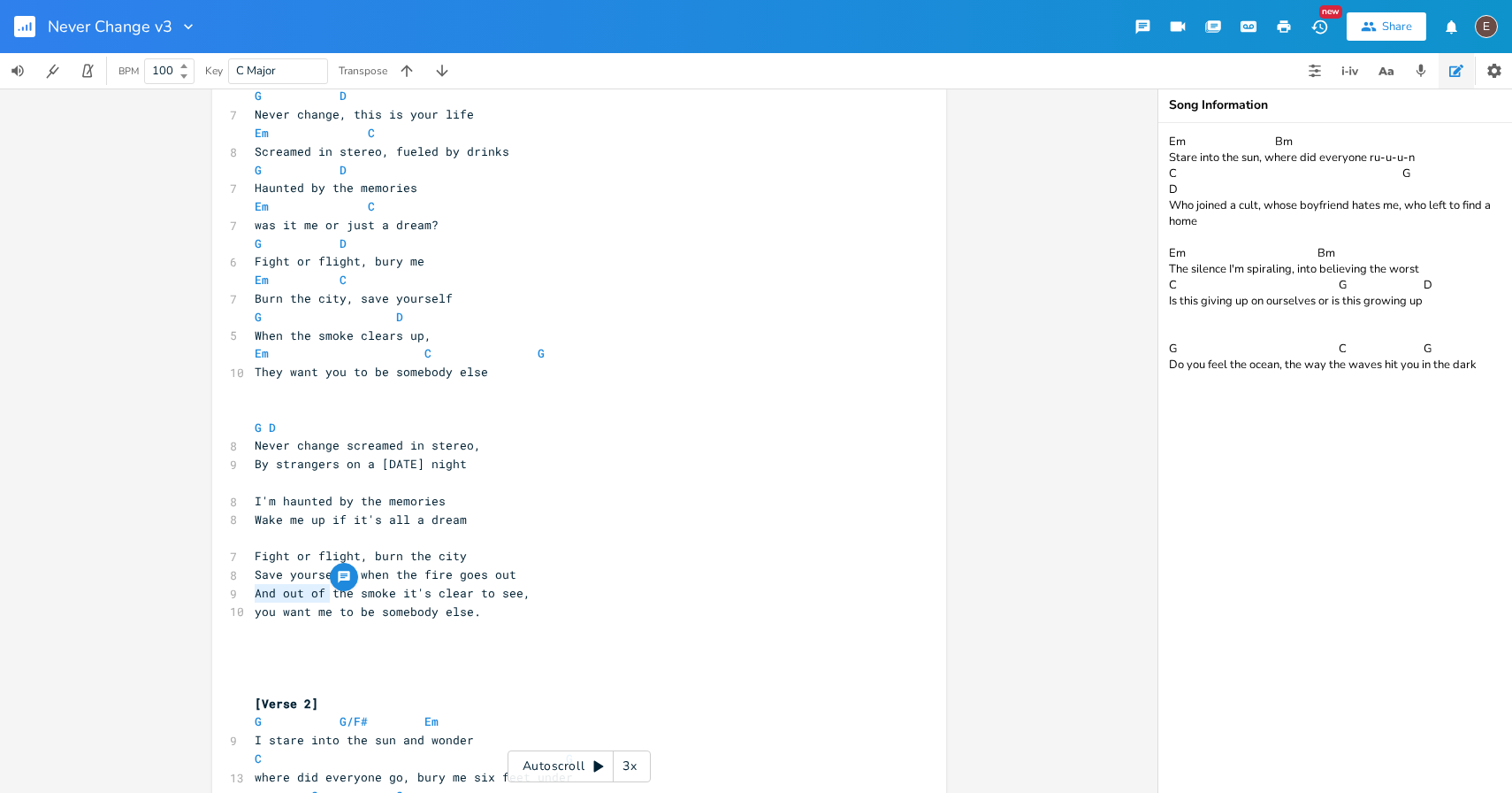
drag, startPoint x: 324, startPoint y: 590, endPoint x: 251, endPoint y: 588, distance: 73.0
click at [255, 588] on span "And out of the smoke it's clear to see," at bounding box center [392, 593] width 276 height 16
click at [427, 617] on span "you want me to be somebody else." at bounding box center [368, 611] width 226 height 16
type textarea "And o"
drag, startPoint x: 285, startPoint y: 596, endPoint x: 251, endPoint y: 594, distance: 34.1
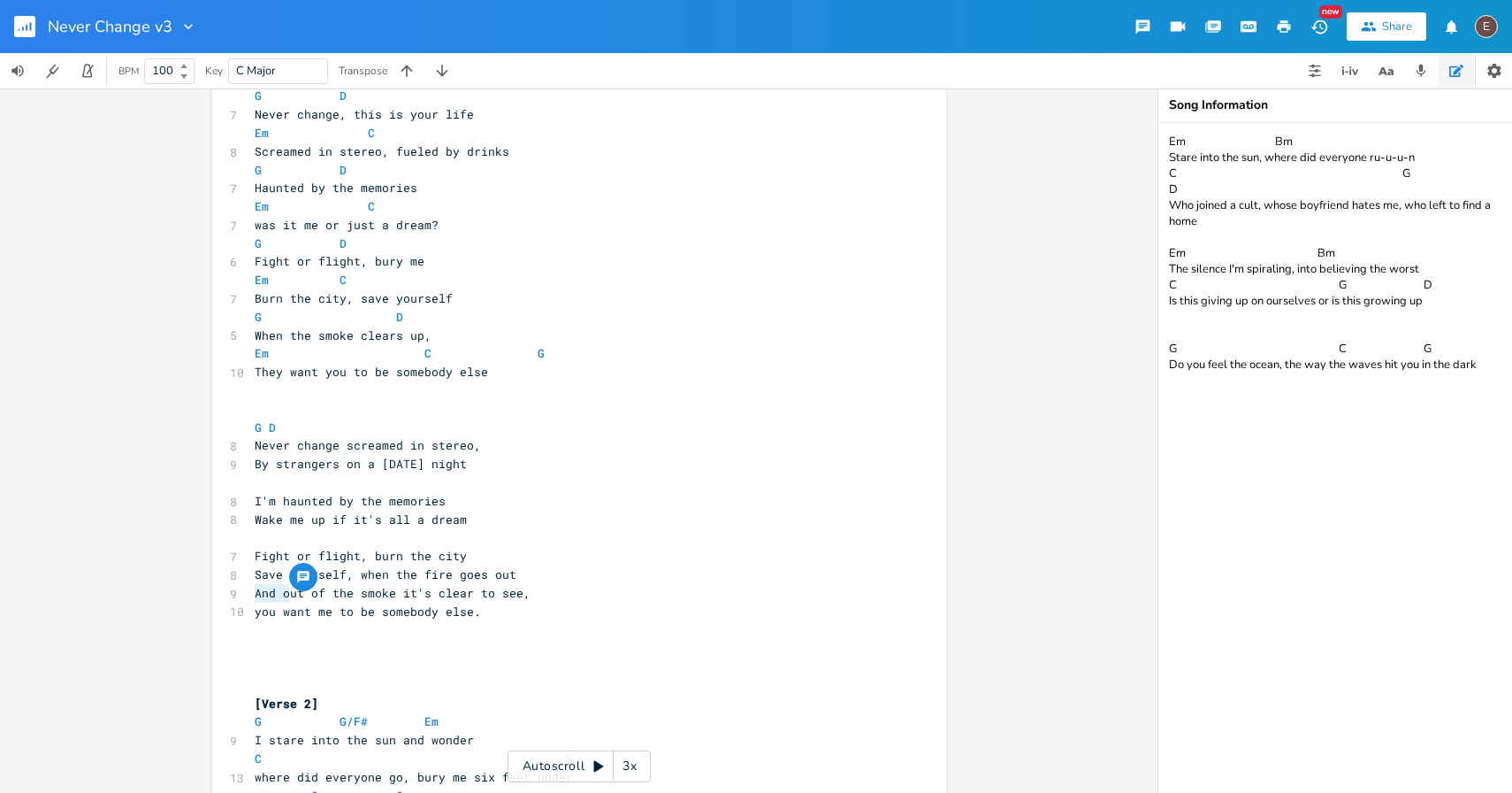
click at [255, 594] on span "And out of the smoke it's clear to see," at bounding box center [392, 593] width 276 height 16
drag, startPoint x: 316, startPoint y: 597, endPoint x: 248, endPoint y: 596, distance: 68.0
click at [255, 596] on span "And out of the smoke it's clear to see," at bounding box center [392, 593] width 276 height 16
type textarea "F"
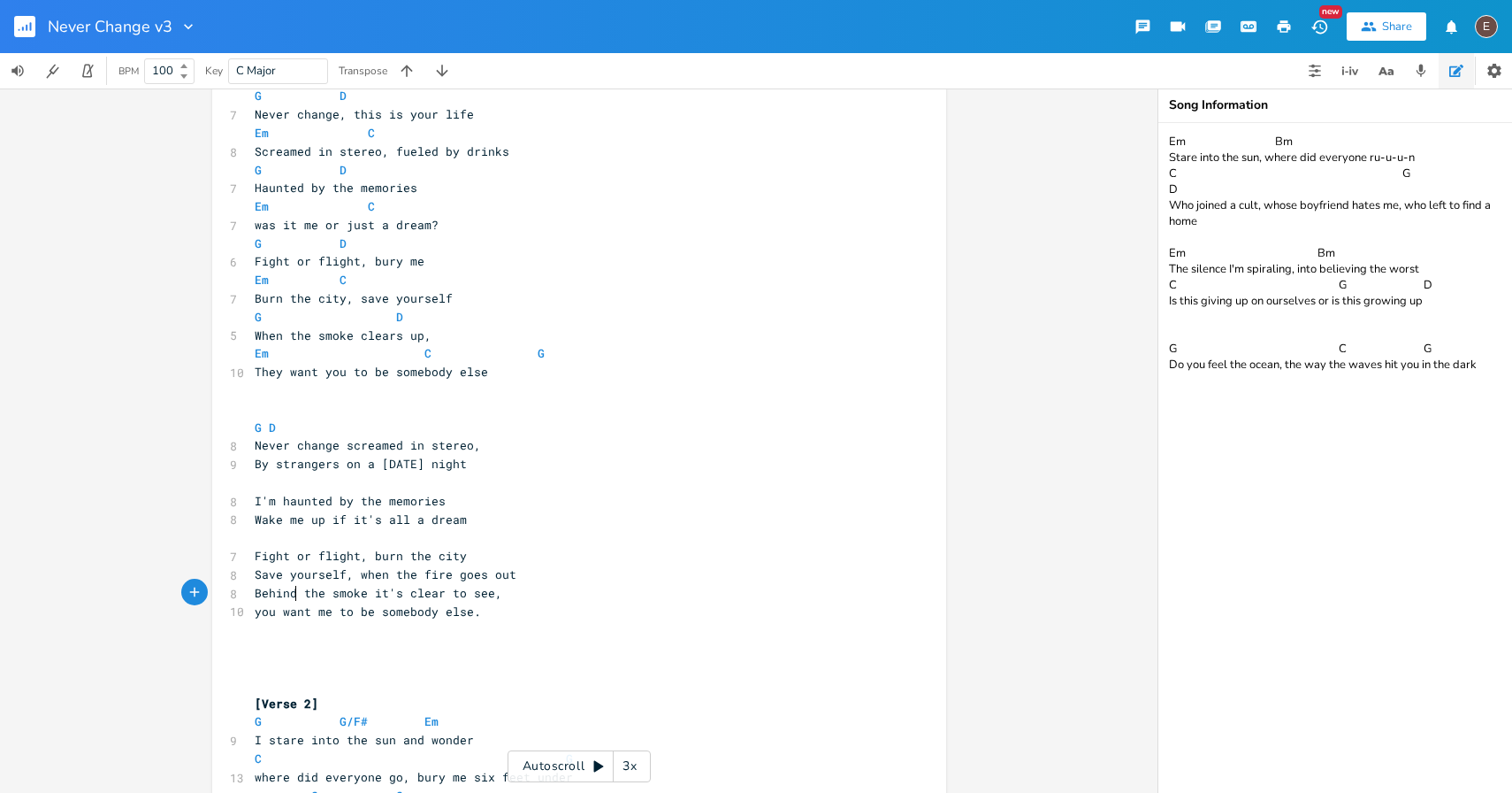
type textarea "Behind t"
click at [502, 605] on pre "you want me to be somebody else." at bounding box center [570, 612] width 638 height 19
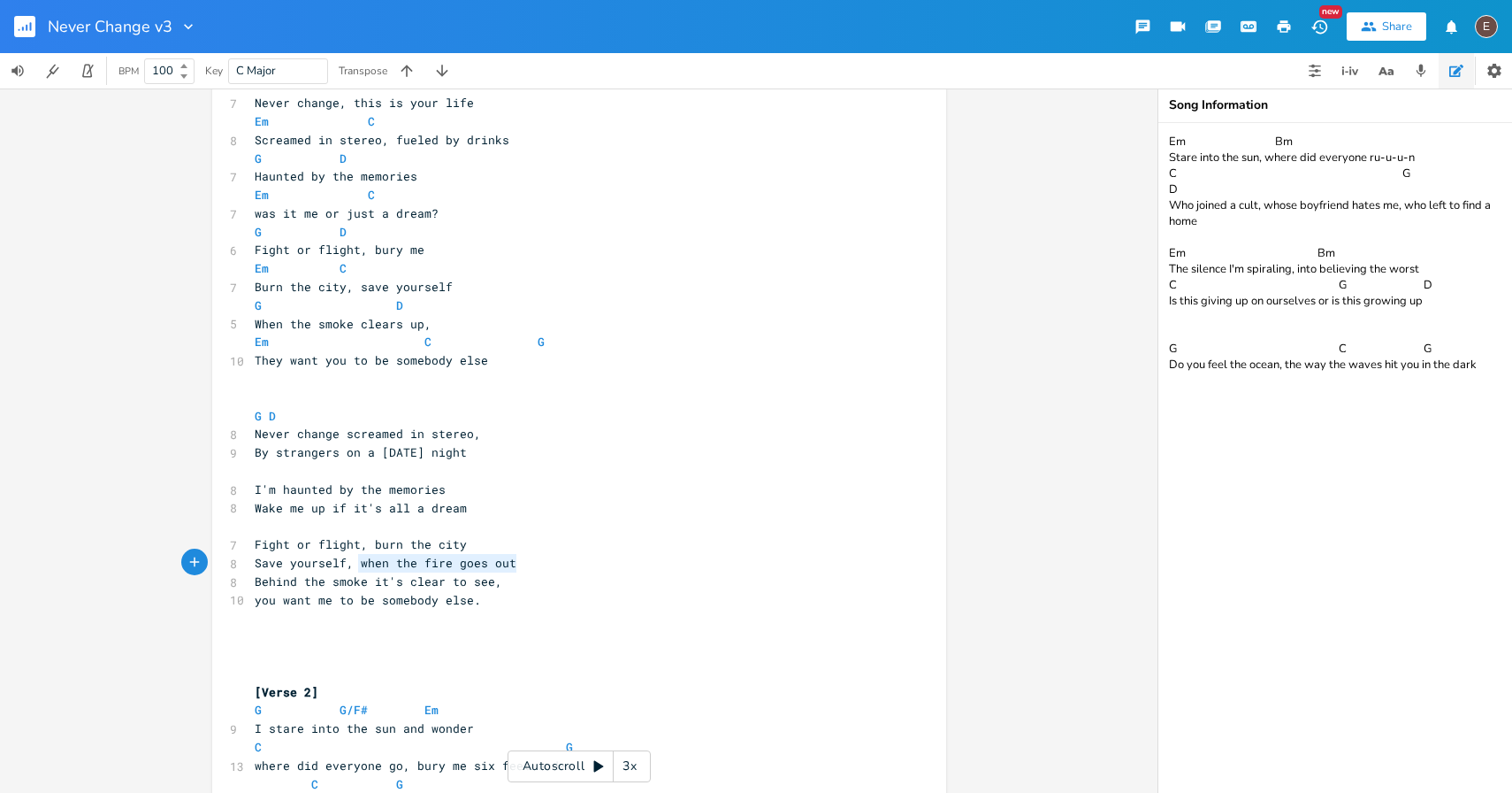
drag, startPoint x: 513, startPoint y: 561, endPoint x: 354, endPoint y: 563, distance: 159.0
click at [354, 563] on pre "Save yourself, when the fire goes out" at bounding box center [570, 563] width 638 height 19
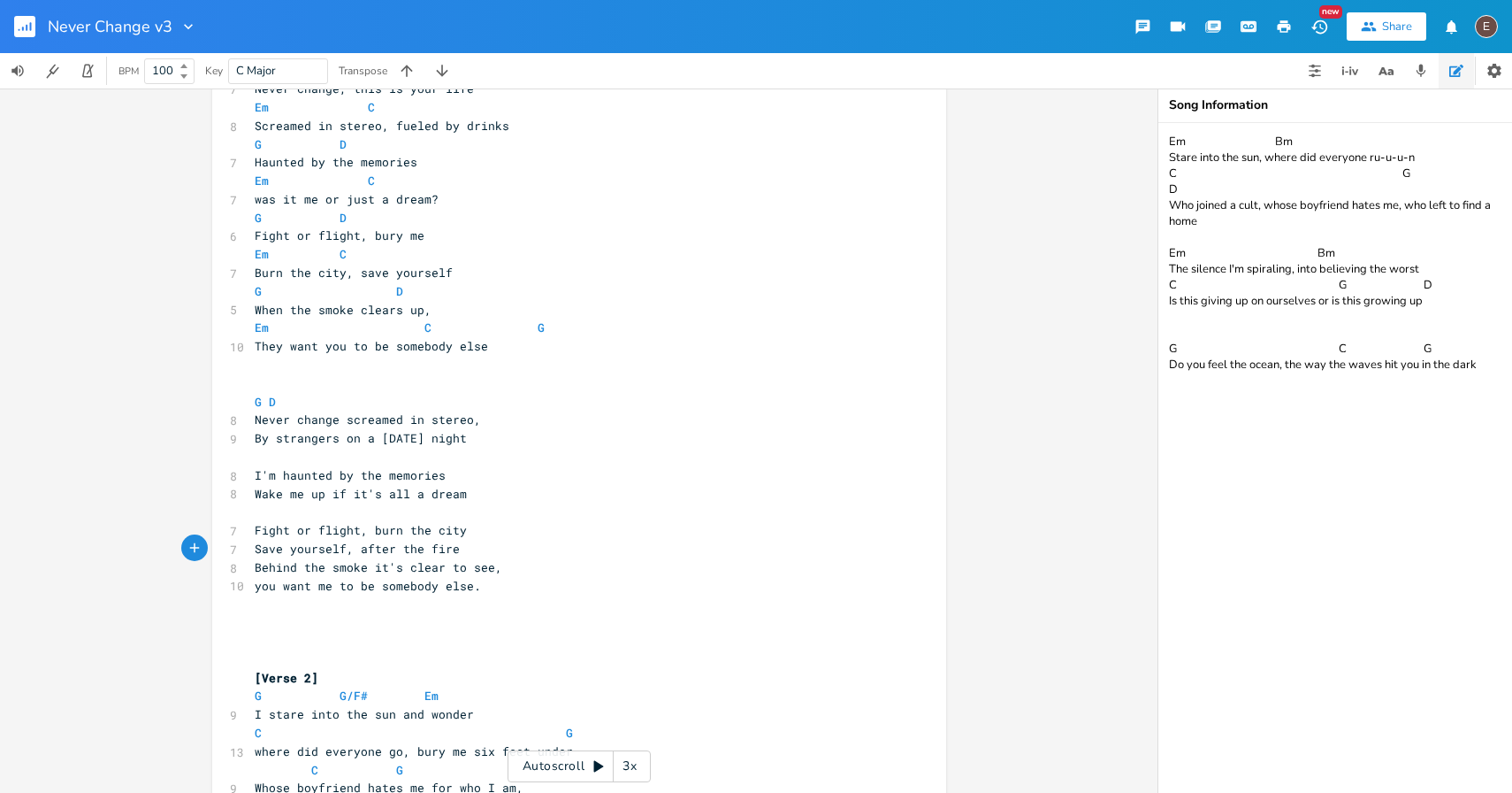
type textarea "after the fire,"
drag, startPoint x: 319, startPoint y: 569, endPoint x: 240, endPoint y: 567, distance: 79.0
click at [240, 567] on div "Behind the x [Intro] G - D - G - D ​ [Verse 1] G G/F# Em 12 I remember the ocea…" at bounding box center [579, 454] width 734 height 1879
type textarea "Behind the"
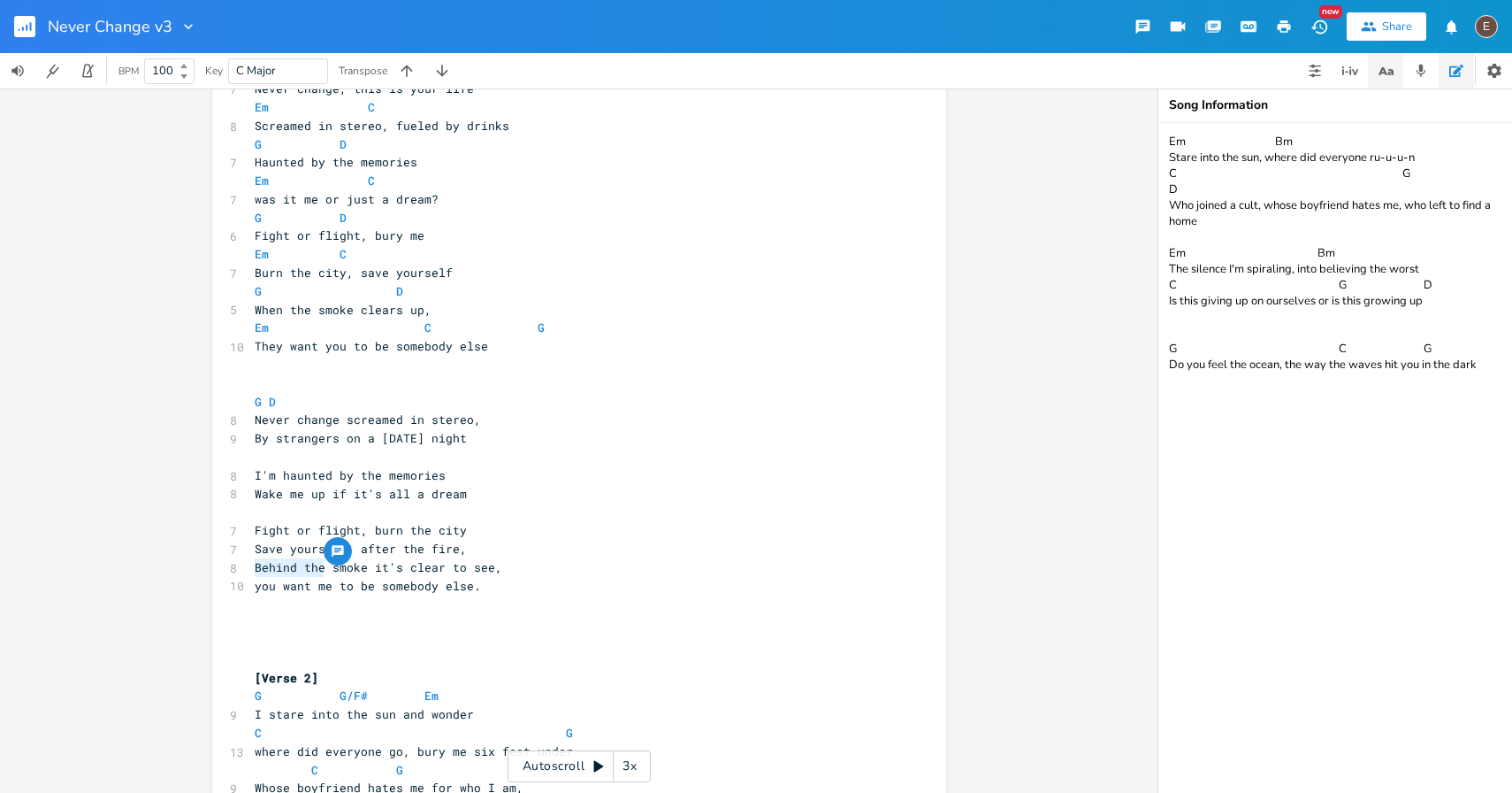
click at [1386, 62] on icon "button" at bounding box center [1386, 71] width 22 height 22
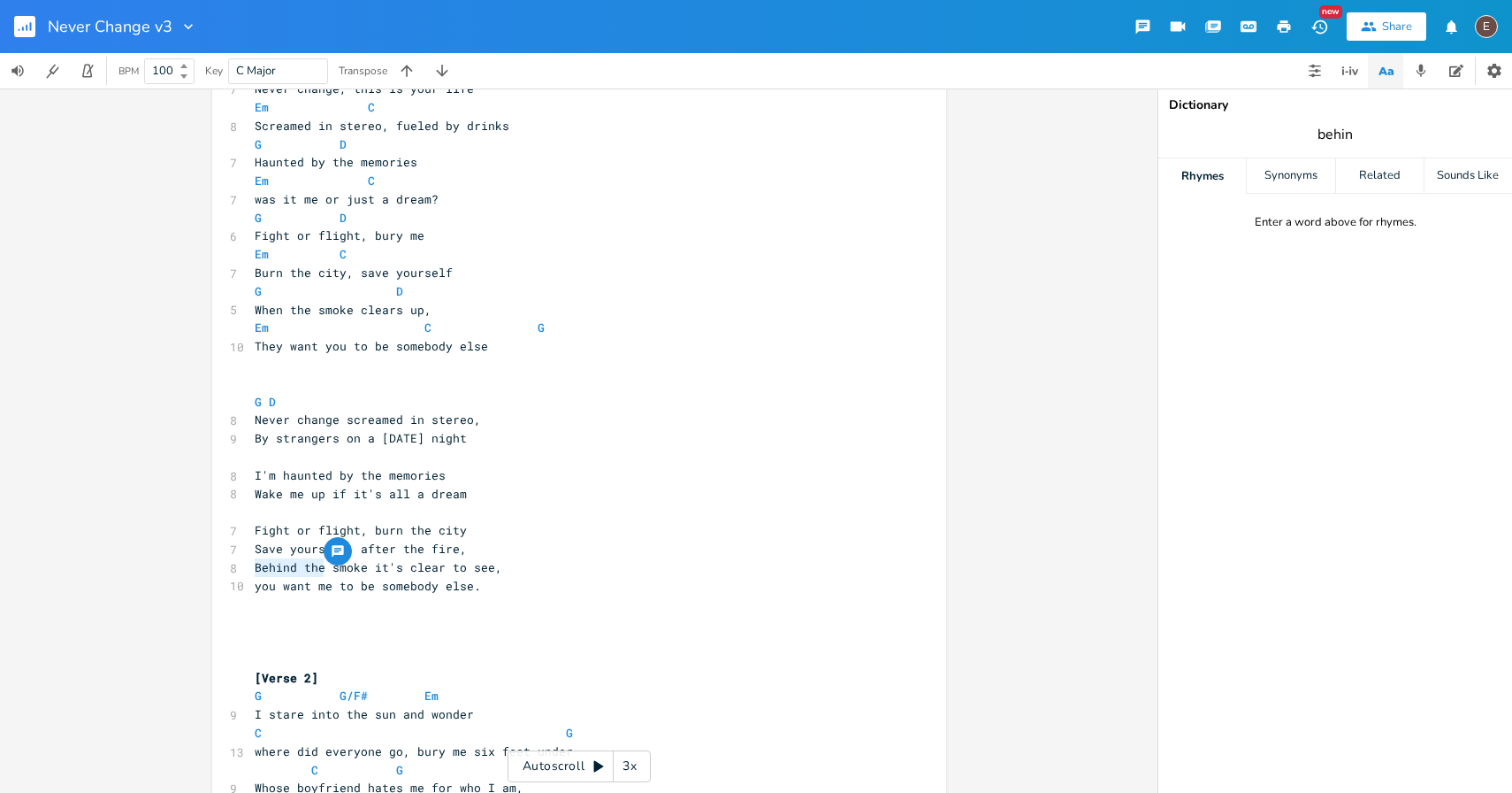
type input "behind"
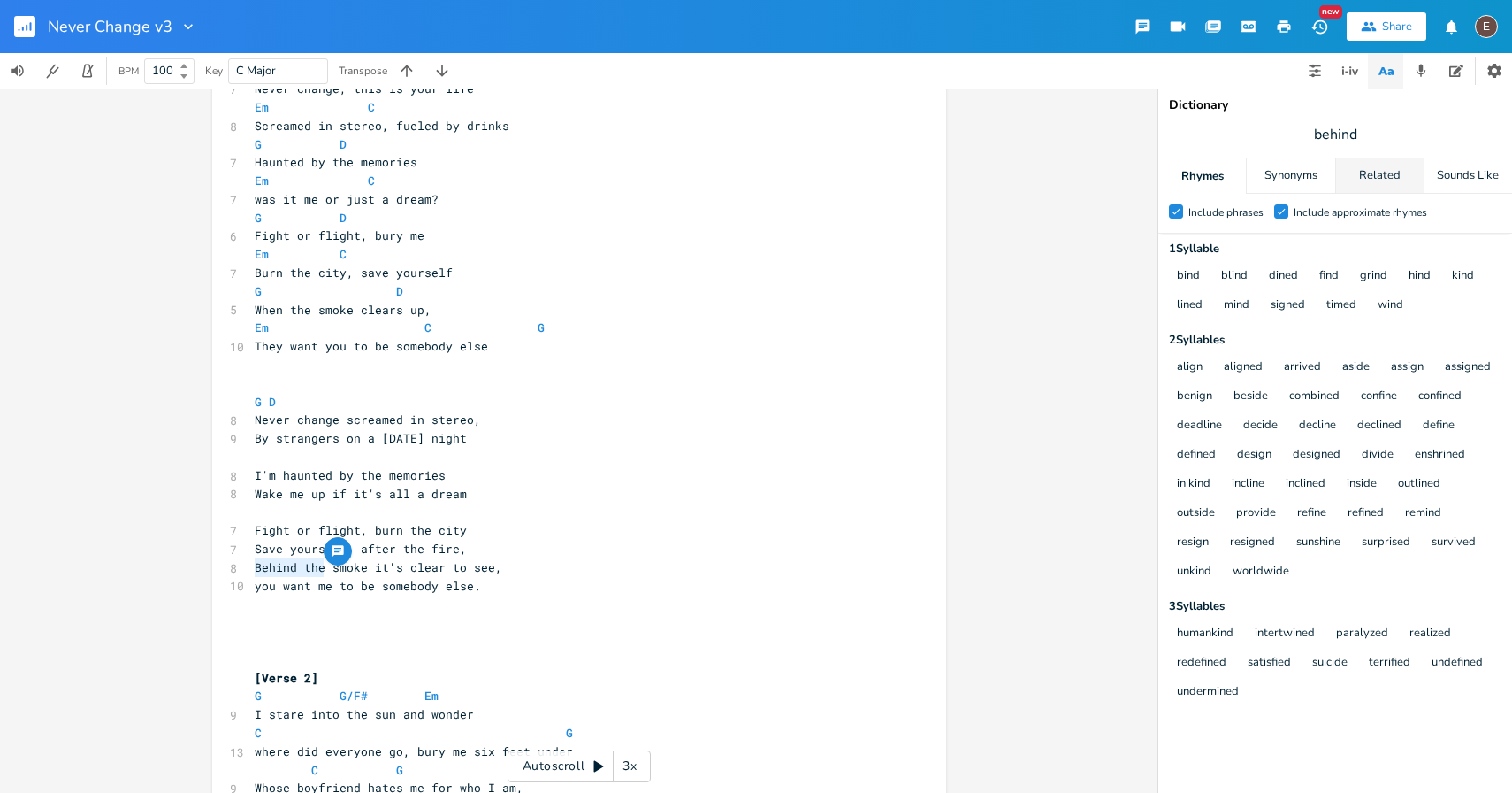
click at [1402, 177] on div "Related" at bounding box center [1380, 176] width 88 height 36
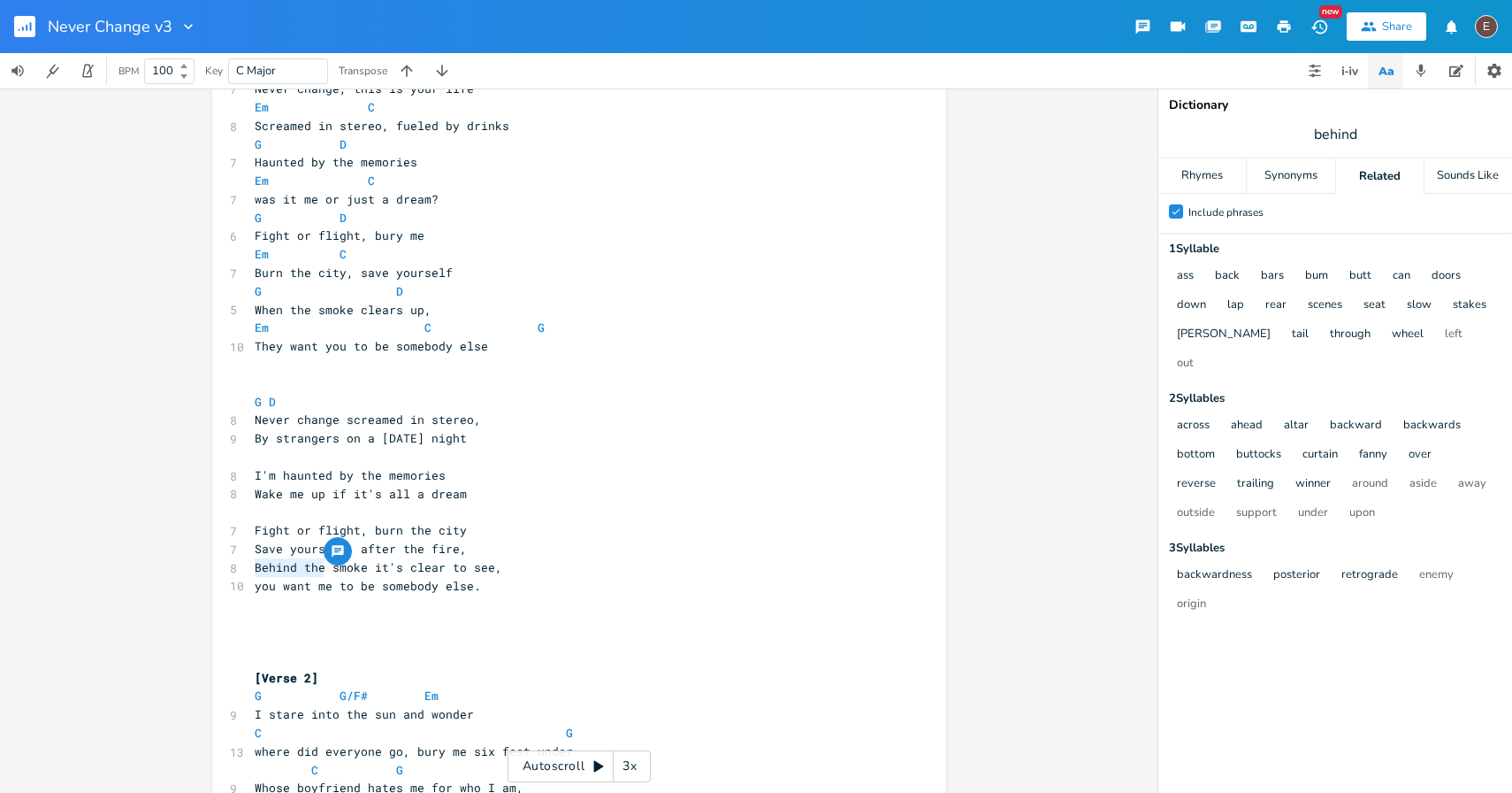
click at [1375, 138] on span "behind" at bounding box center [1335, 134] width 354 height 32
click at [1386, 130] on span "behind" at bounding box center [1335, 134] width 354 height 32
click at [311, 580] on span "you want me to be somebody else." at bounding box center [368, 585] width 226 height 16
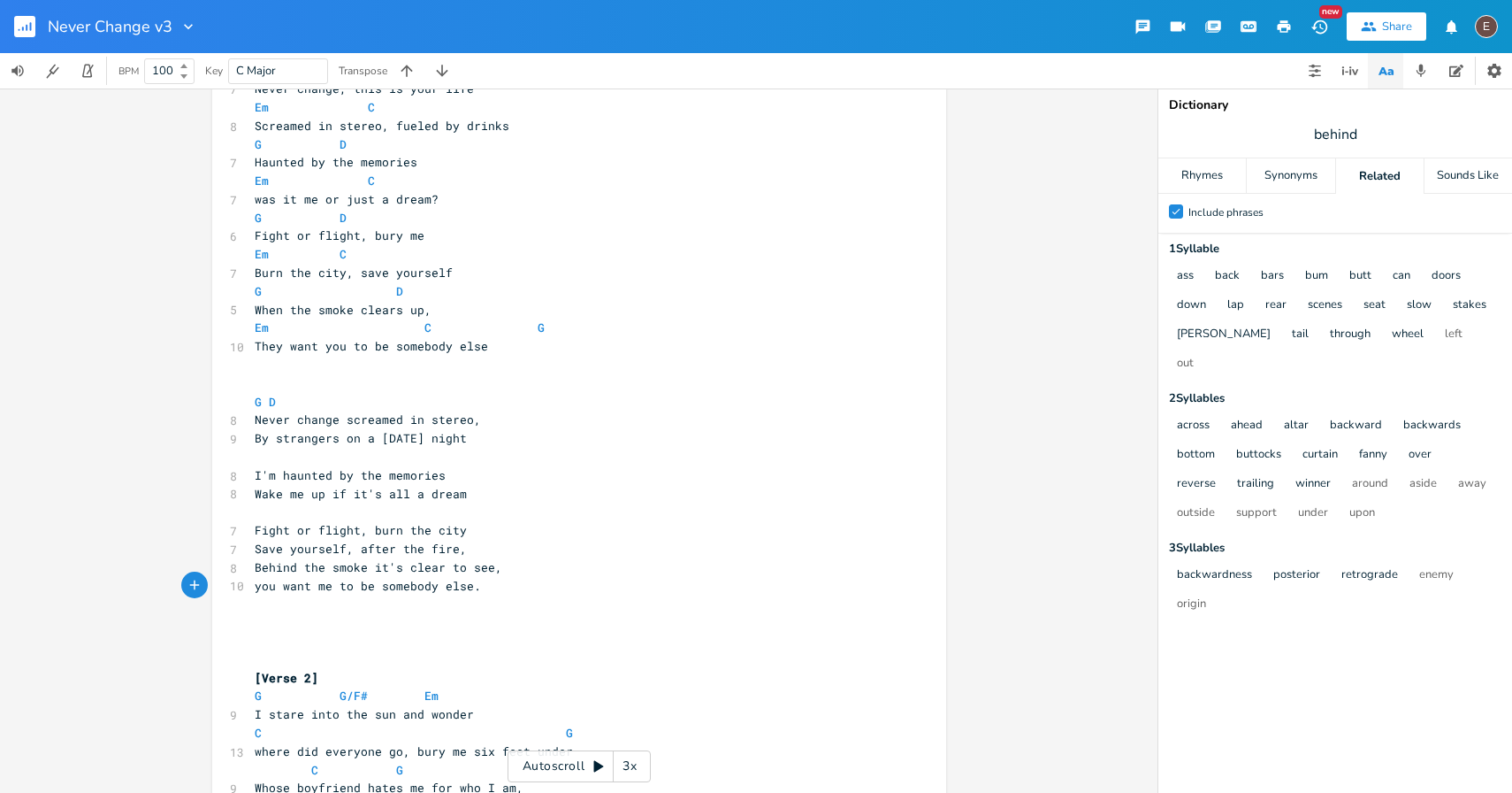
click at [274, 571] on span "Behind the smoke it's clear to see," at bounding box center [378, 568] width 248 height 16
type textarea "through"
click at [531, 552] on pre "Save yourself, after the fire," at bounding box center [570, 549] width 638 height 19
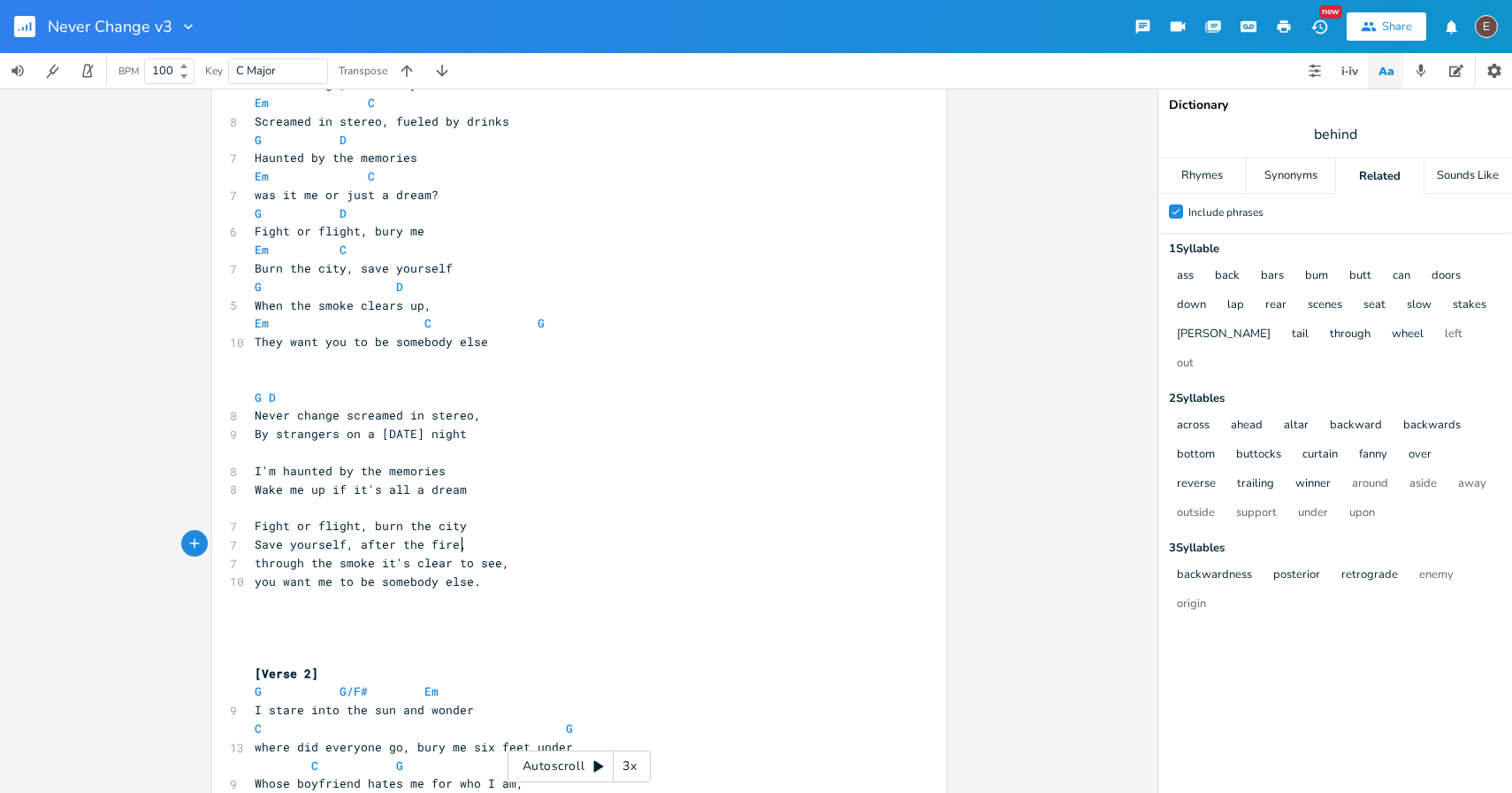
scroll to position [594, 0]
click at [531, 552] on pre "through the smoke it's clear to see," at bounding box center [570, 559] width 638 height 19
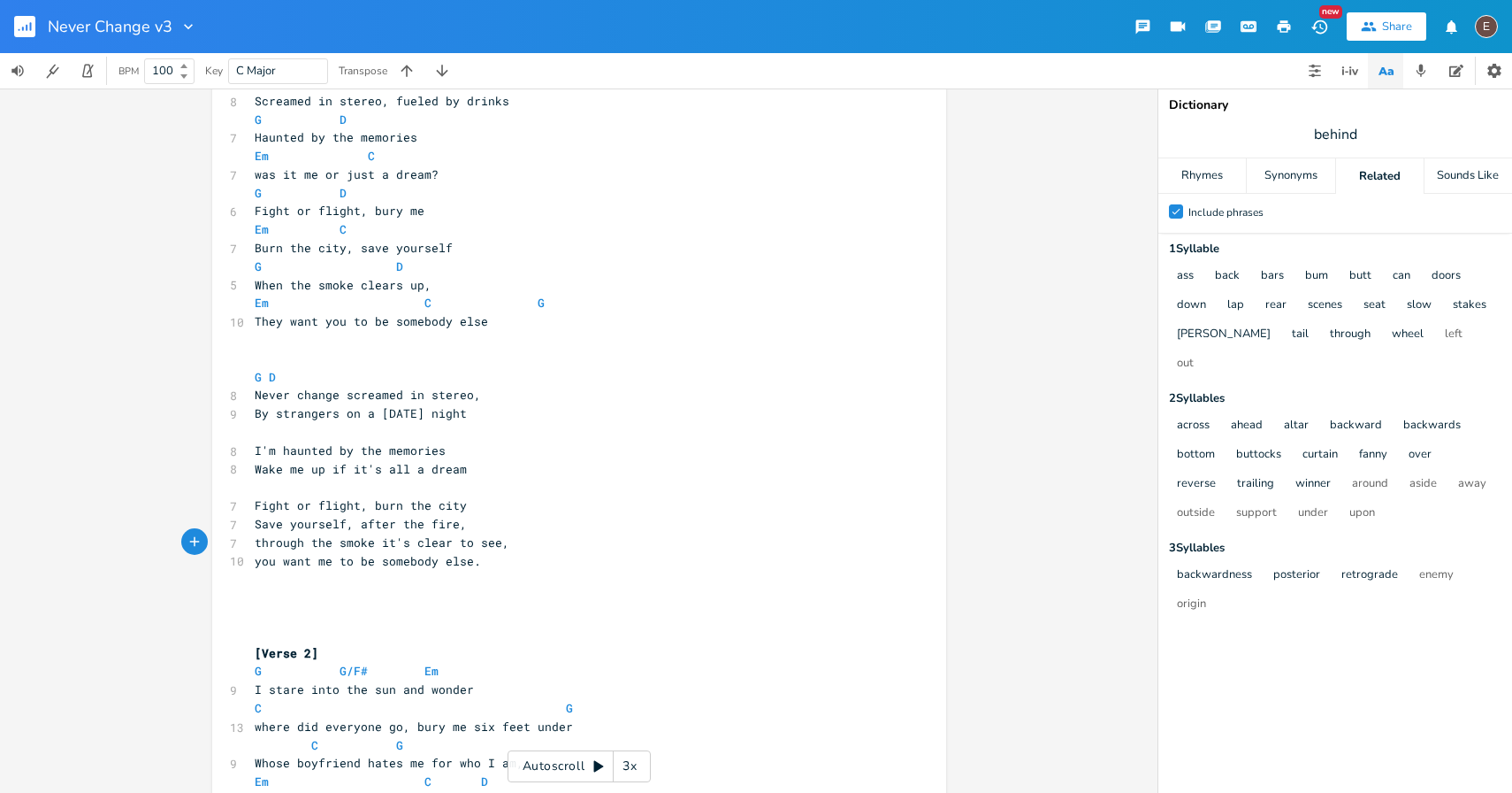
scroll to position [611, 0]
click at [531, 552] on pre "you want me to be somebody else." at bounding box center [570, 560] width 638 height 19
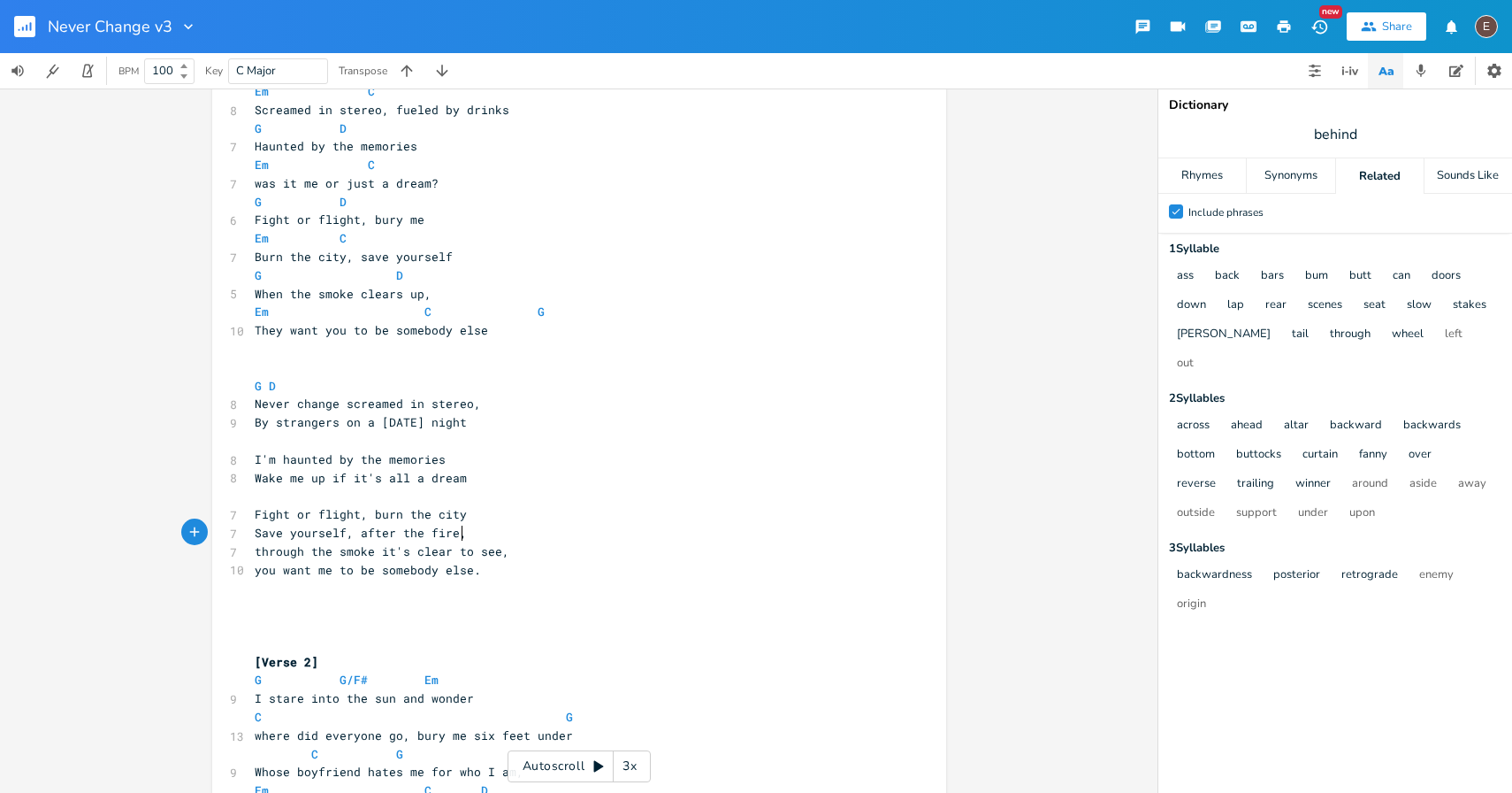
click at [532, 541] on pre "Save yourself, after the fire," at bounding box center [570, 533] width 638 height 19
type textarea "after the fire,"
drag, startPoint x: 532, startPoint y: 541, endPoint x: 354, endPoint y: 541, distance: 178.0
click at [354, 540] on pre "Save yourself, after the fire," at bounding box center [570, 533] width 638 height 19
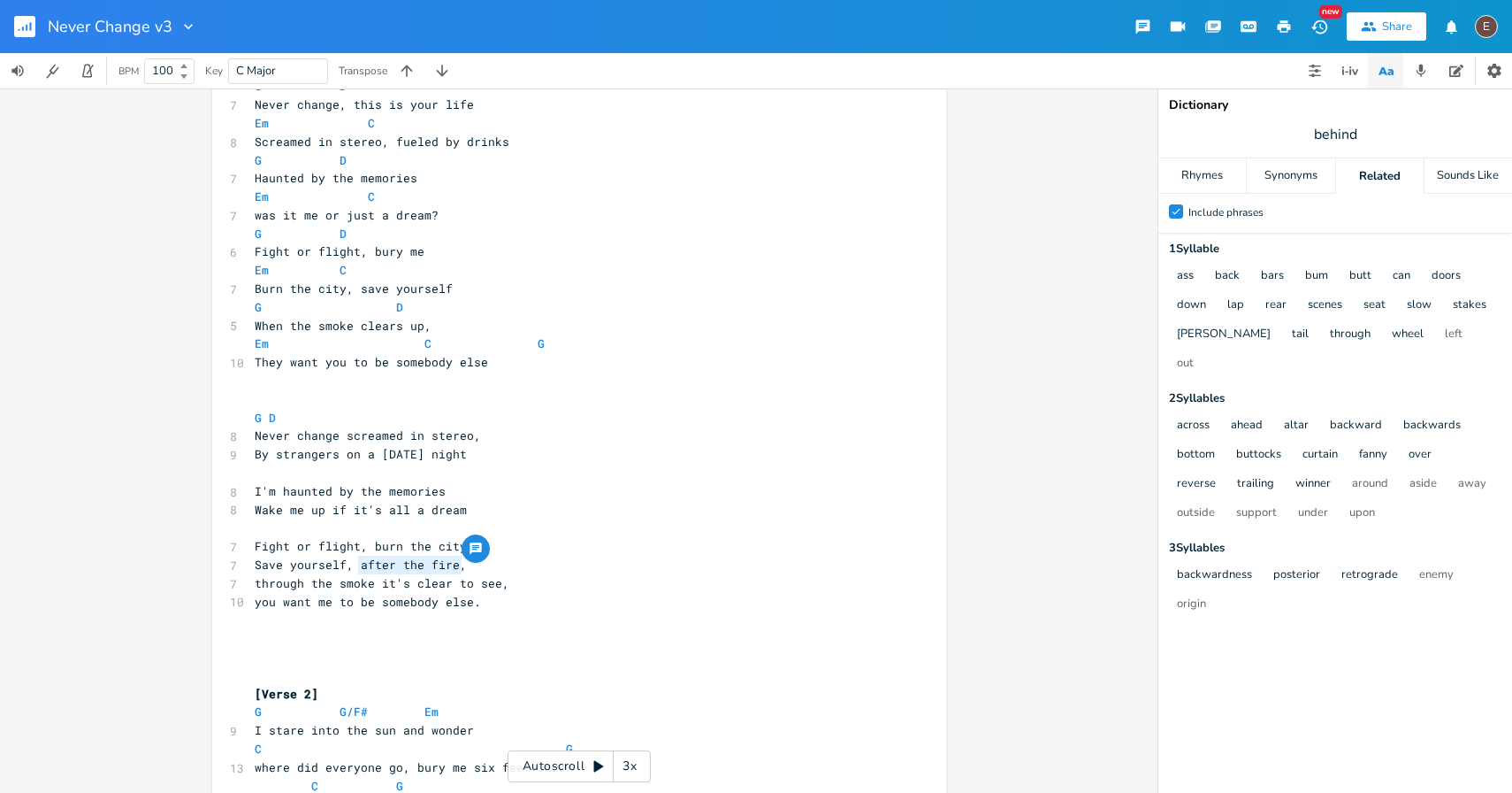
scroll to position [571, 0]
click at [457, 571] on pre "Save yourself, after the fire," at bounding box center [570, 563] width 638 height 19
drag, startPoint x: 462, startPoint y: 567, endPoint x: 393, endPoint y: 568, distance: 69.0
click at [393, 568] on pre "Save yourself, after the fire," at bounding box center [570, 563] width 638 height 19
type textarea "all l"
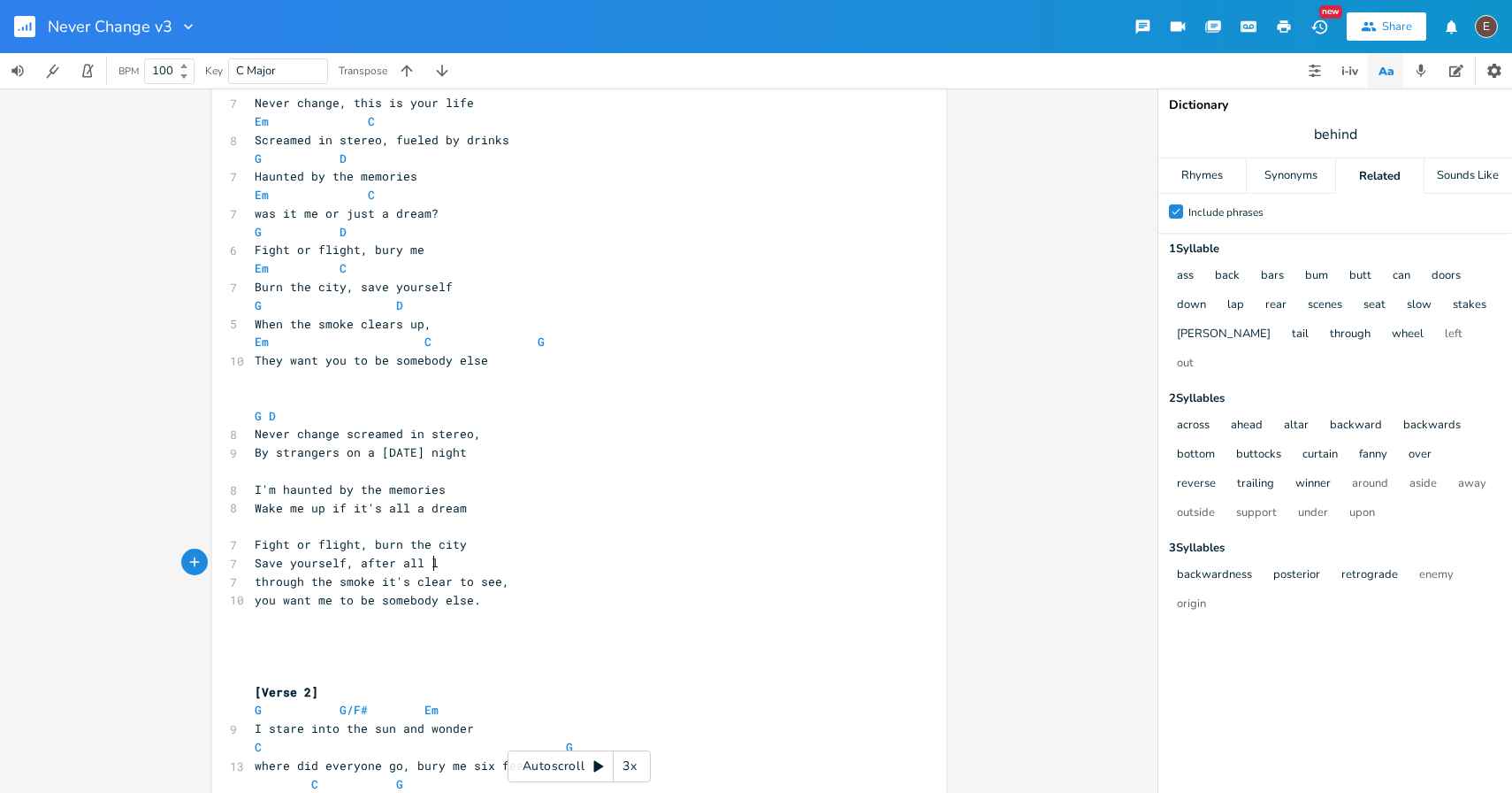
scroll to position [0, 19]
type textarea "pla"
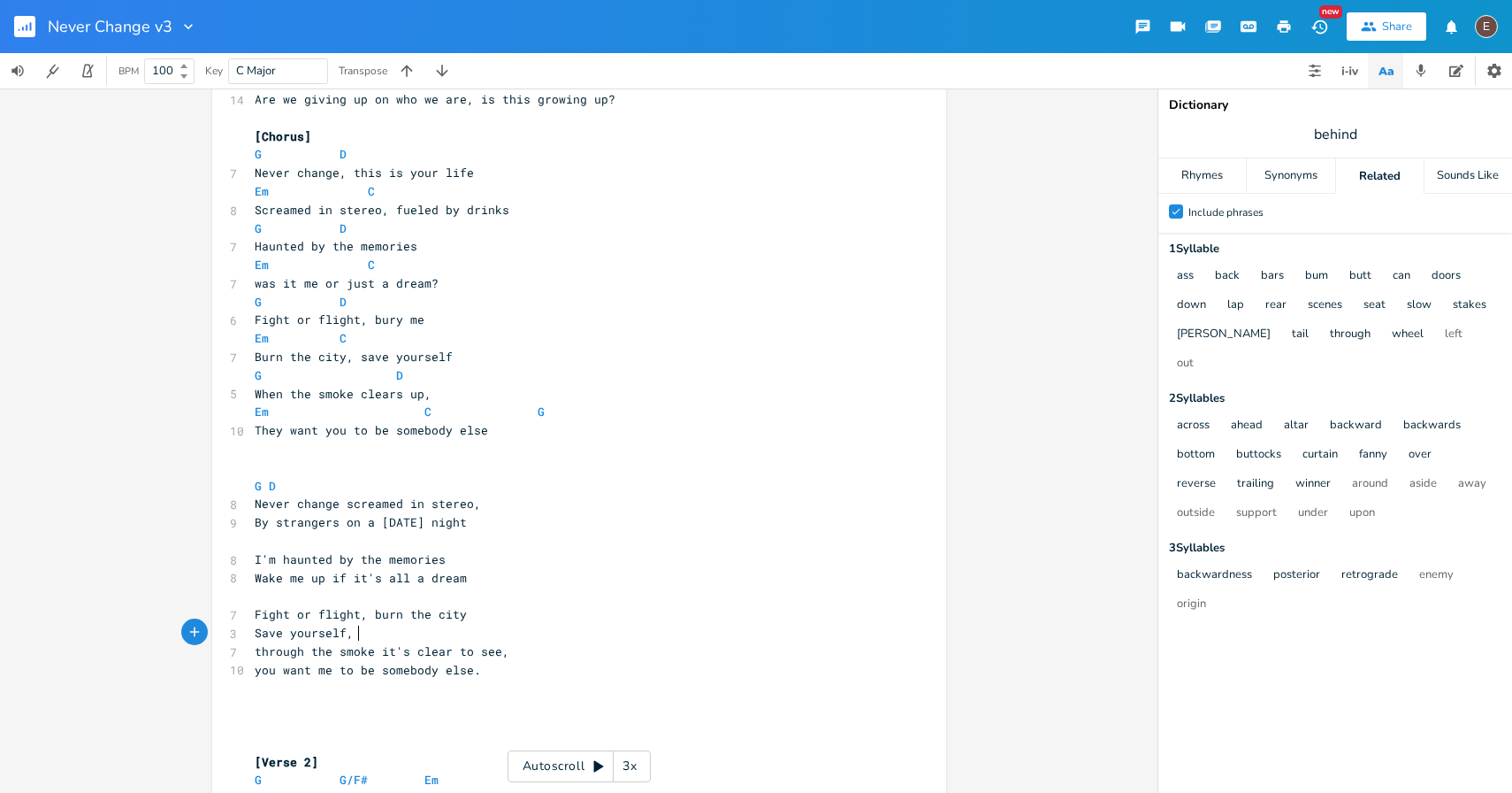
scroll to position [500, 0]
type textarea "to s"
drag, startPoint x: 447, startPoint y: 655, endPoint x: 479, endPoint y: 658, distance: 32.1
click at [479, 658] on span "through the smoke it's clear to see," at bounding box center [382, 653] width 255 height 16
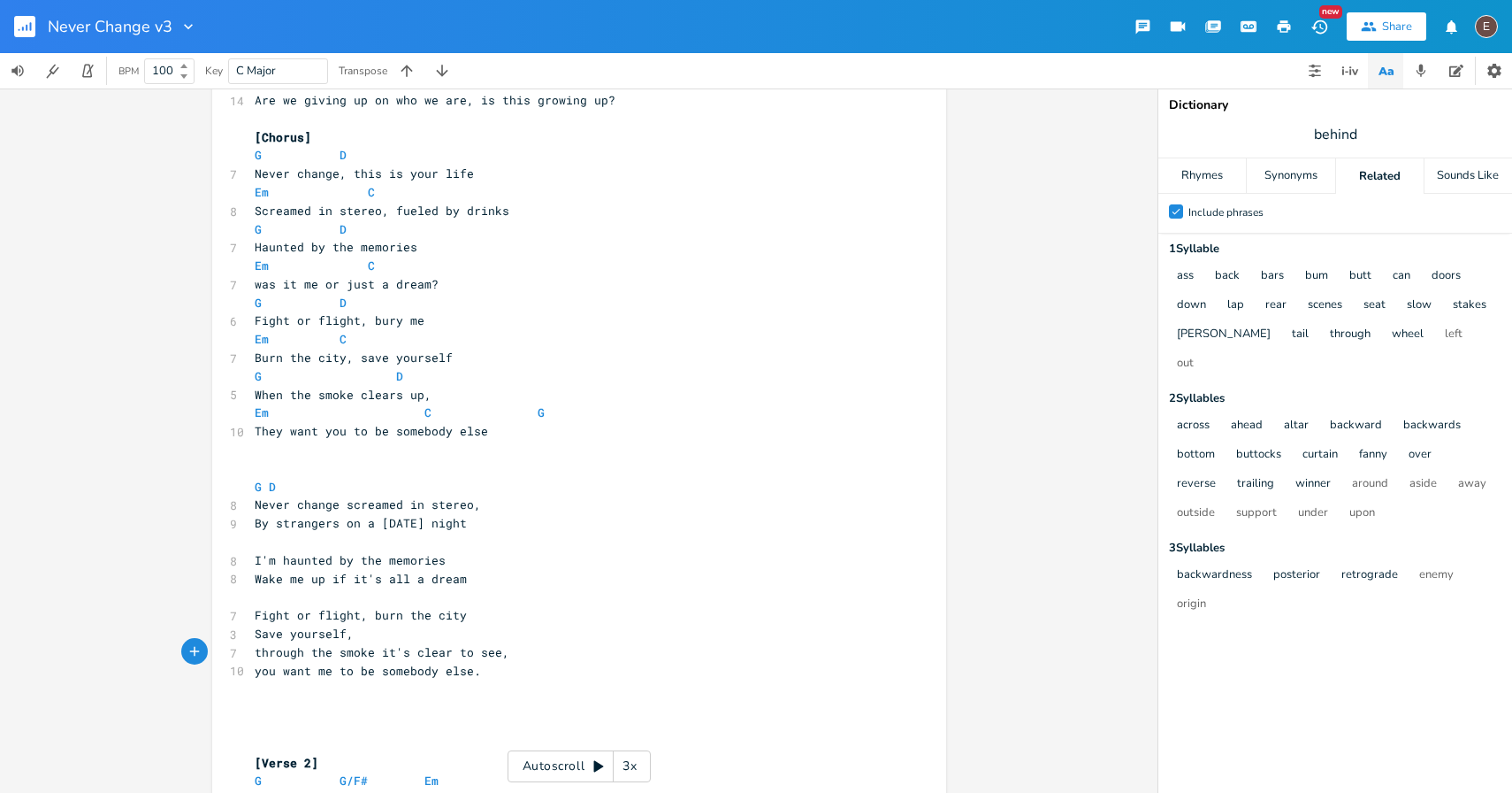
click at [481, 664] on pre "you want me to be somebody else." at bounding box center [570, 670] width 638 height 19
click at [507, 648] on pre "through the smoke it's clear to see," at bounding box center [570, 653] width 638 height 19
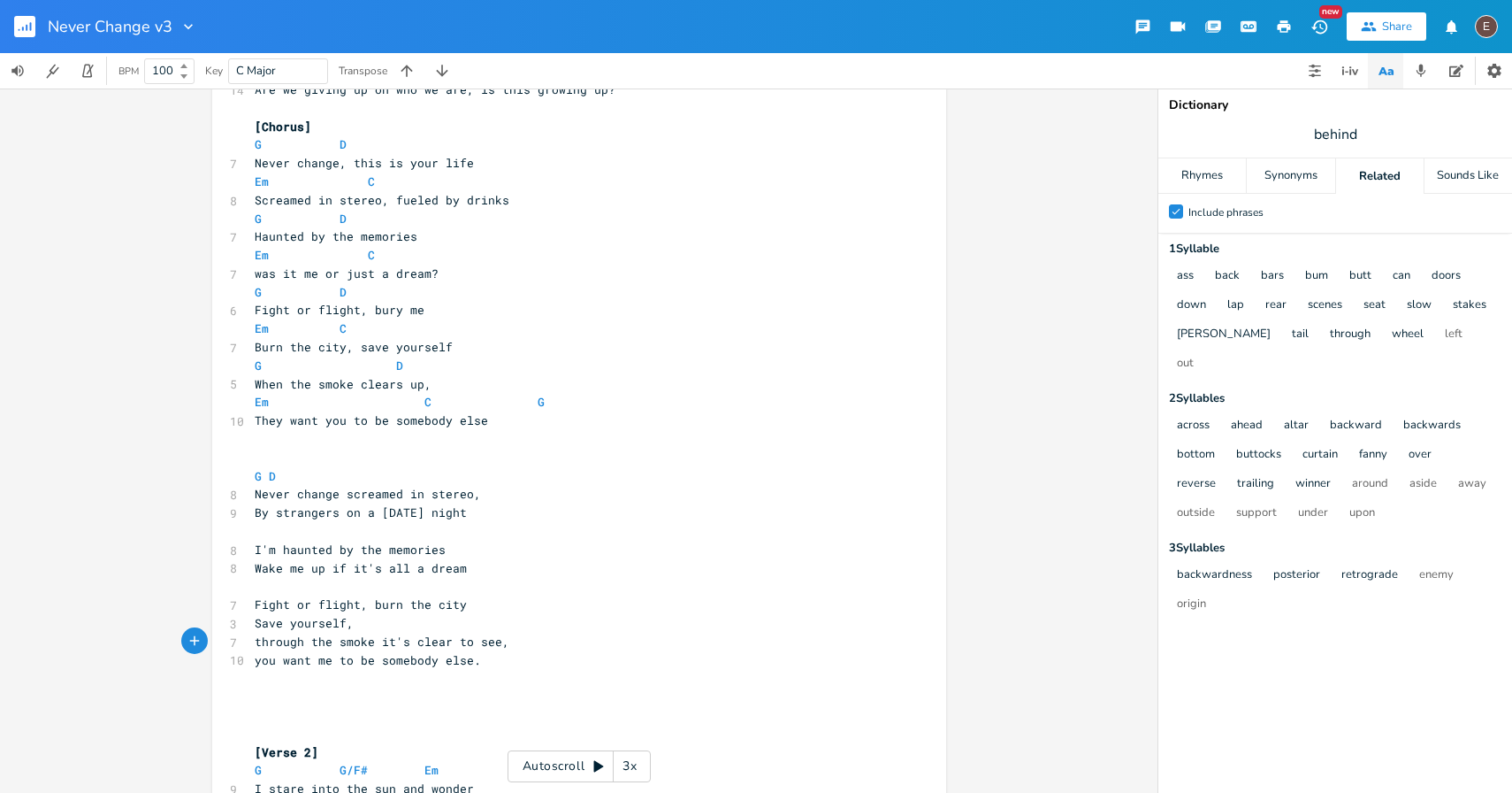
scroll to position [511, 0]
click at [336, 495] on span "Never change screamed in stereo," at bounding box center [368, 492] width 226 height 16
click at [310, 516] on span "By strangers on a [DATE] night" at bounding box center [361, 511] width 212 height 16
type textarea "strangers"
click at [310, 516] on span "By strangers on a [DATE] night" at bounding box center [361, 511] width 212 height 16
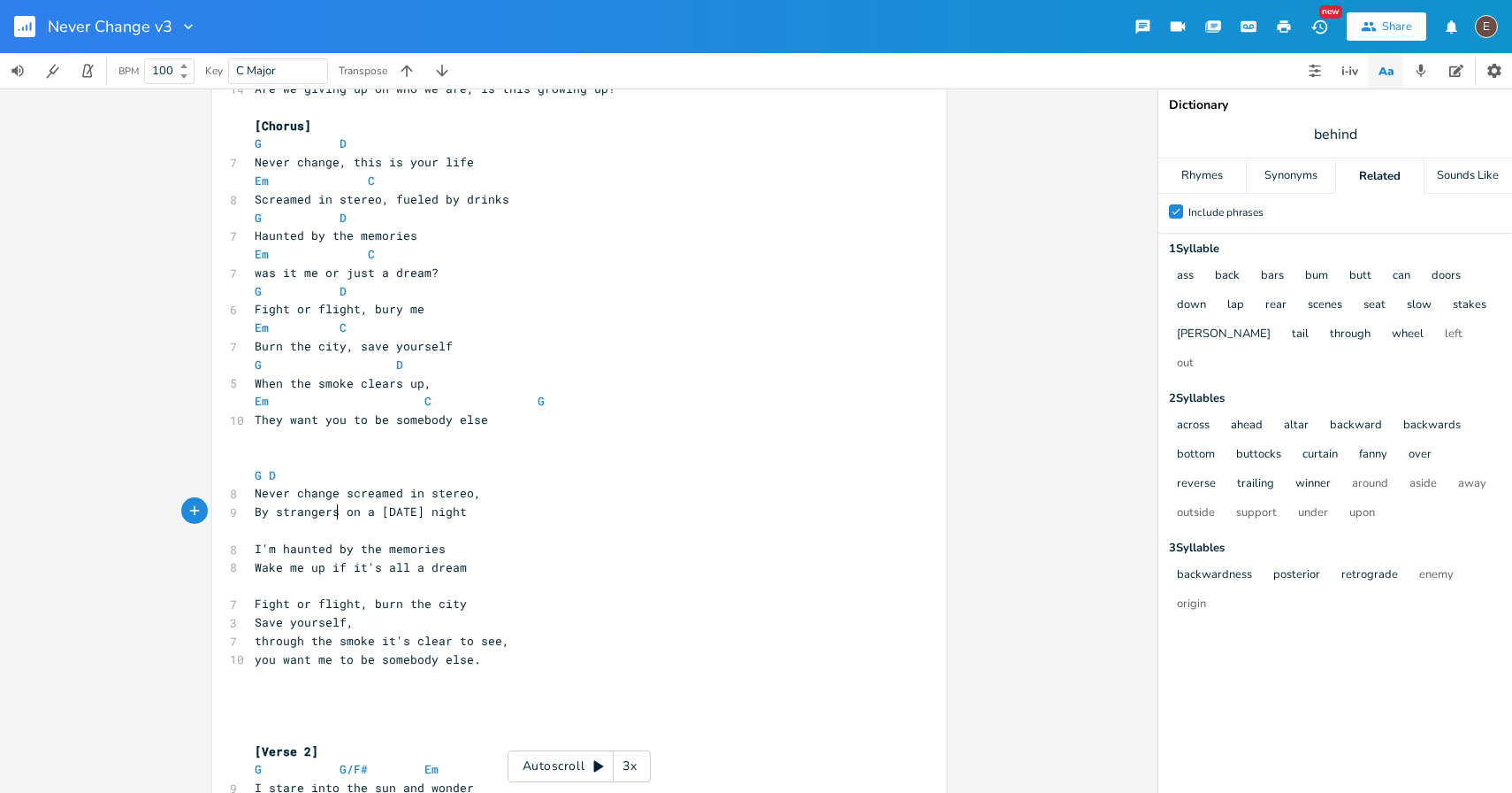
click at [334, 517] on span "By strangers on a [DATE] night" at bounding box center [361, 511] width 212 height 16
type textarea "By strangers"
drag, startPoint x: 334, startPoint y: 516, endPoint x: 239, endPoint y: 518, distance: 95.0
click at [239, 518] on div "By strangers x [Intro] G - D - G - D ​ [Verse 1] G G/F# Em 12 I remember the oc…" at bounding box center [579, 527] width 734 height 1879
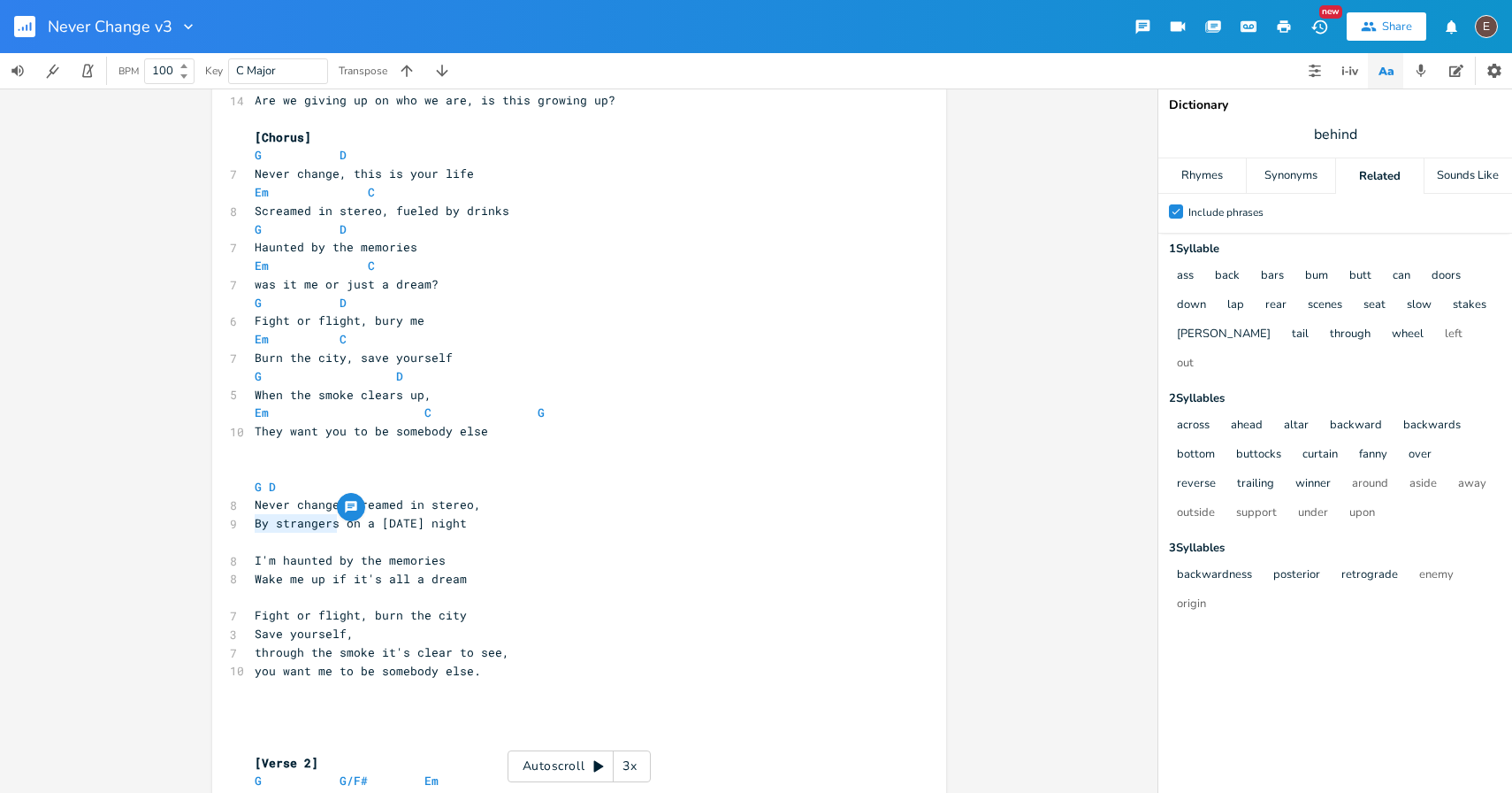
scroll to position [501, 0]
type textarea "By strangers o"
drag, startPoint x: 345, startPoint y: 525, endPoint x: 237, endPoint y: 517, distance: 108.3
click at [237, 517] on div "By strangers o x [Intro] G - D - G - D ​ [Verse 1] G G/F# Em 12 I remember the …" at bounding box center [579, 537] width 734 height 1879
click at [328, 555] on span "I'm haunted by the memories" at bounding box center [350, 559] width 191 height 16
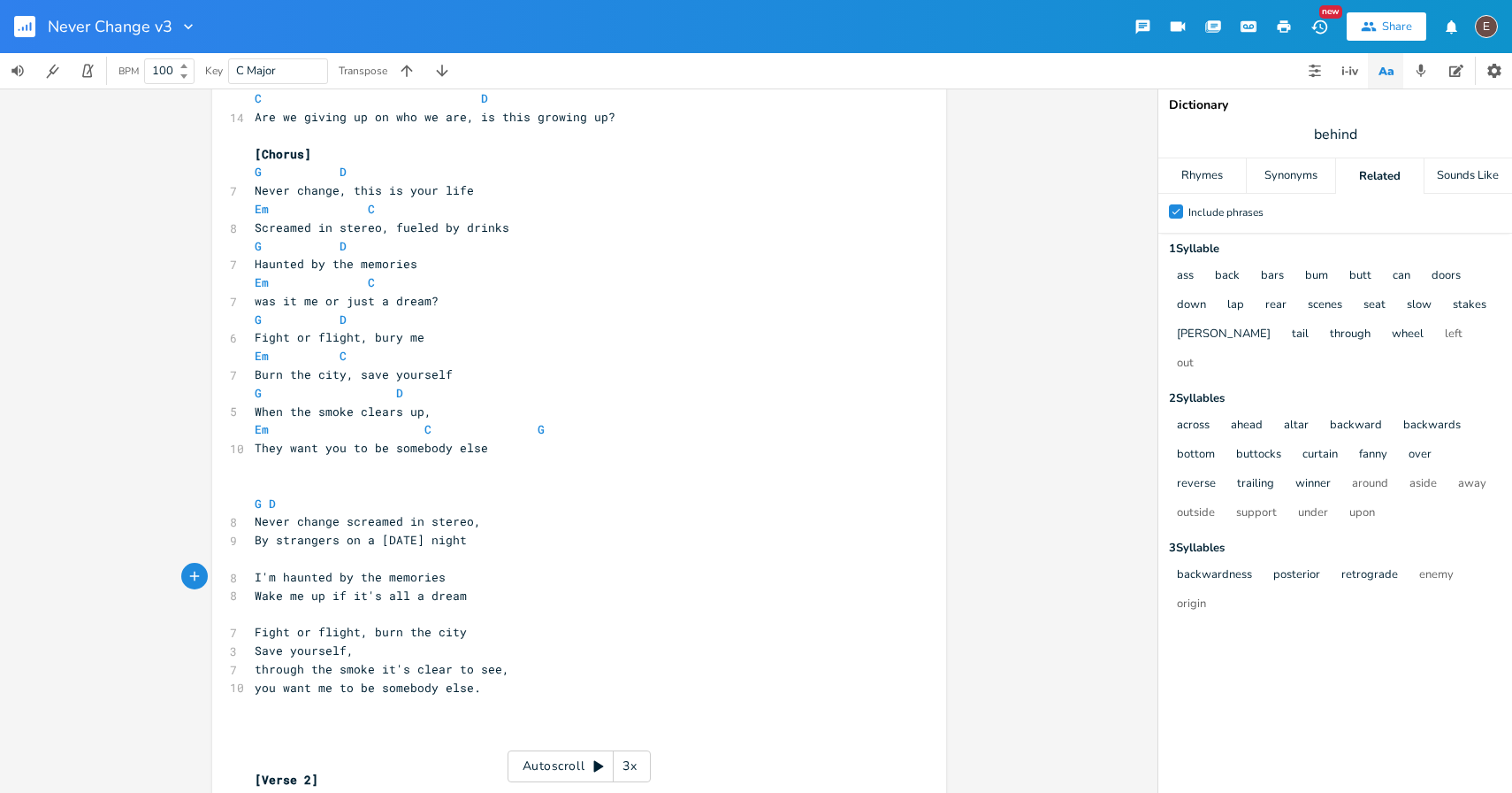
scroll to position [483, 0]
type textarea "fueled by drinks"
drag, startPoint x: 500, startPoint y: 226, endPoint x: 390, endPoint y: 229, distance: 110.0
click at [390, 229] on span "Screamed in stereo, fueled by drinks" at bounding box center [382, 228] width 255 height 16
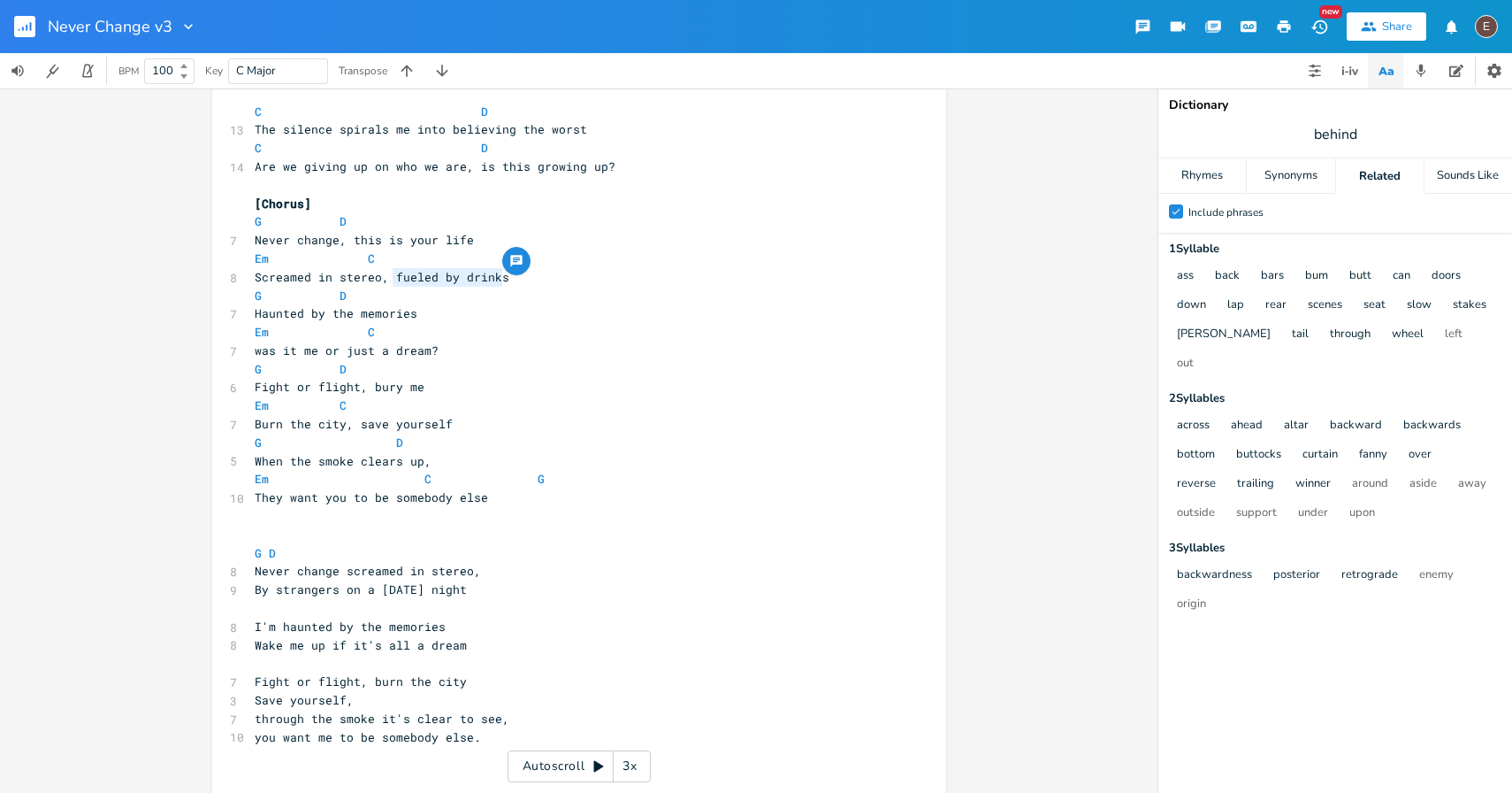
scroll to position [417, 0]
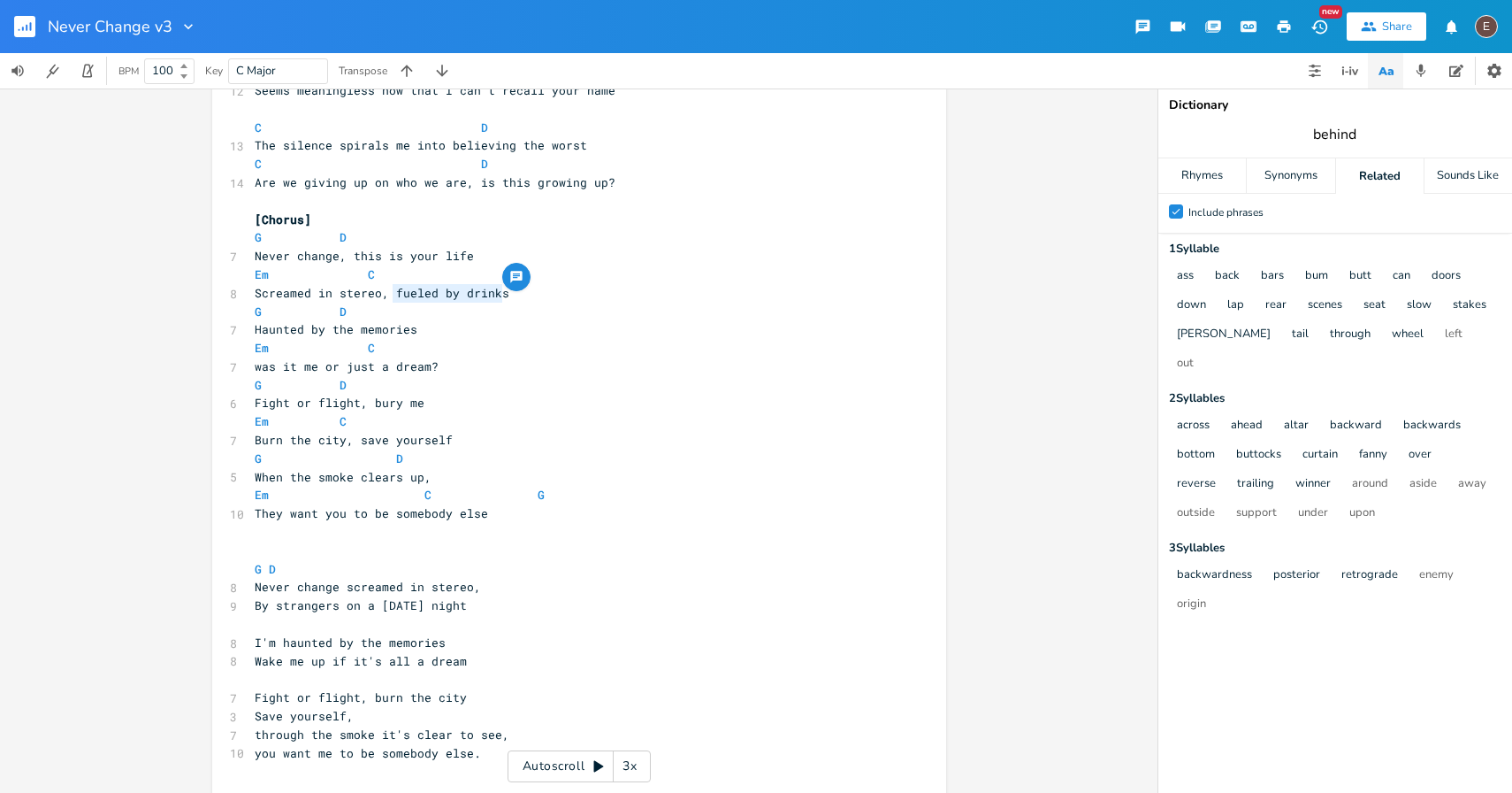
click at [1349, 128] on input "behind" at bounding box center [1335, 134] width 44 height 20
click at [1272, 159] on div "Synonyms" at bounding box center [1291, 176] width 88 height 36
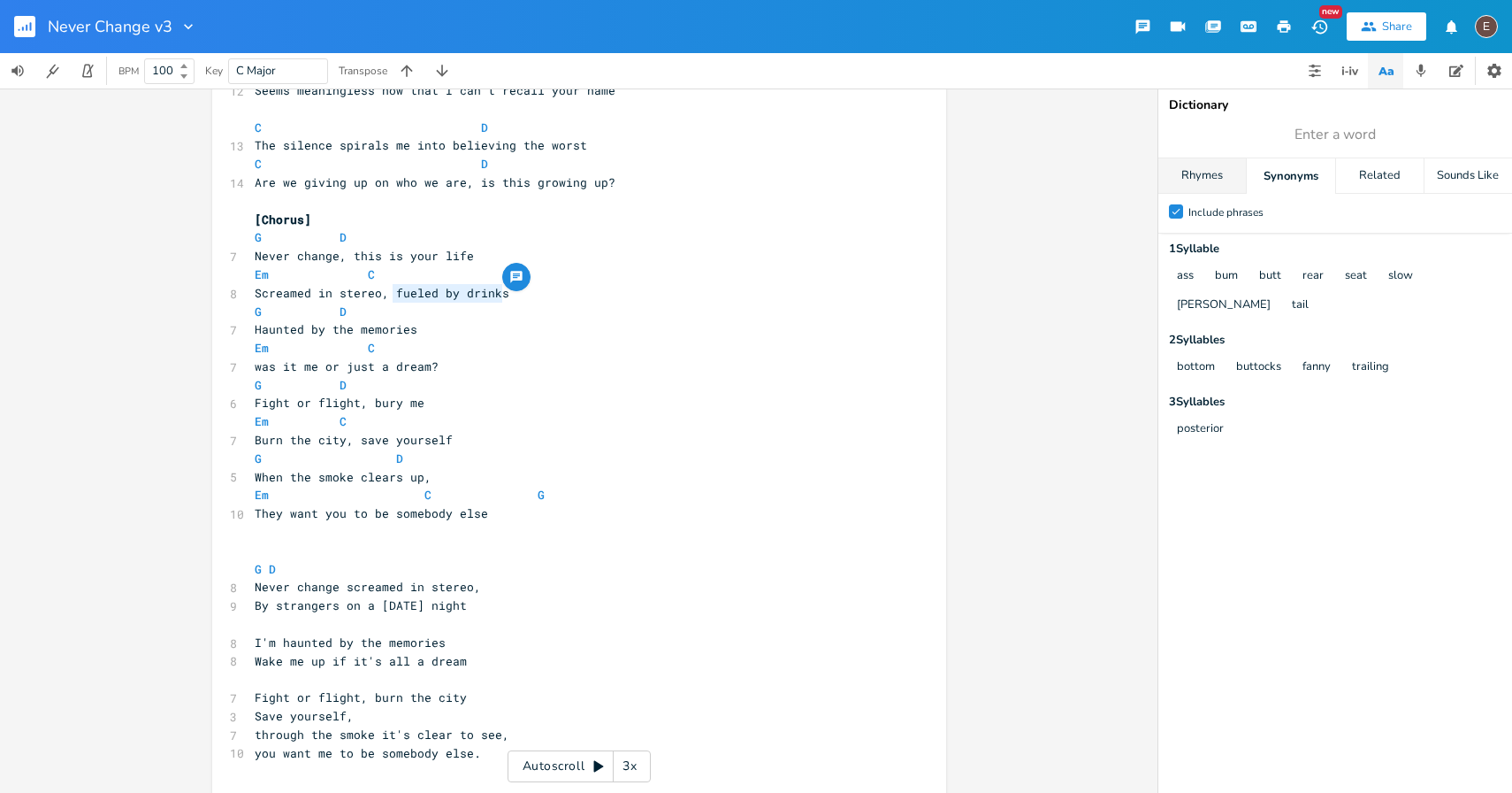
click at [1221, 173] on div "Rhymes" at bounding box center [1202, 176] width 88 height 36
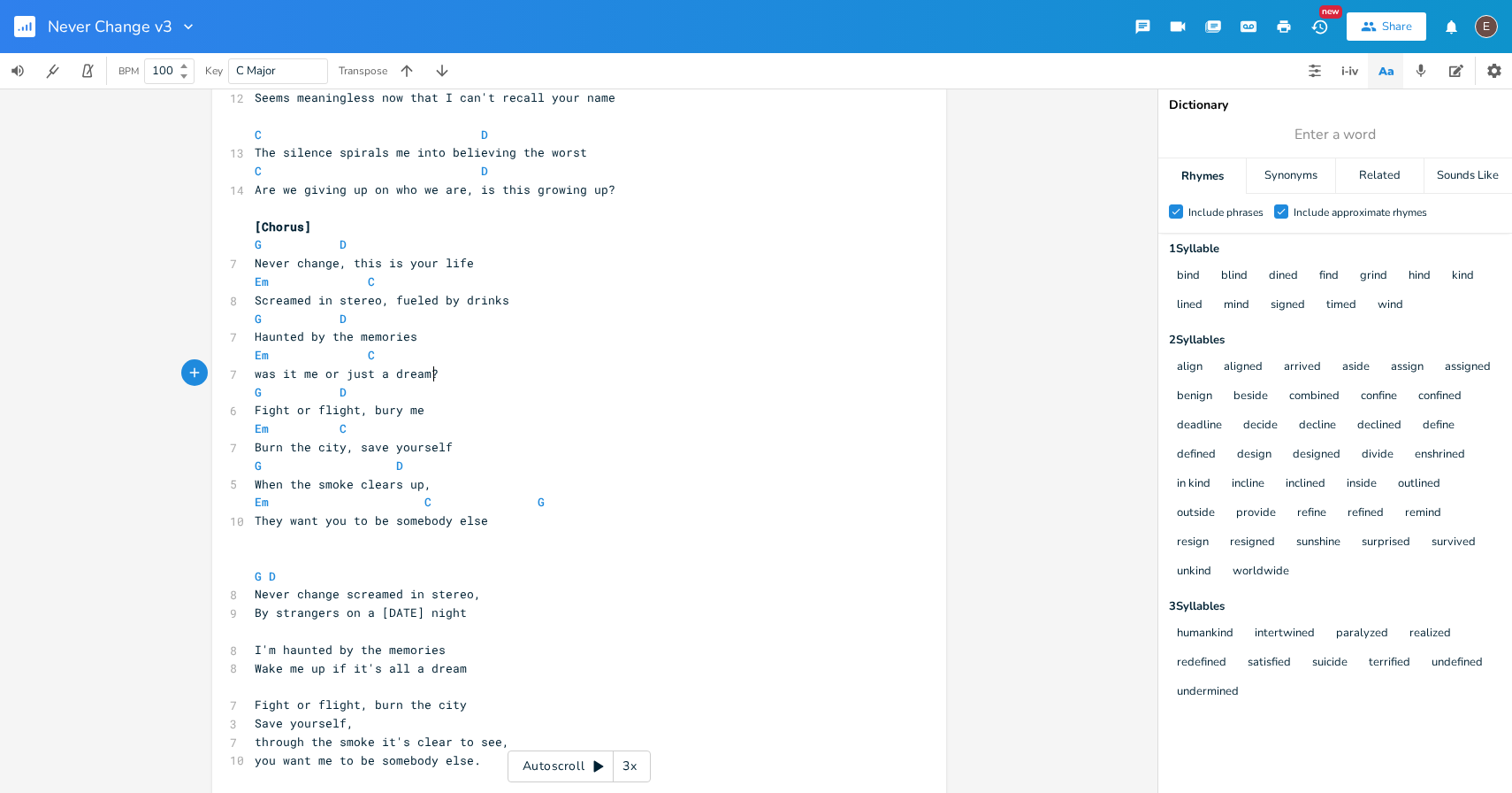
click at [720, 375] on pre "was it me or just a dream?" at bounding box center [570, 374] width 638 height 19
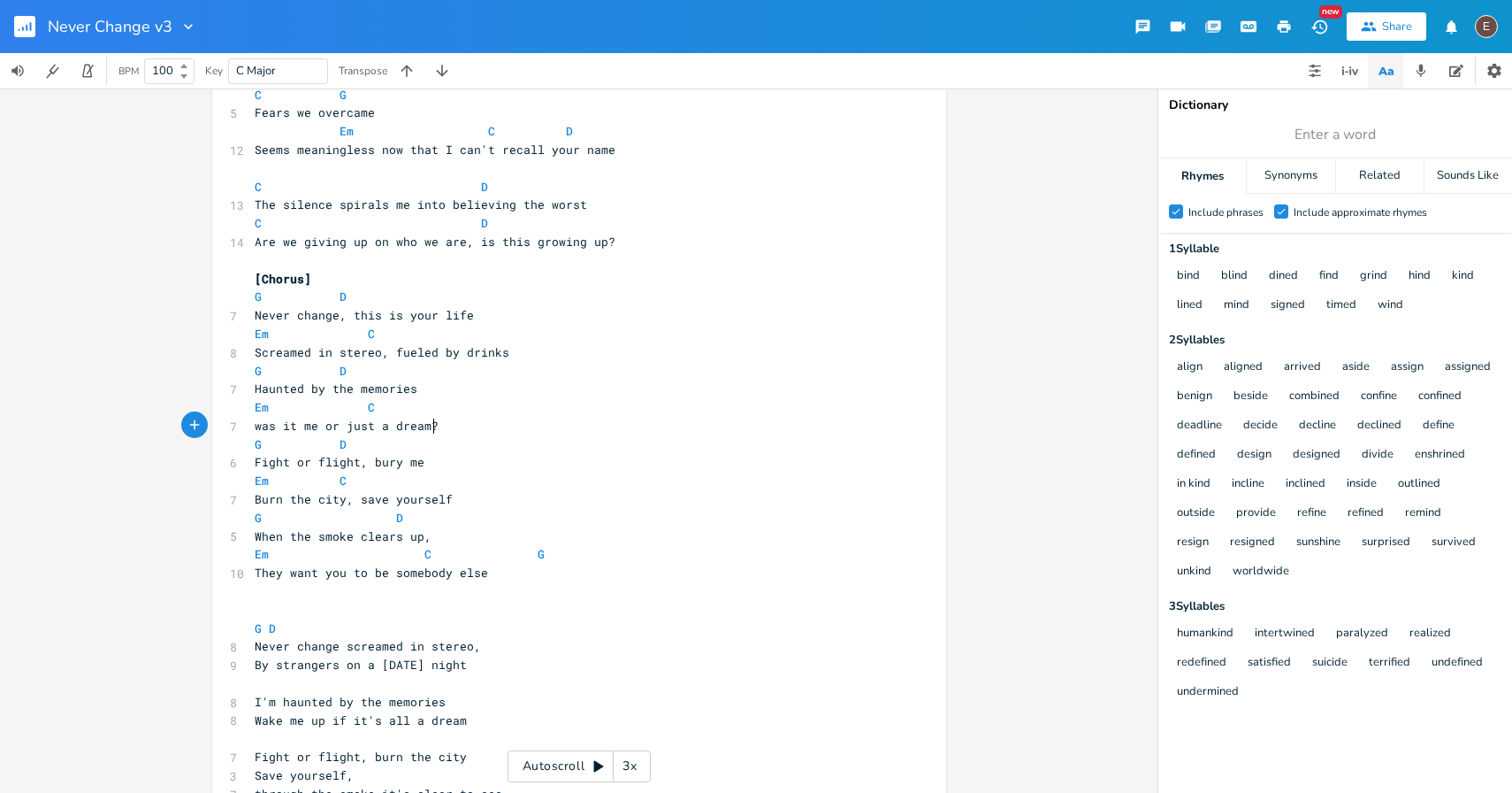
scroll to position [412, 0]
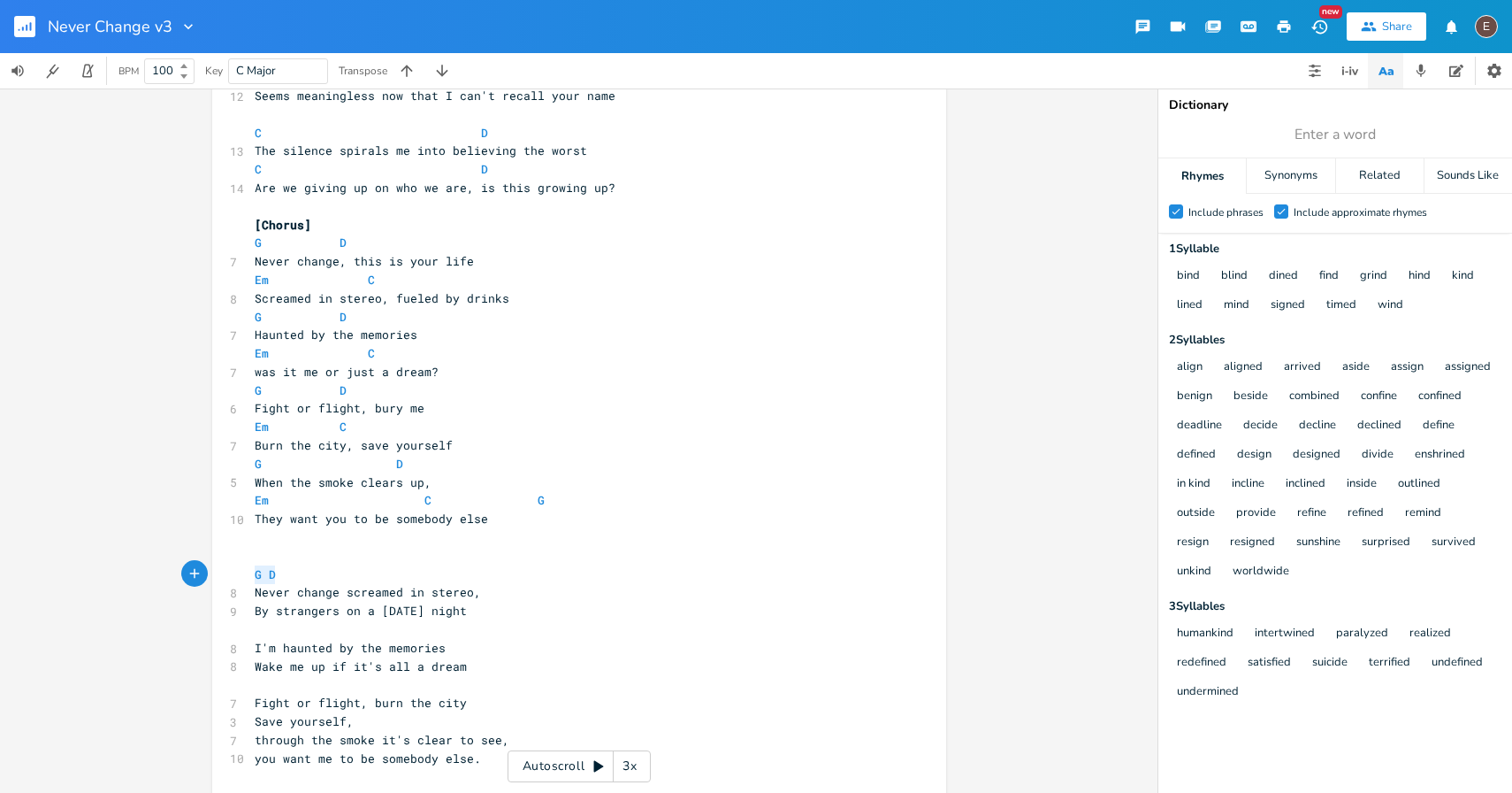
drag, startPoint x: 272, startPoint y: 572, endPoint x: 245, endPoint y: 572, distance: 27.0
click at [251, 572] on pre "G D" at bounding box center [570, 574] width 638 height 19
type textarea "Em"
type textarea "G"
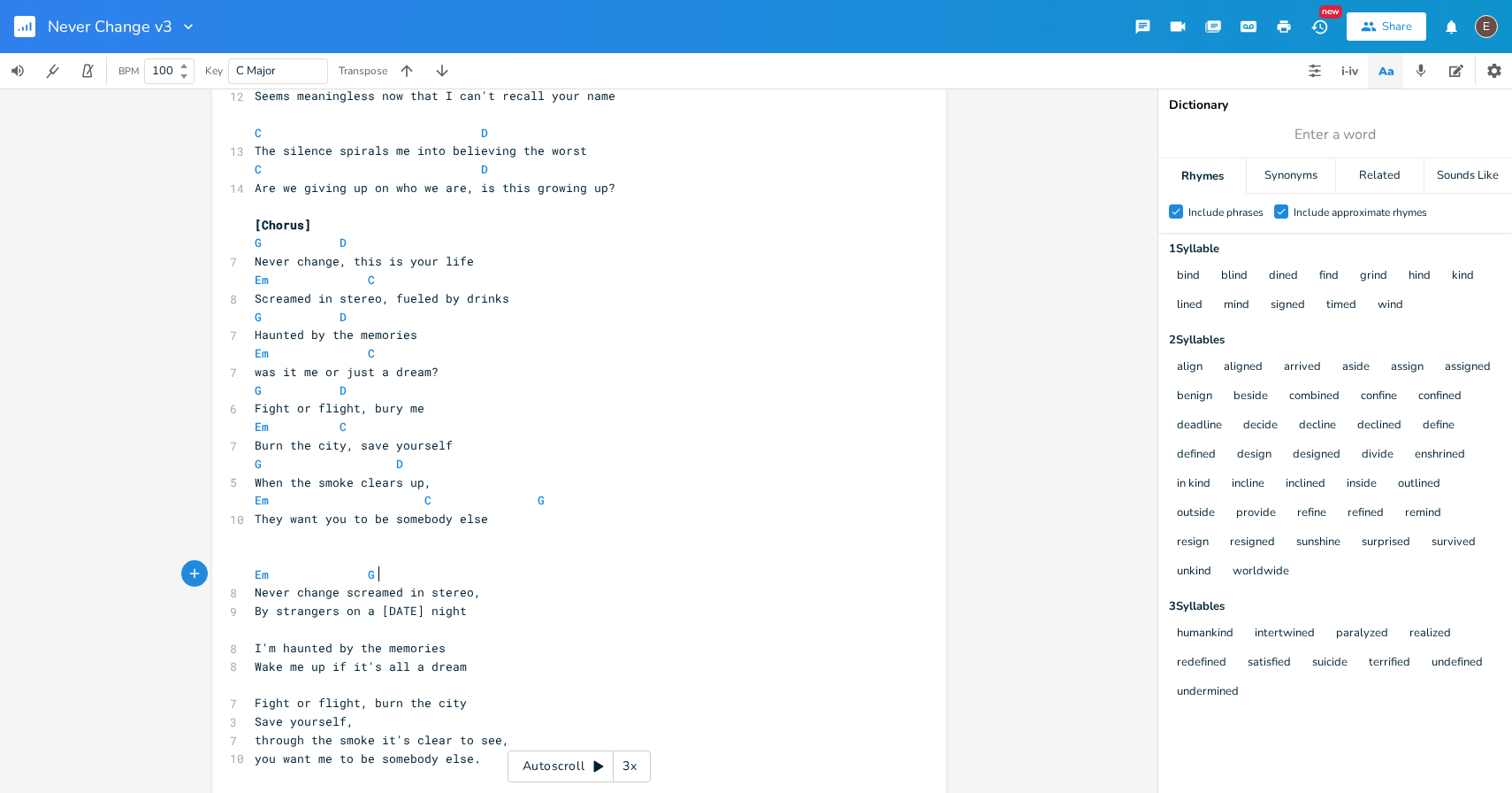
scroll to position [0, 10]
click at [594, 588] on pre "Never change screamed in stereo," at bounding box center [570, 592] width 638 height 19
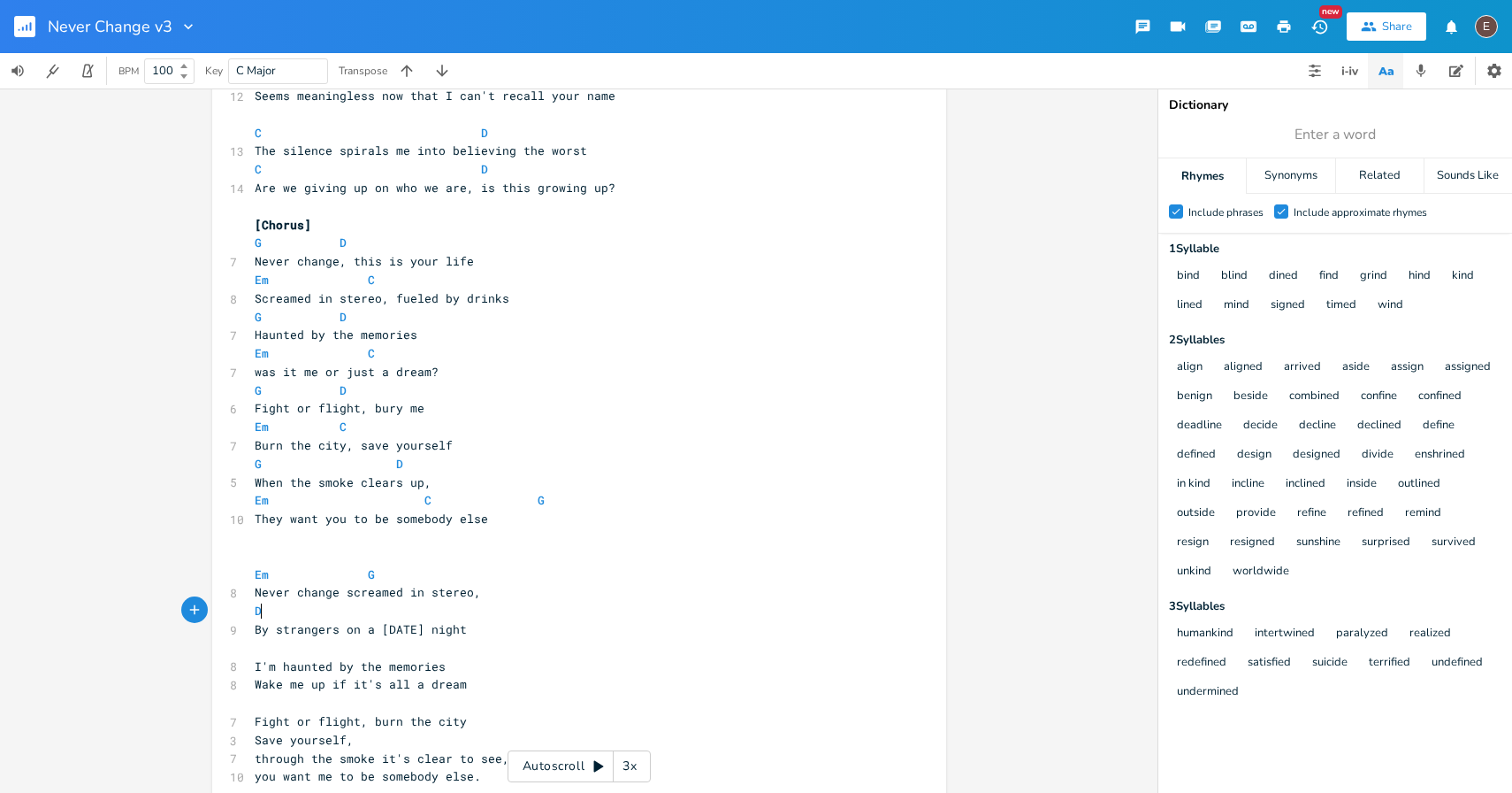
type textarea "D"
type textarea "C"
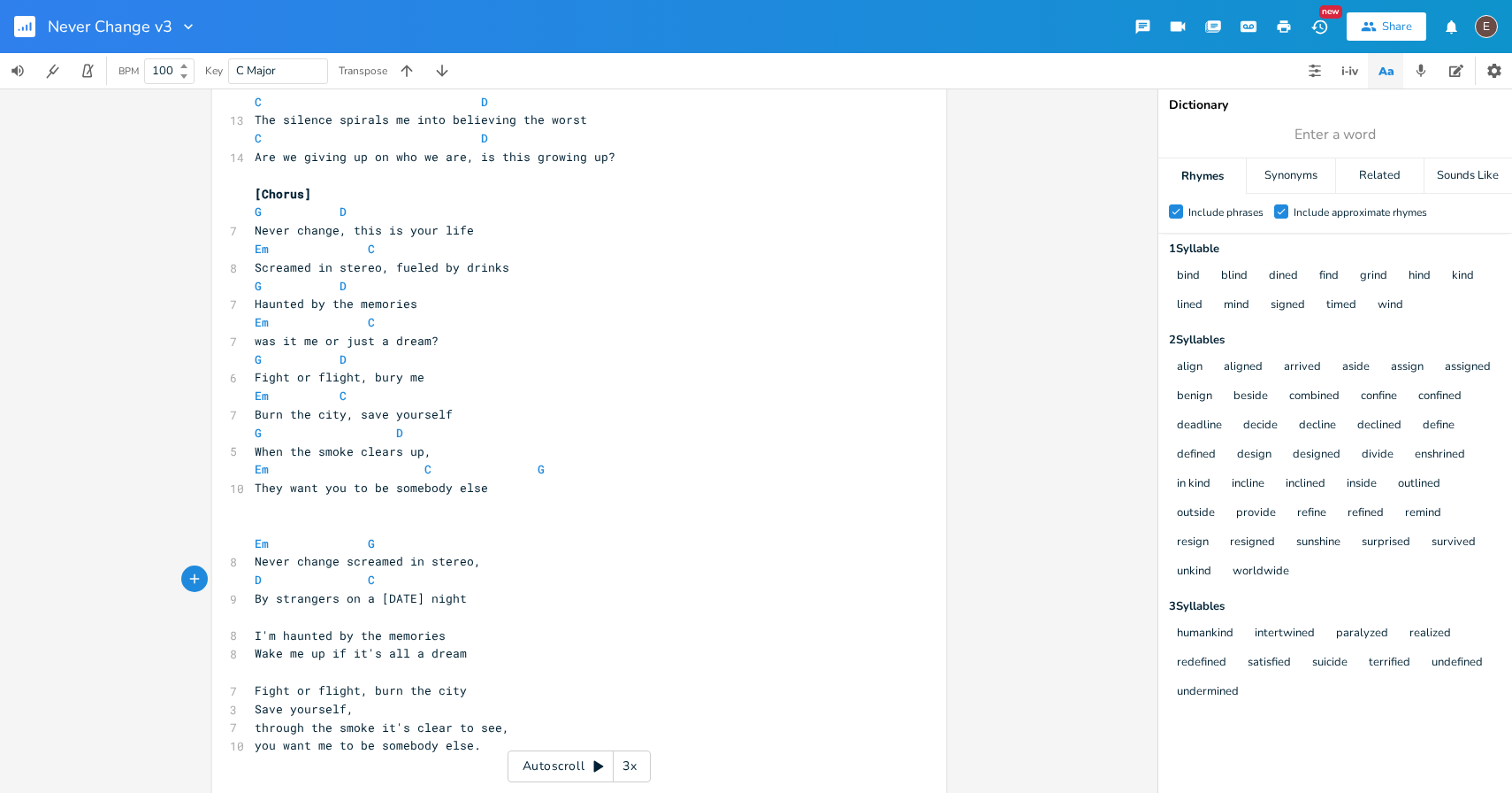
scroll to position [448, 0]
click at [446, 611] on pre "​" at bounding box center [570, 612] width 638 height 19
click at [400, 663] on pre "​" at bounding box center [570, 667] width 638 height 19
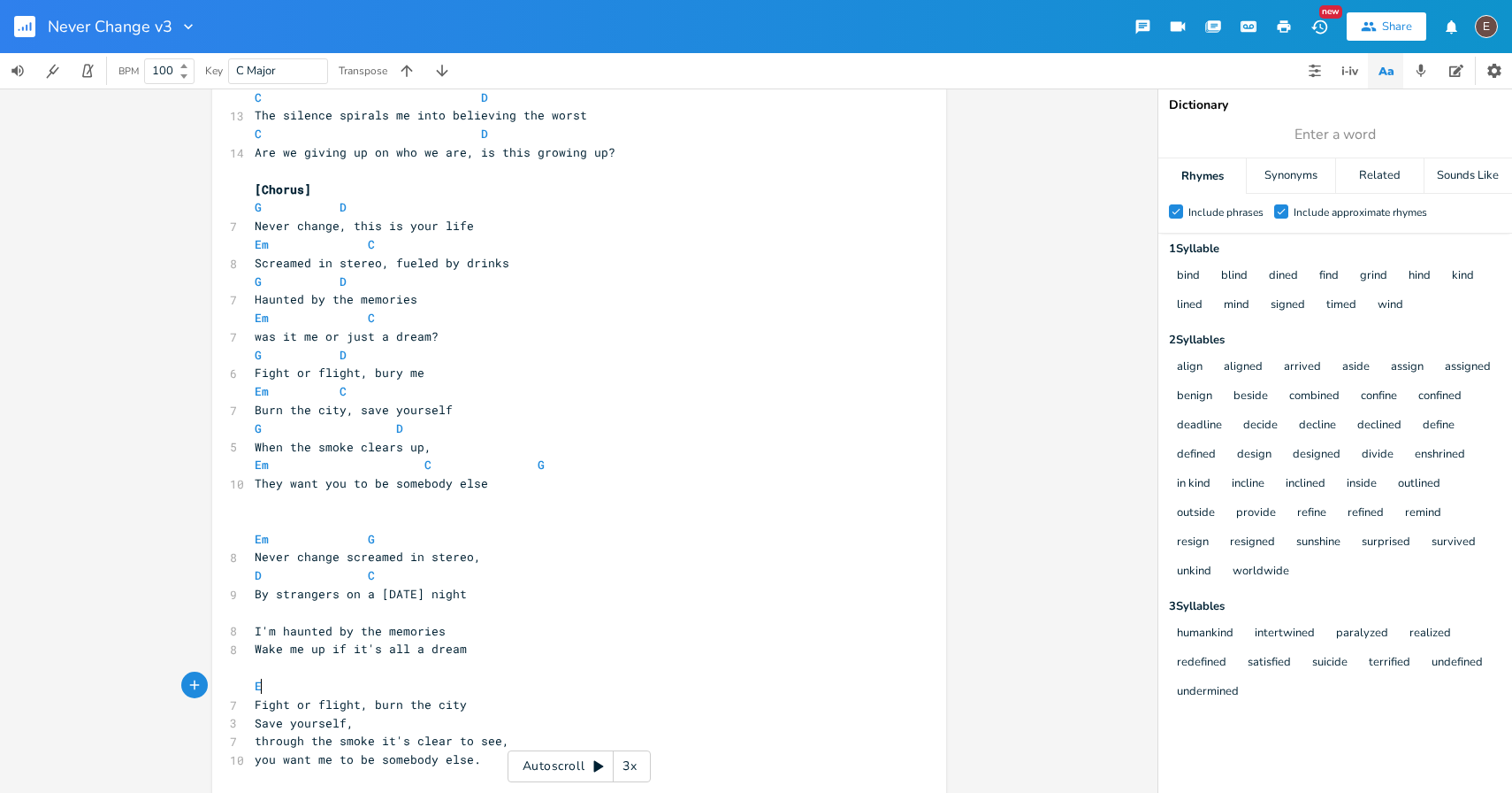
type textarea "Em"
type textarea "G"
click at [459, 706] on span "Fight or flight, burn the city" at bounding box center [361, 704] width 212 height 16
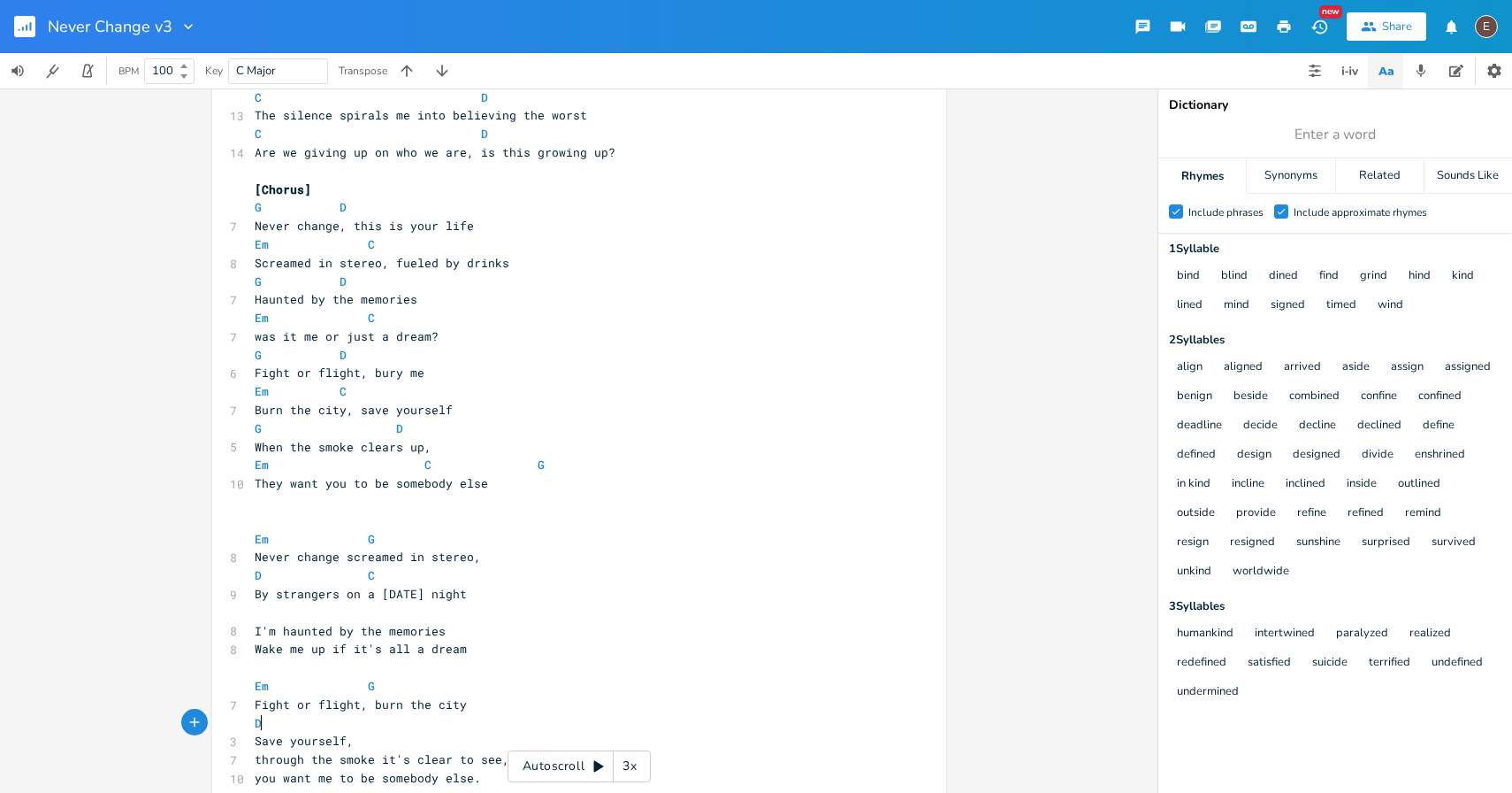
type textarea "D"
type textarea "C"
click at [391, 736] on pre "Save yourself," at bounding box center [570, 741] width 638 height 19
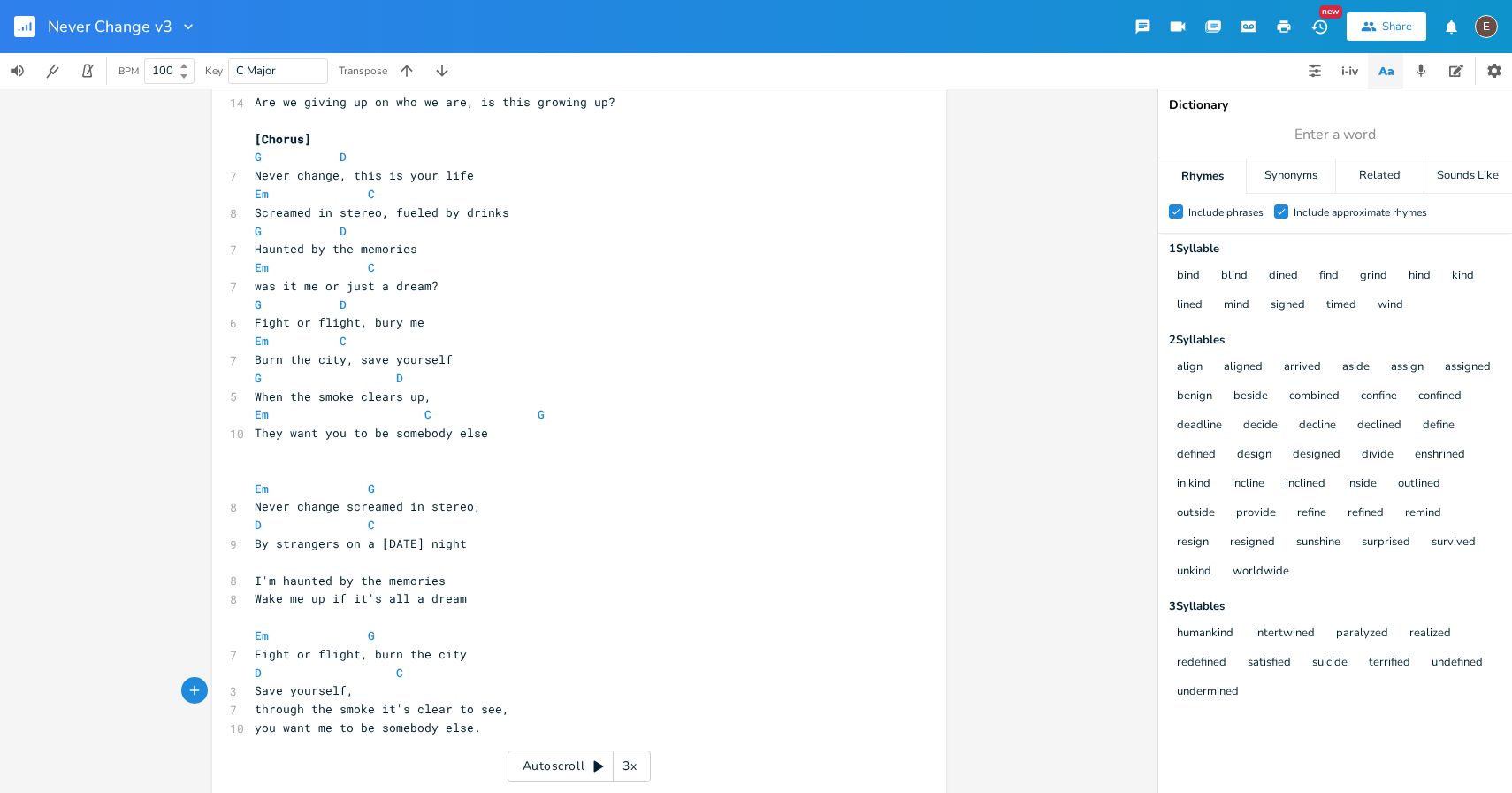
scroll to position [527, 0]
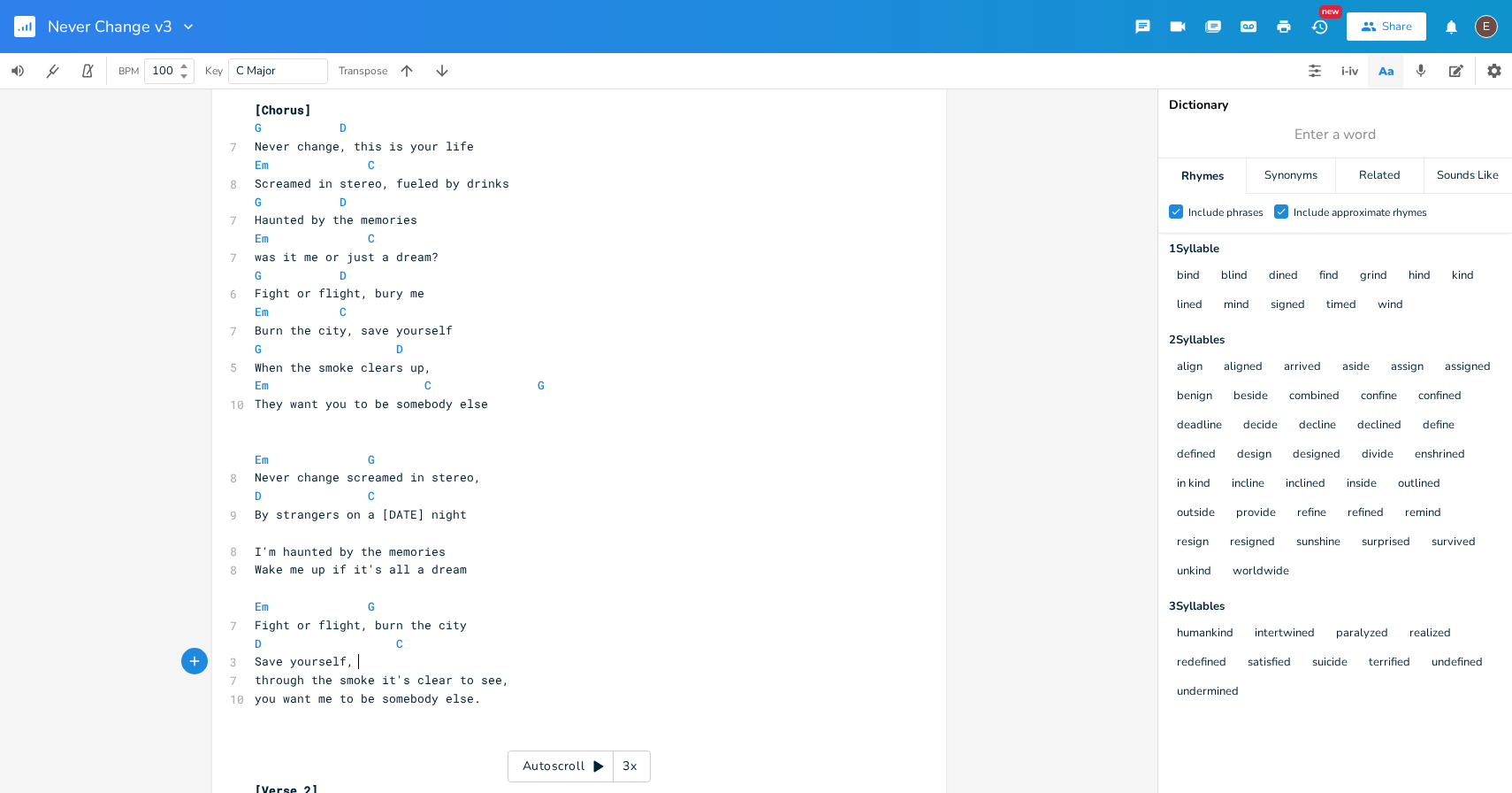
click at [330, 683] on span "through the smoke it's clear to see," at bounding box center [382, 679] width 255 height 16
click at [379, 665] on pre "Save yourself," at bounding box center [570, 661] width 638 height 19
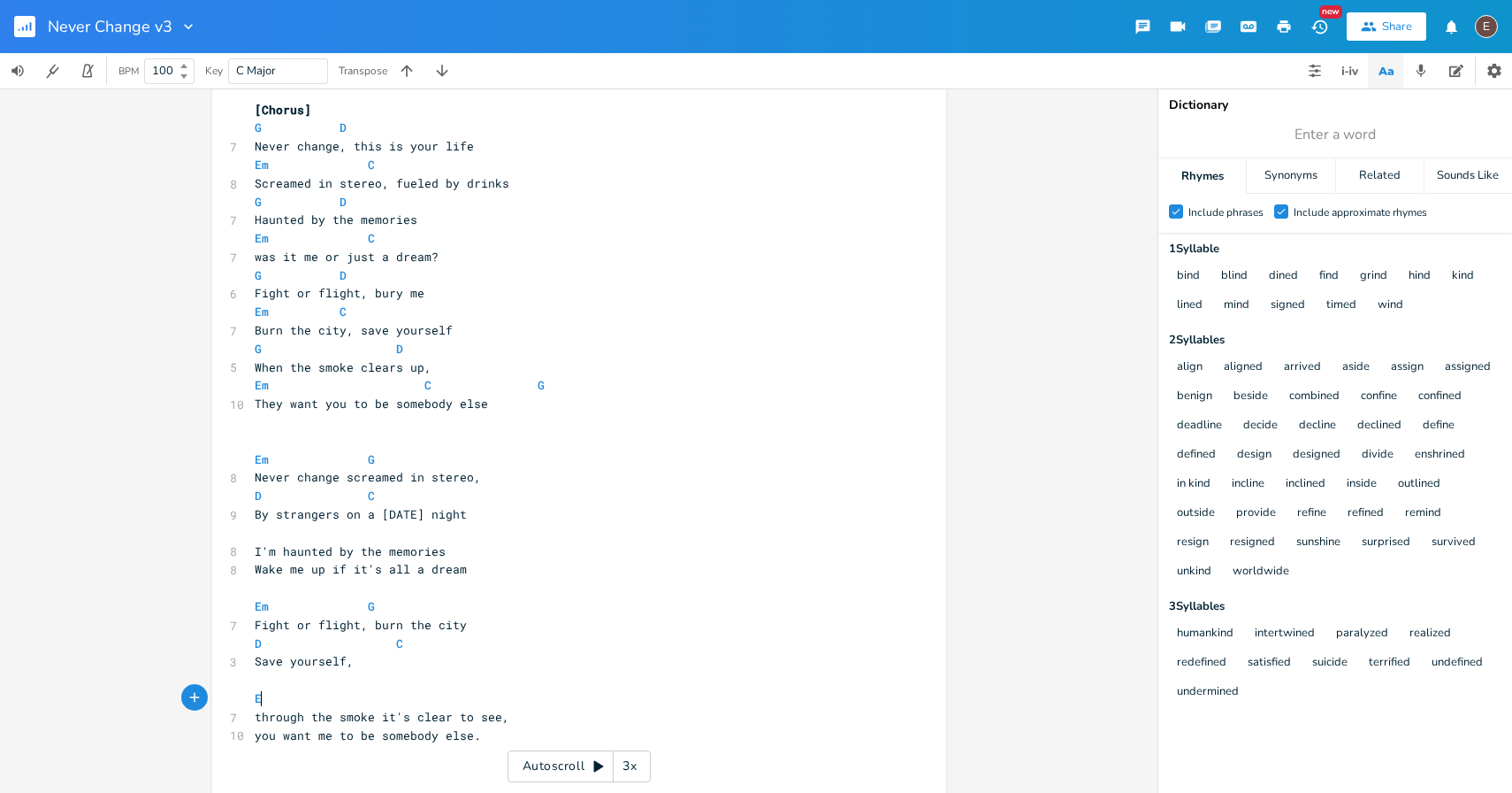
type textarea "Em"
type textarea "C"
click at [546, 711] on pre "through the smoke it's clear to see," at bounding box center [570, 717] width 638 height 19
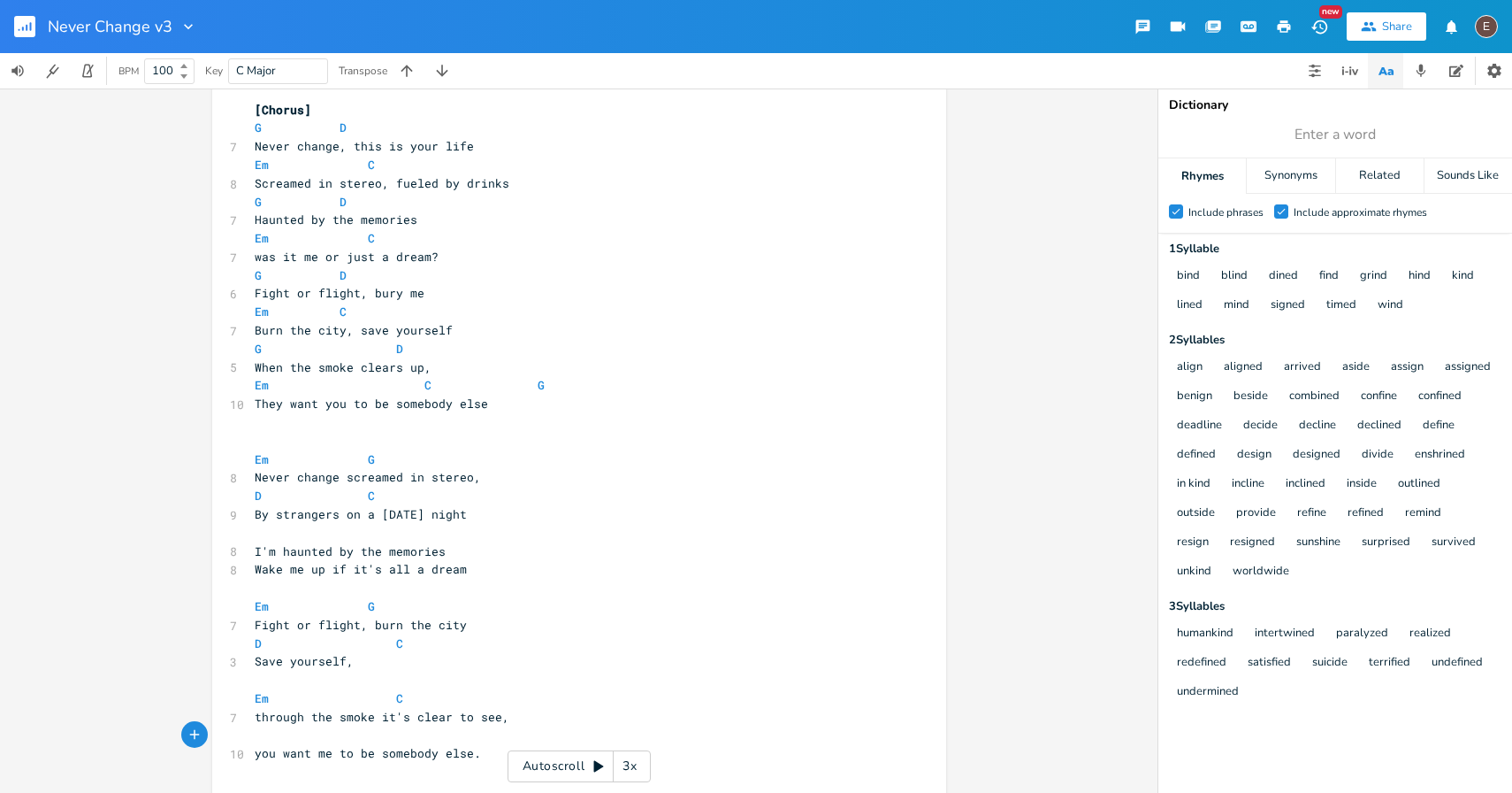
type textarea "D"
click at [398, 705] on pre "Em C" at bounding box center [570, 698] width 638 height 19
type textarea "G"
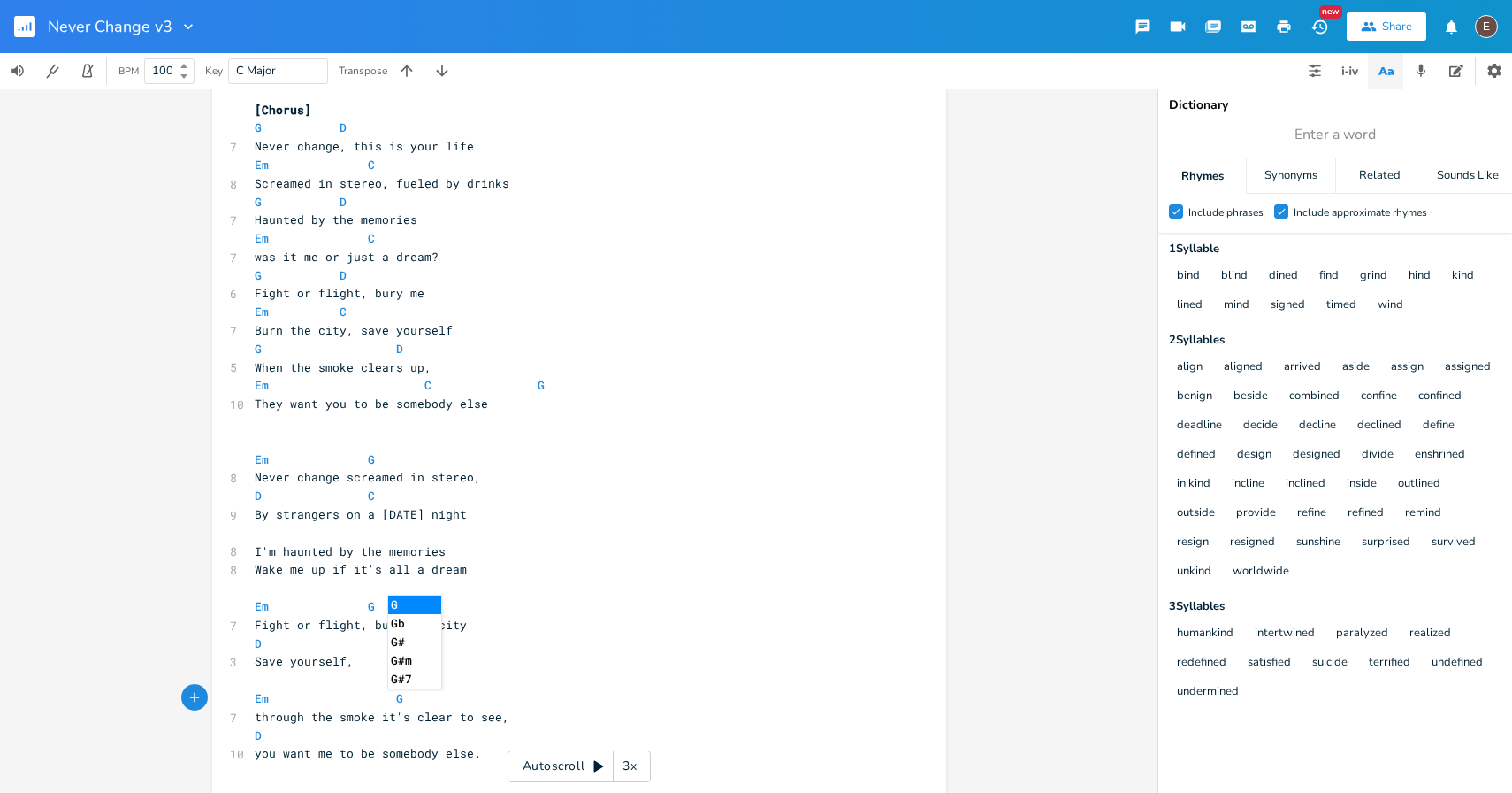
click at [269, 729] on span at bounding box center [272, 736] width 21 height 19
click at [509, 720] on pre "through the smoke it's clear to see," at bounding box center [570, 717] width 638 height 19
click at [464, 731] on pre "D" at bounding box center [570, 736] width 638 height 19
type textarea "everybody wants me"
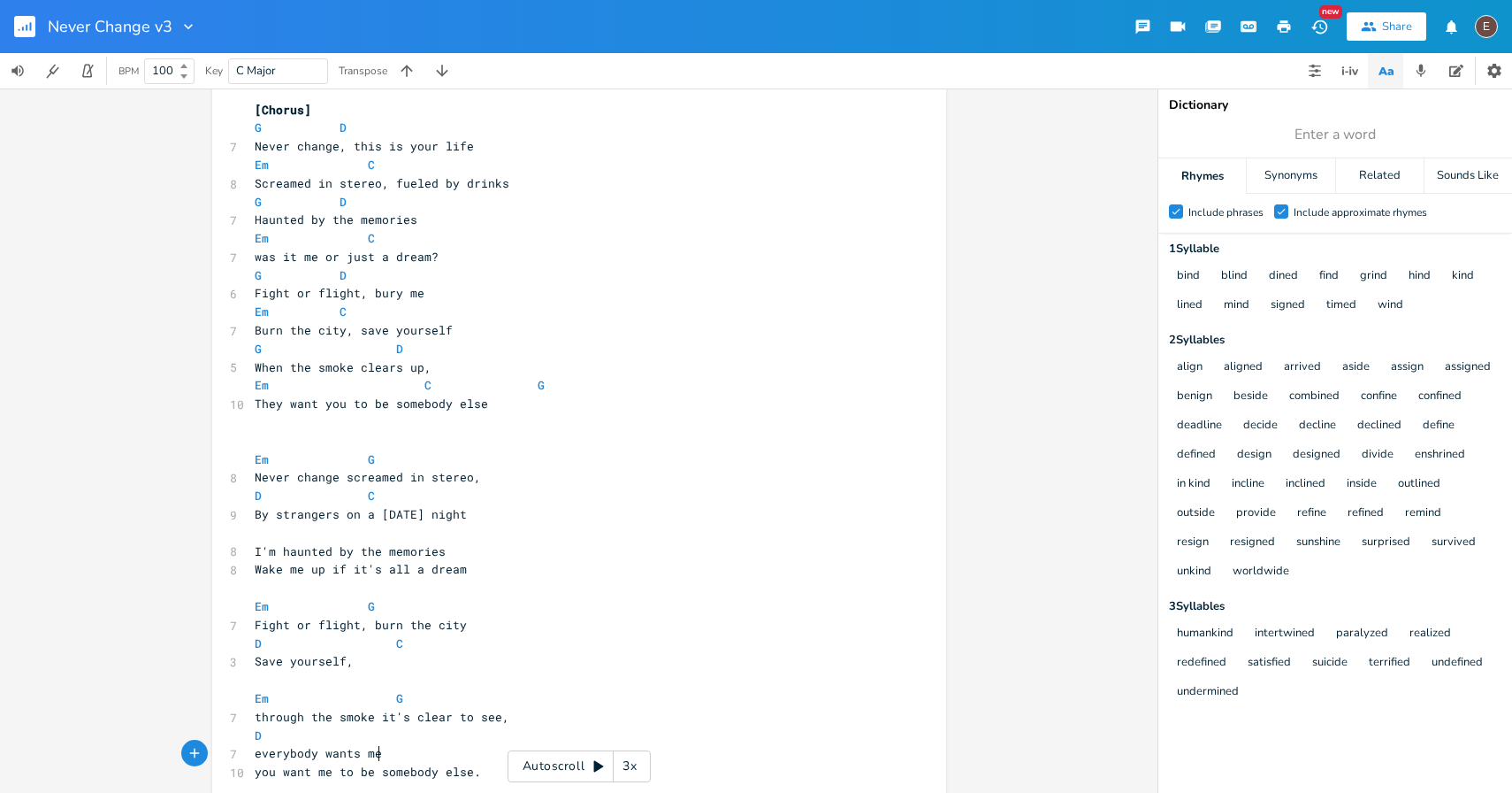
scroll to position [0, 113]
click at [456, 738] on pre "D" at bounding box center [570, 736] width 638 height 19
type textarea "C"
type textarea "G"
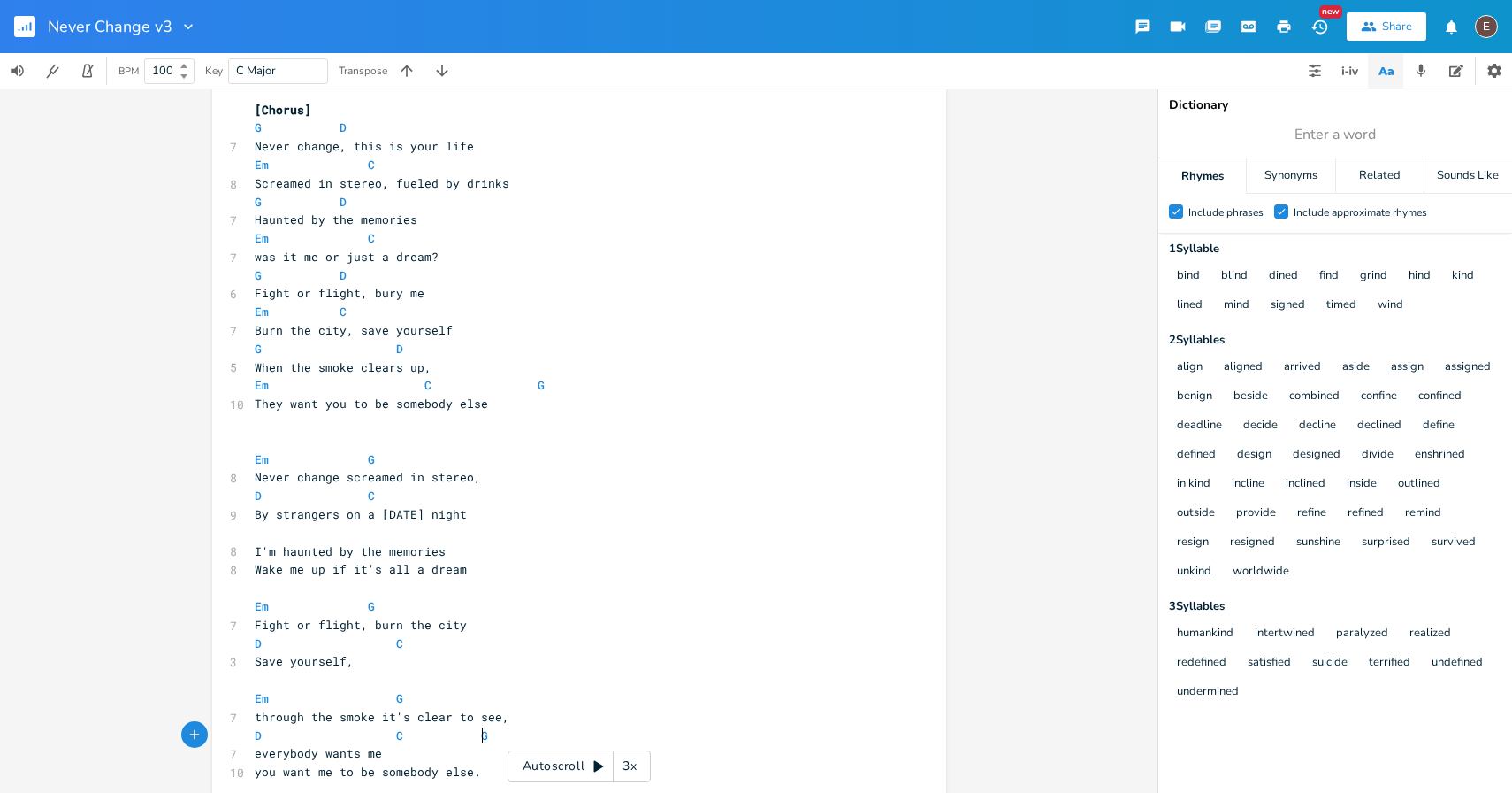
click at [423, 750] on pre "everybody wants me" at bounding box center [570, 753] width 638 height 19
click at [380, 734] on span at bounding box center [381, 736] width 29 height 19
click at [405, 755] on pre "everybody wants me" at bounding box center [570, 753] width 638 height 19
type textarea "to be somebody else"
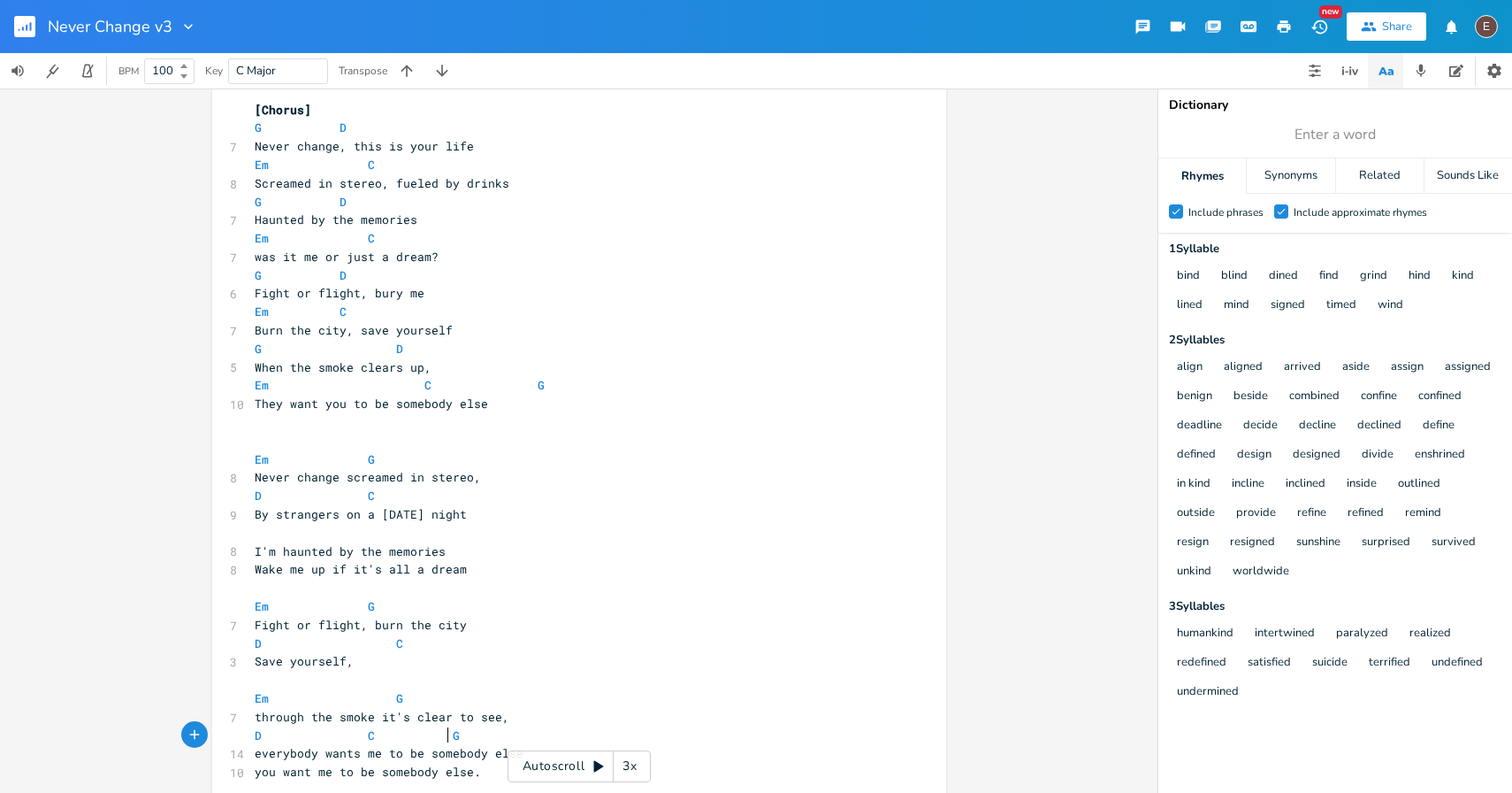
click at [443, 744] on pre "D C G" at bounding box center [570, 736] width 638 height 19
click at [504, 730] on pre "D C G" at bounding box center [570, 736] width 638 height 19
click at [408, 741] on span at bounding box center [410, 736] width 29 height 19
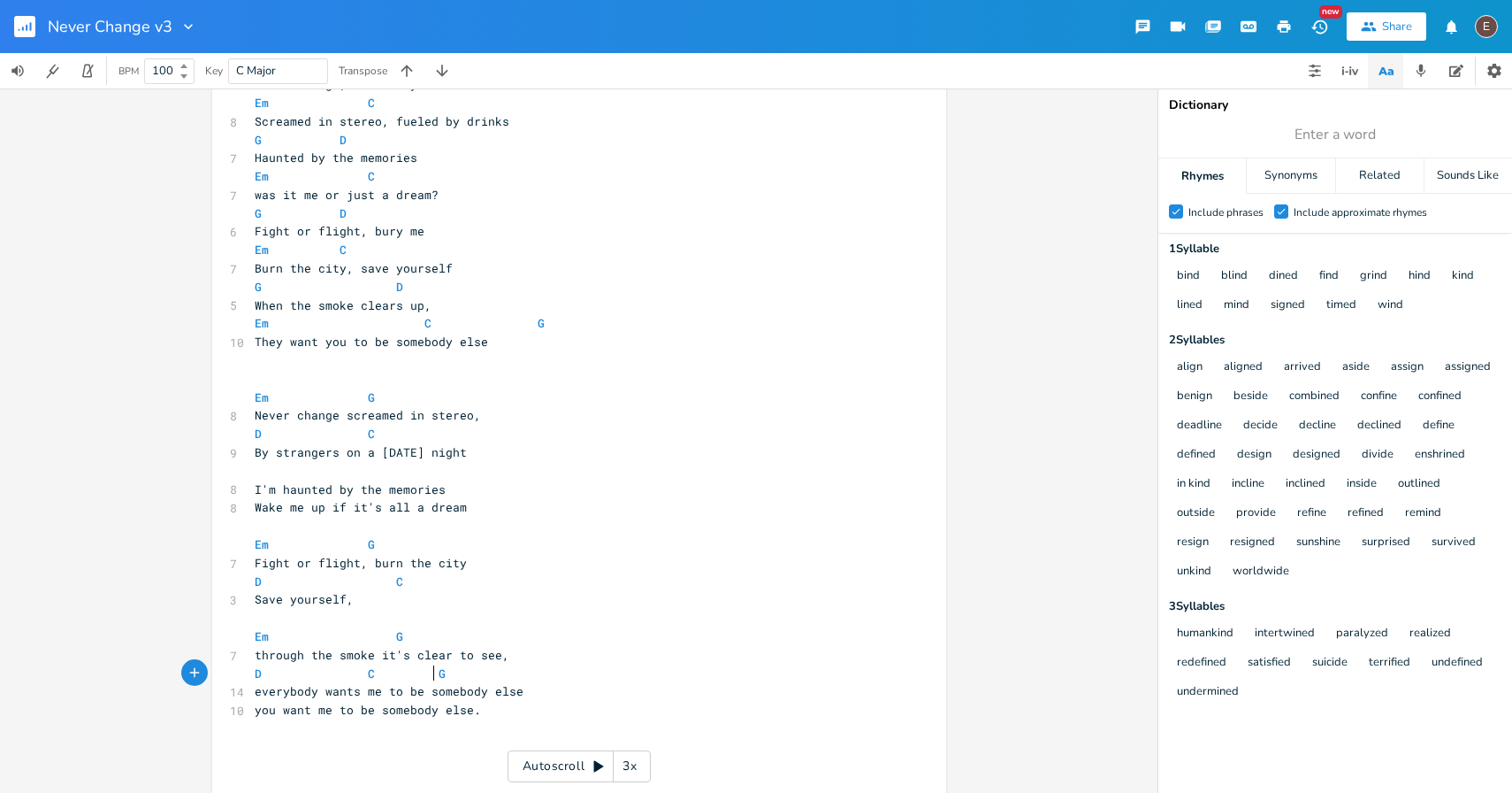
scroll to position [606, 0]
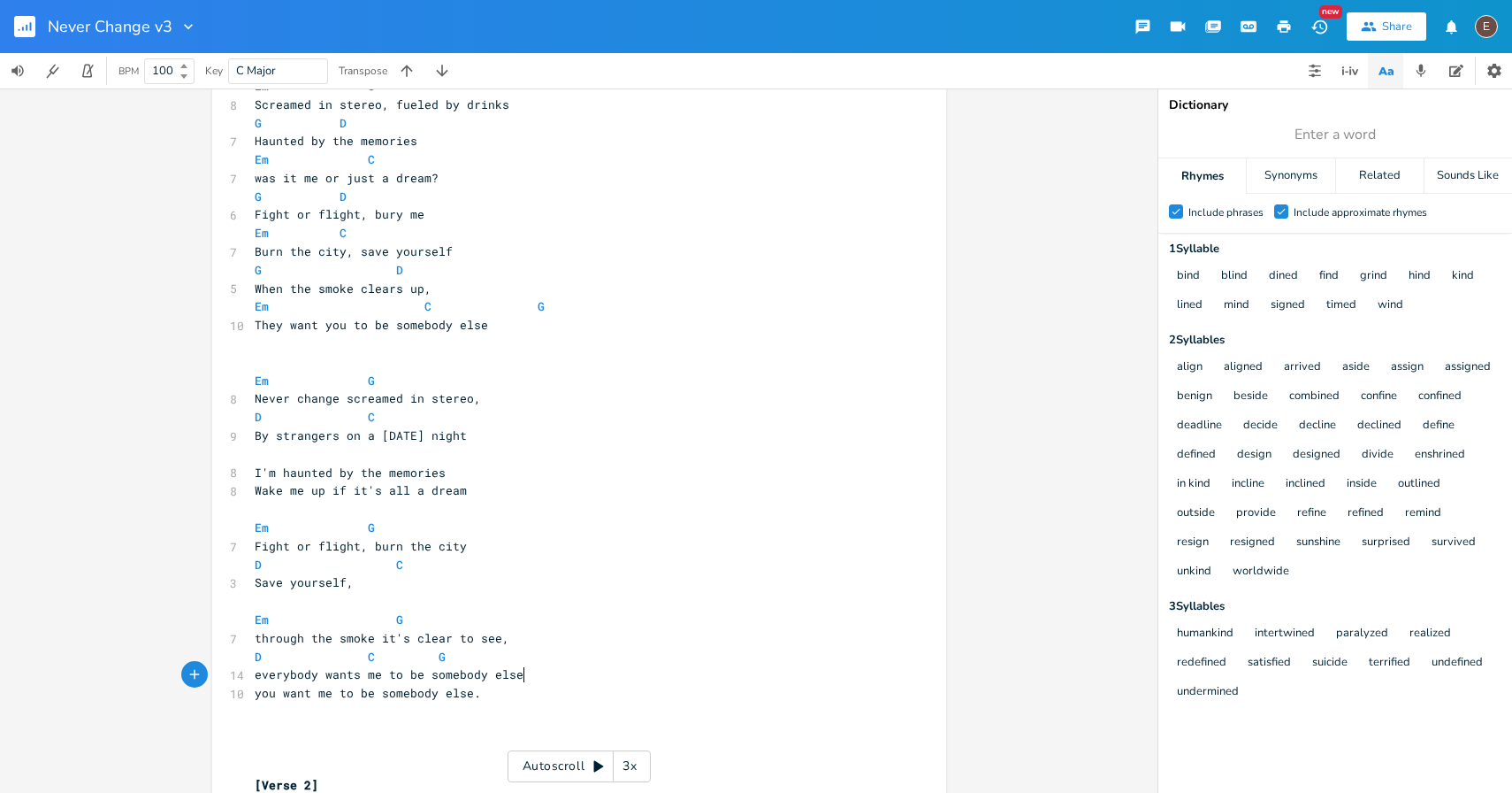
click at [555, 680] on pre "everybody wants me to be somebody else" at bounding box center [570, 674] width 638 height 19
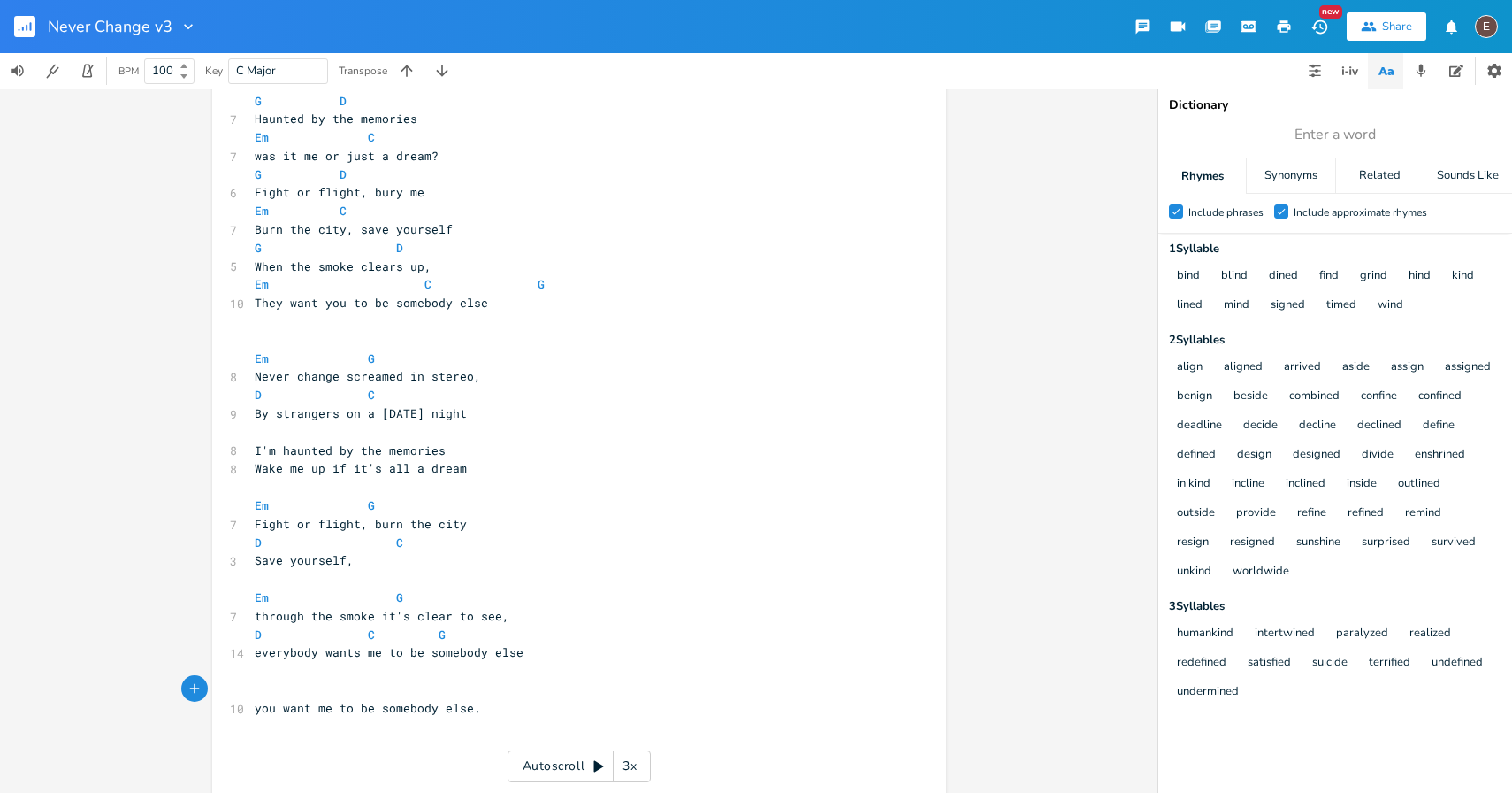
scroll to position [631, 0]
click at [462, 708] on span "you want me to be somebody else." at bounding box center [368, 705] width 226 height 16
type textarea "you want me to be somebody else."
click at [462, 708] on span "you want me to be somebody else." at bounding box center [368, 705] width 226 height 16
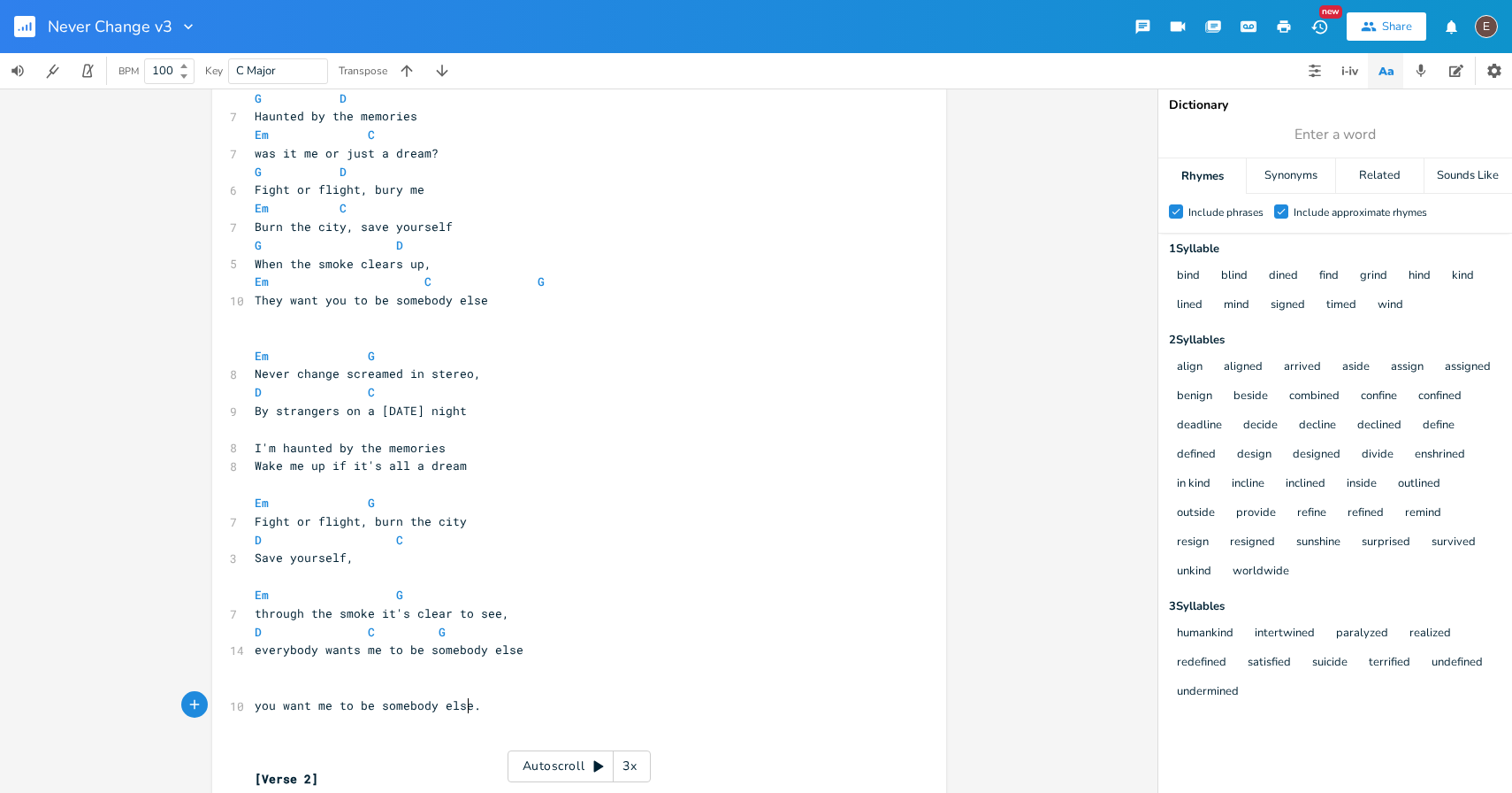
click at [462, 713] on pre "you want me to be somebody else." at bounding box center [570, 705] width 638 height 19
type textarea "you want me to be somebody else."
click at [473, 713] on pre "you want me to be somebody else." at bounding box center [570, 705] width 638 height 19
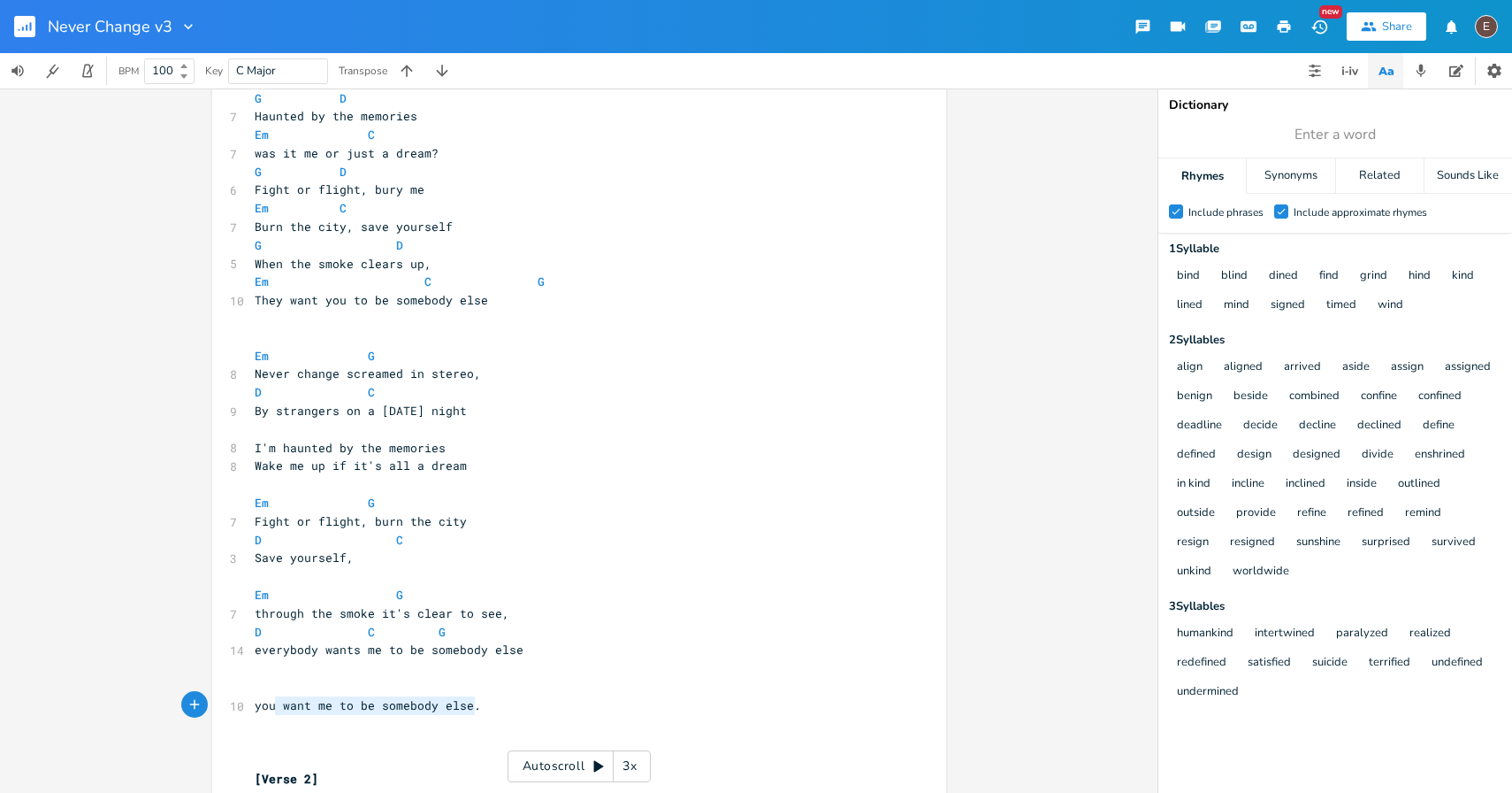
type textarea "you want me to be somebody else."
drag, startPoint x: 476, startPoint y: 713, endPoint x: 243, endPoint y: 689, distance: 234.2
click at [243, 689] on div "you want me to be somebody else. x [Intro] G - D - G - D ​ [Verse 1] G G/F# Em …" at bounding box center [579, 482] width 734 height 2027
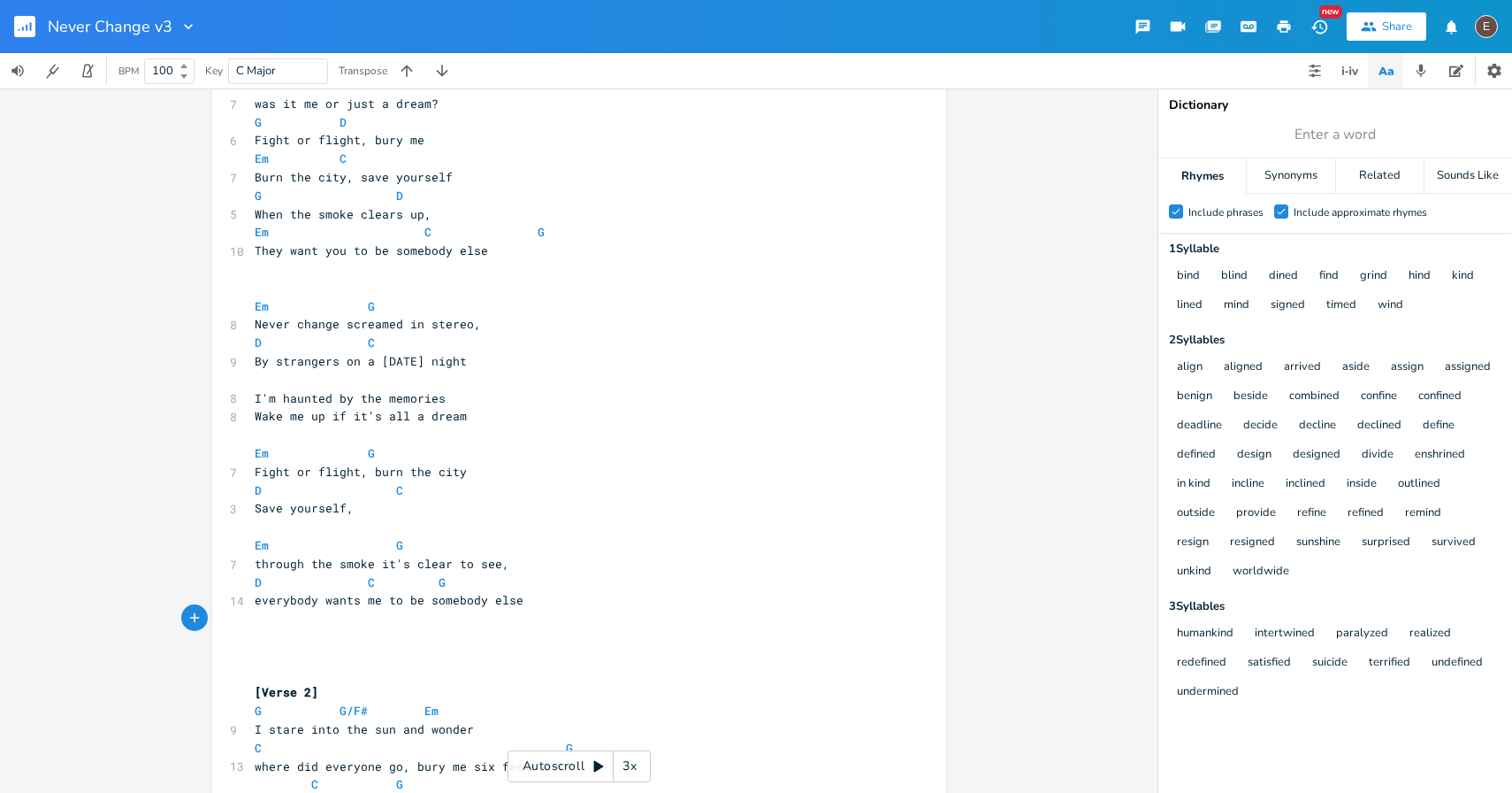
scroll to position [706, 0]
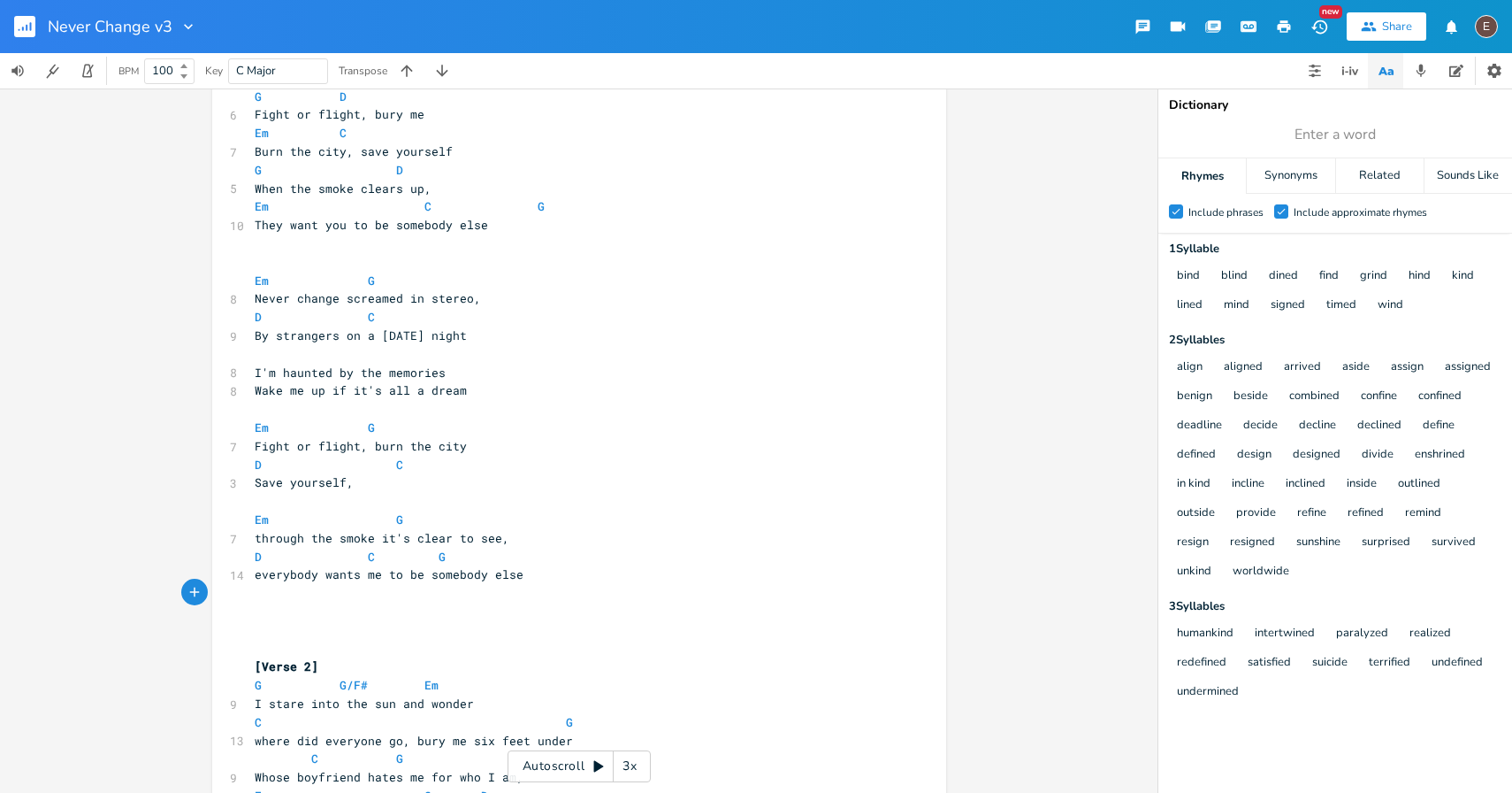
click at [363, 626] on pre "​" at bounding box center [570, 630] width 638 height 19
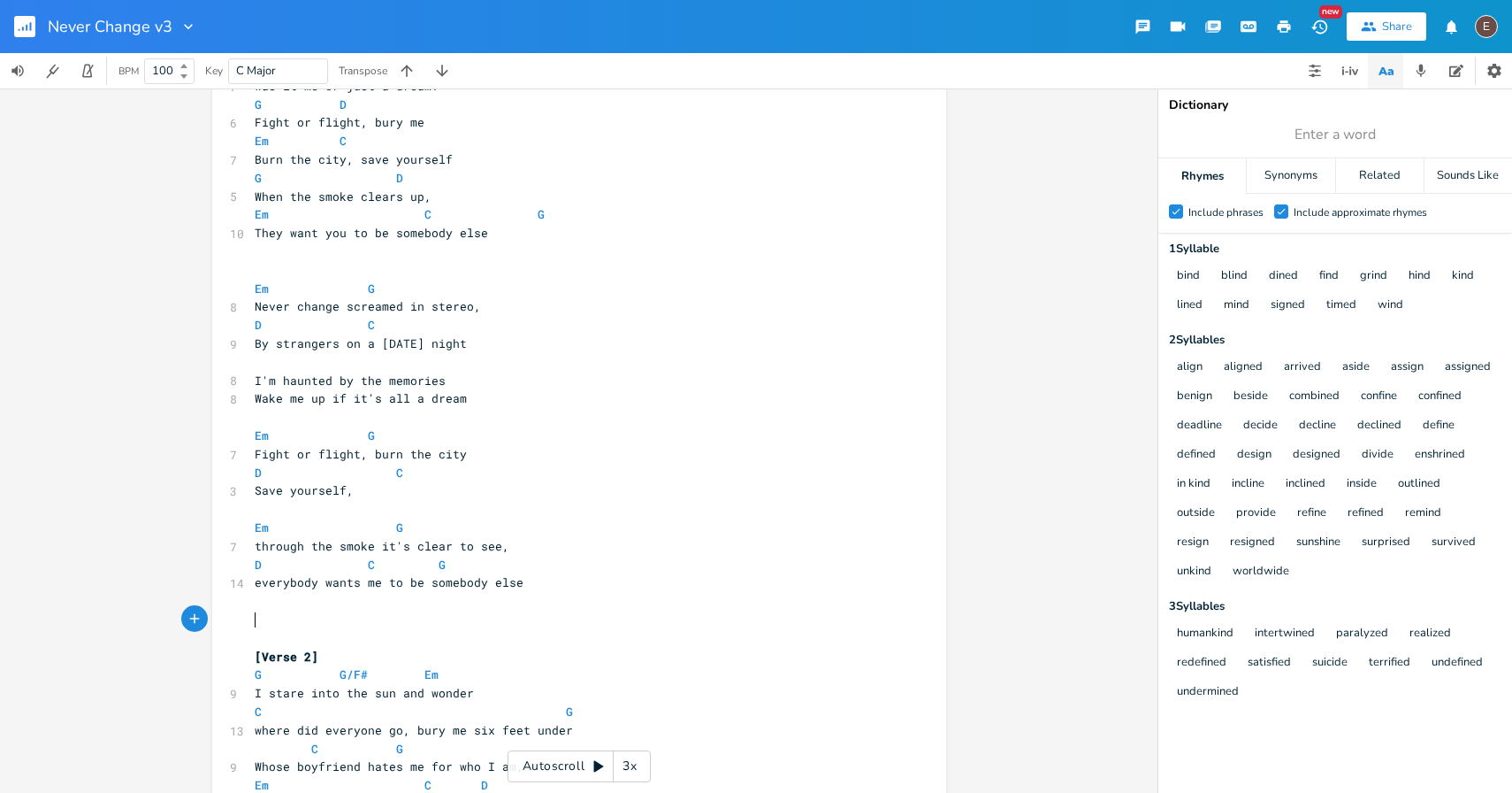
scroll to position [697, 0]
click at [434, 588] on span "everybody wants me to be somebody else" at bounding box center [389, 583] width 269 height 16
type textarea "someone"
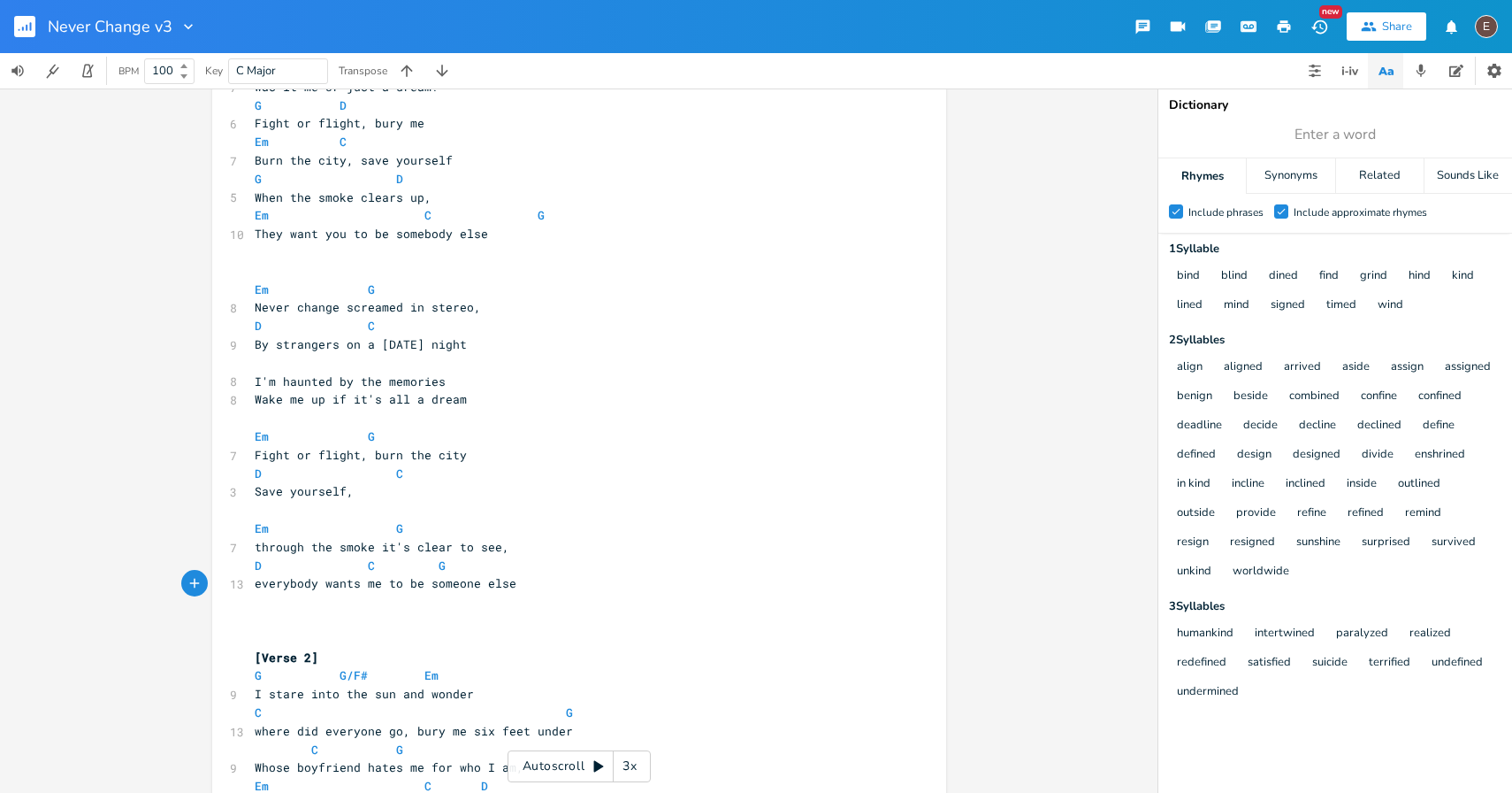
click at [590, 594] on pre "​" at bounding box center [570, 602] width 638 height 19
click at [558, 584] on pre "everybody wants me to be someone else" at bounding box center [570, 583] width 638 height 19
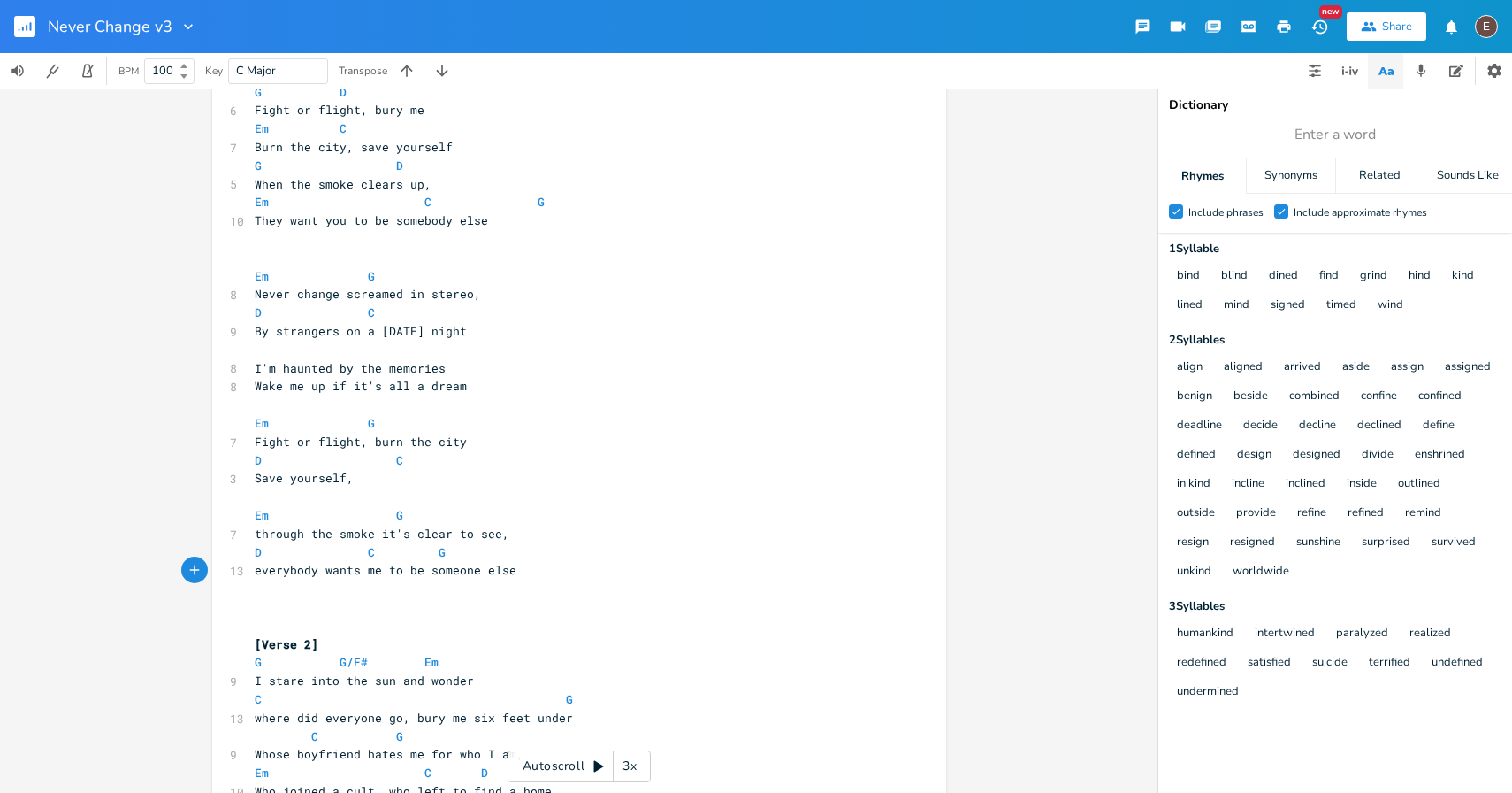
click at [462, 568] on span "everybody wants me to be someone else" at bounding box center [385, 570] width 262 height 16
type textarea "someone"
click at [462, 568] on span "everybody wants me to be someone else" at bounding box center [385, 570] width 262 height 16
click at [306, 567] on span "everybody wants me to be someone else" at bounding box center [385, 570] width 262 height 16
type textarea "everybody"
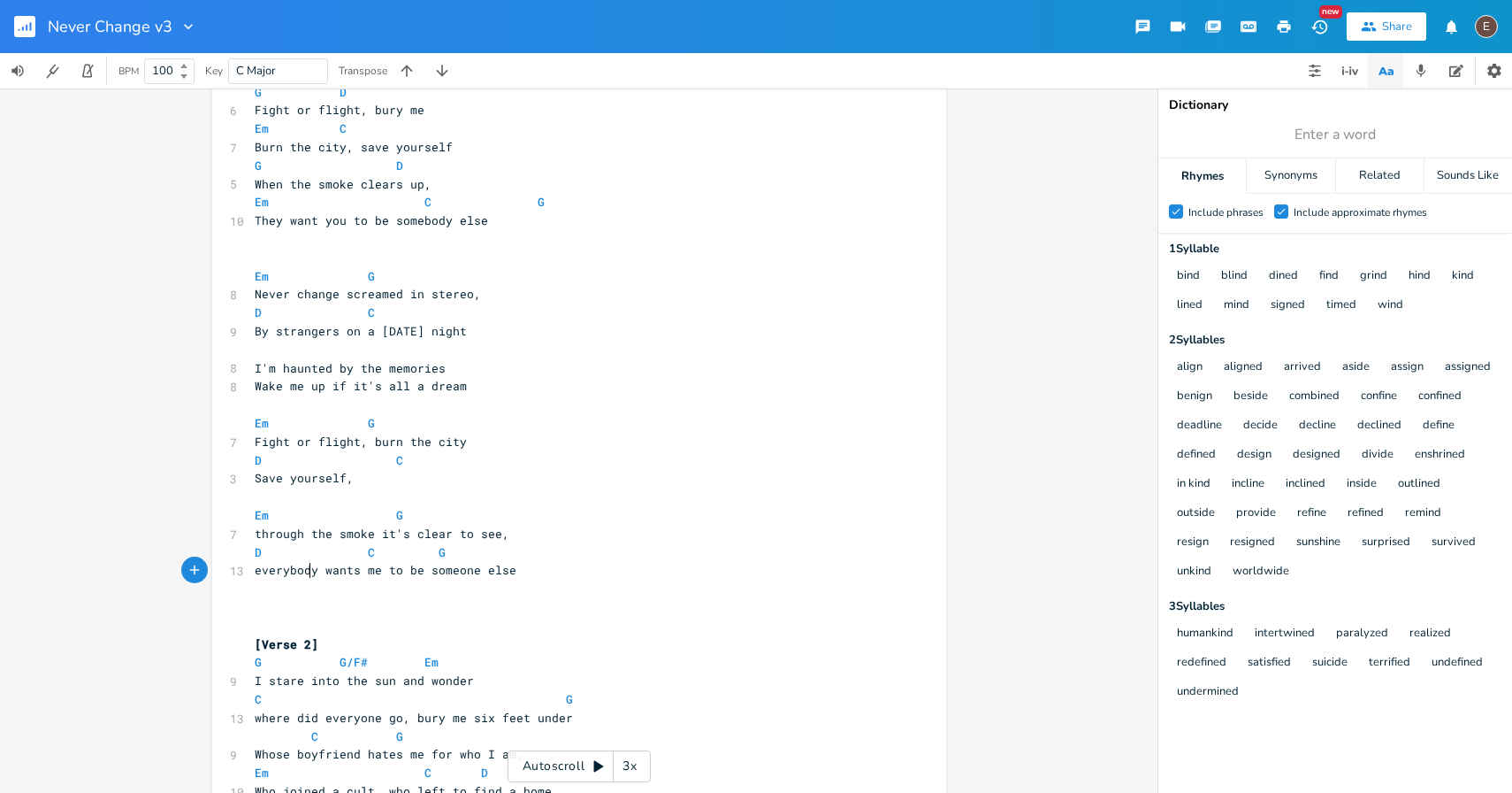
click at [306, 567] on span "everybody wants me to be someone else" at bounding box center [385, 570] width 262 height 16
click at [456, 577] on pre "everybody wants me to be someone else" at bounding box center [570, 570] width 638 height 19
type textarea "someone"
type input "somebody"
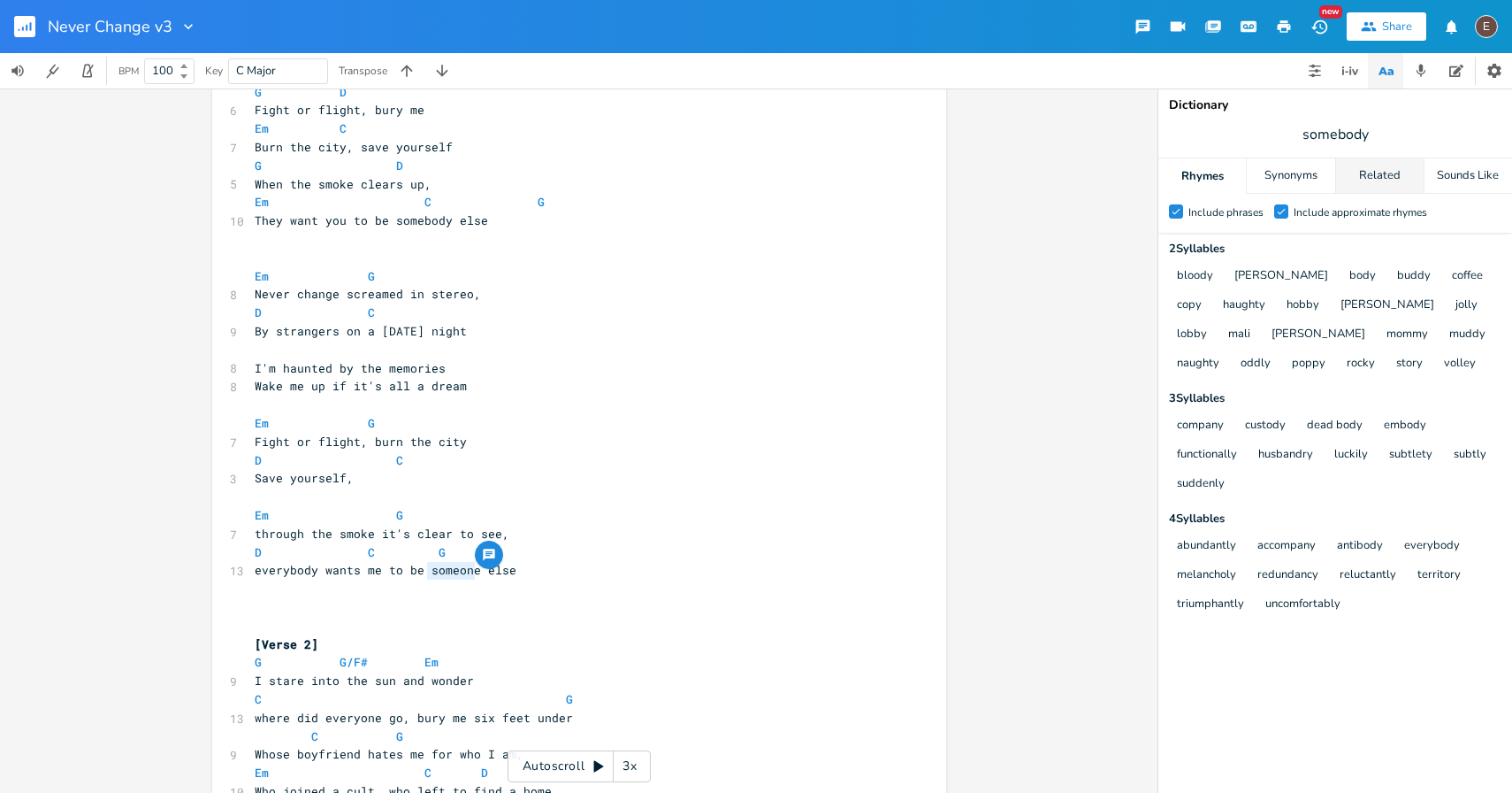
click at [1378, 171] on div "Related" at bounding box center [1380, 176] width 88 height 36
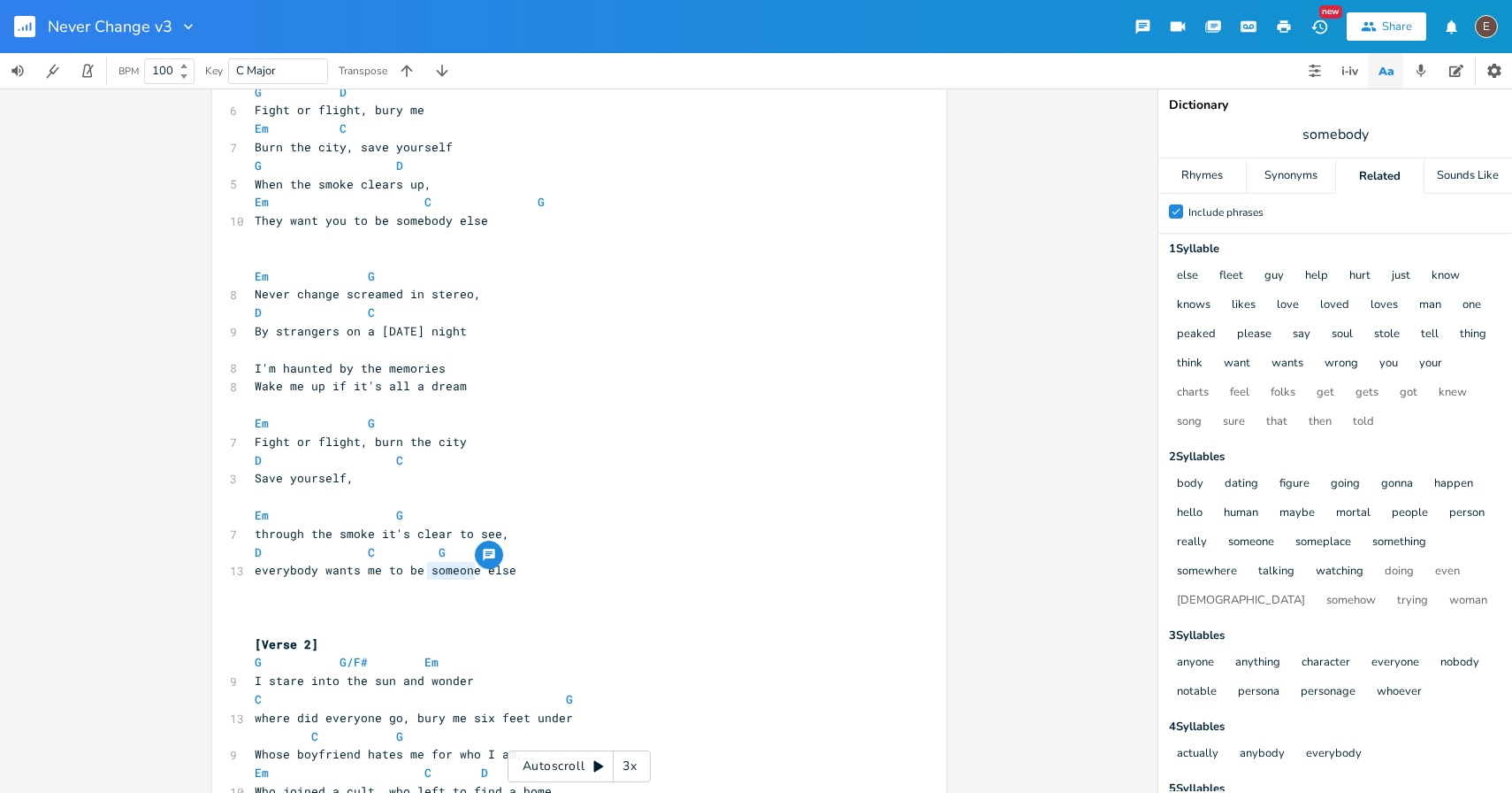
click at [1378, 146] on span "somebody" at bounding box center [1335, 134] width 354 height 32
click at [1383, 136] on span "somebody" at bounding box center [1335, 134] width 354 height 32
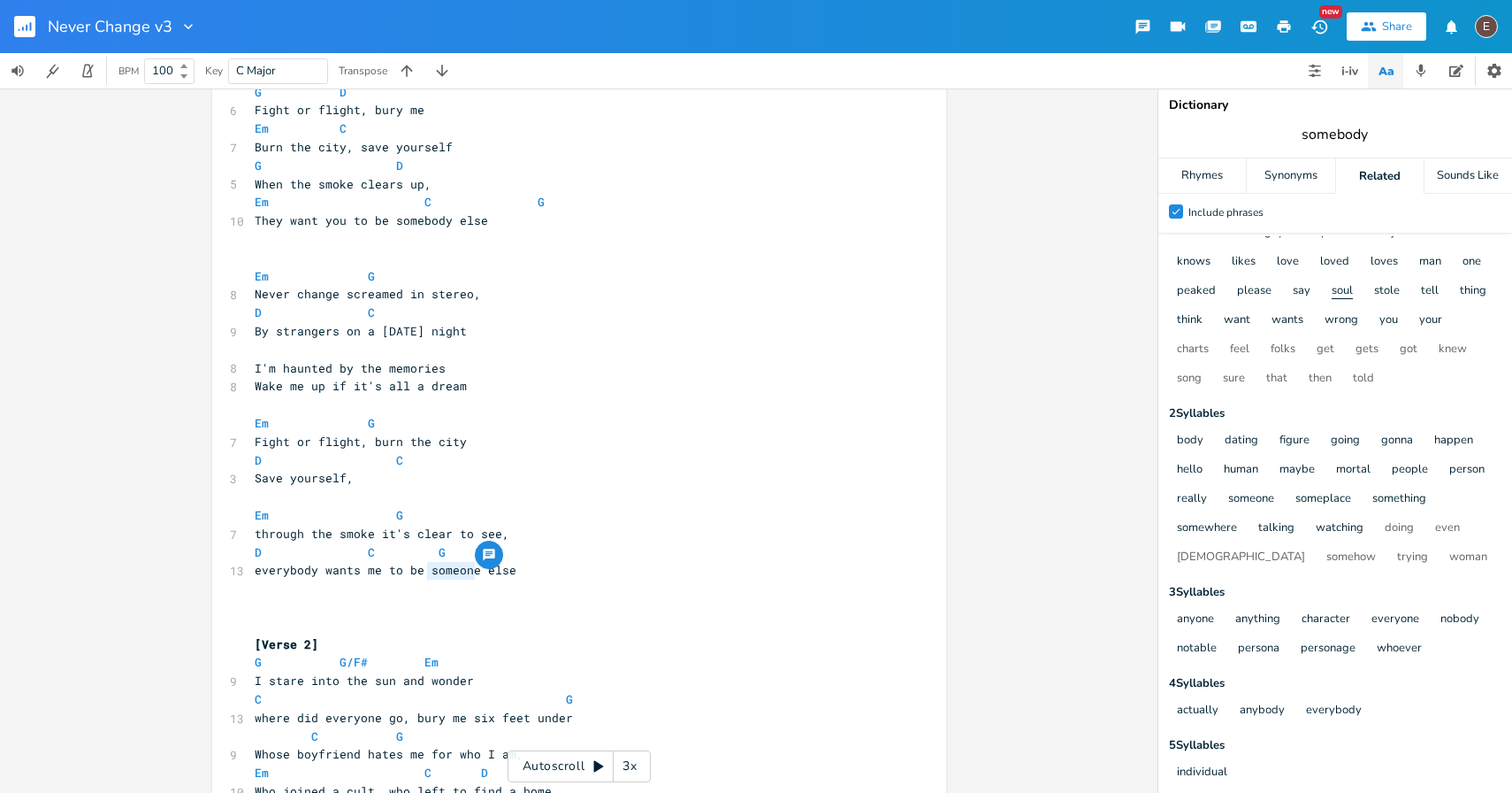
scroll to position [54, 0]
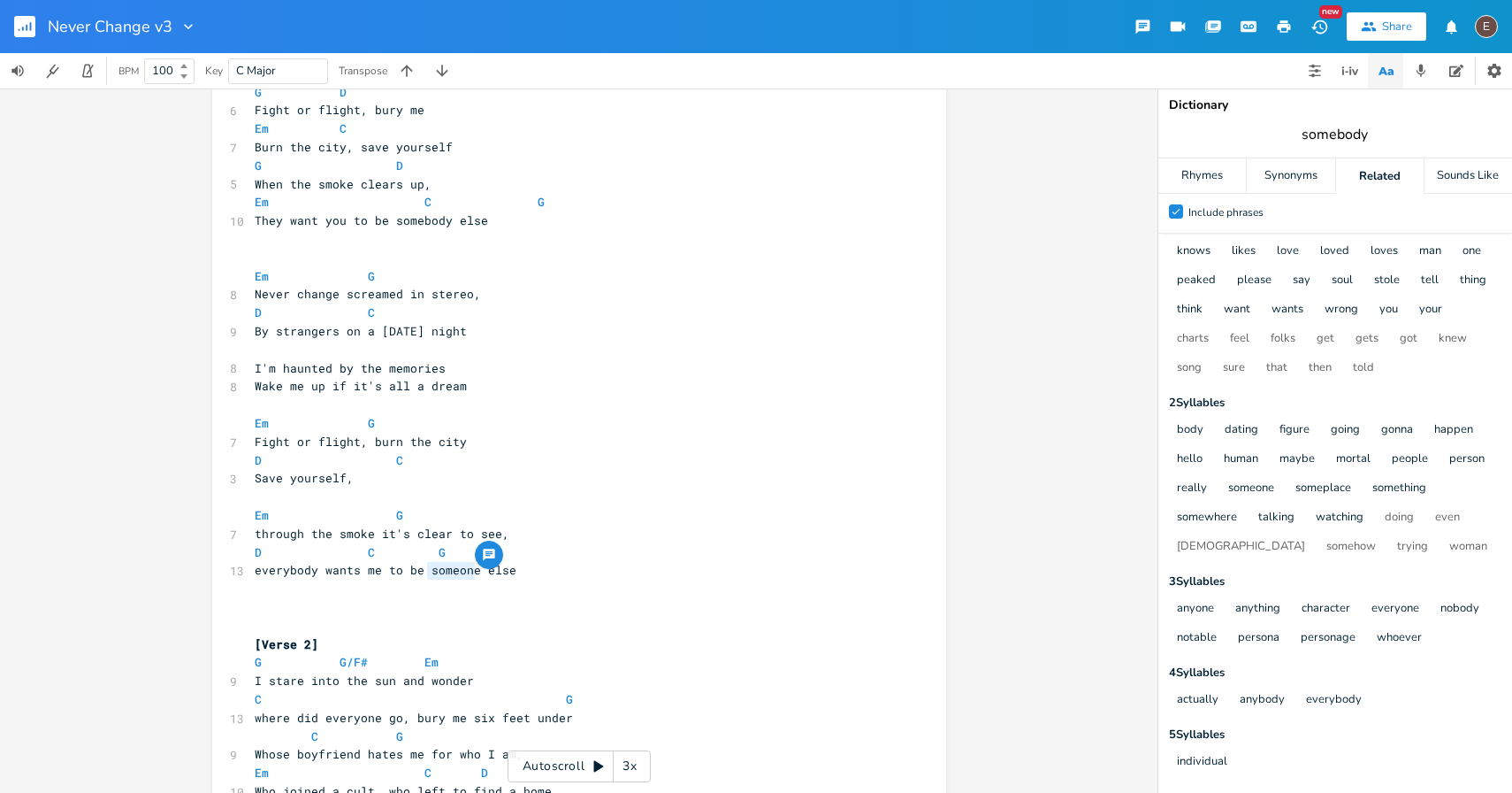
click at [447, 567] on span "everybody wants me to be someone else" at bounding box center [385, 570] width 262 height 16
type textarea "someone"
click at [447, 567] on span "everybody wants me to be someone else" at bounding box center [385, 570] width 262 height 16
click at [447, 569] on span "everybody wants me to be someone else" at bounding box center [385, 570] width 262 height 16
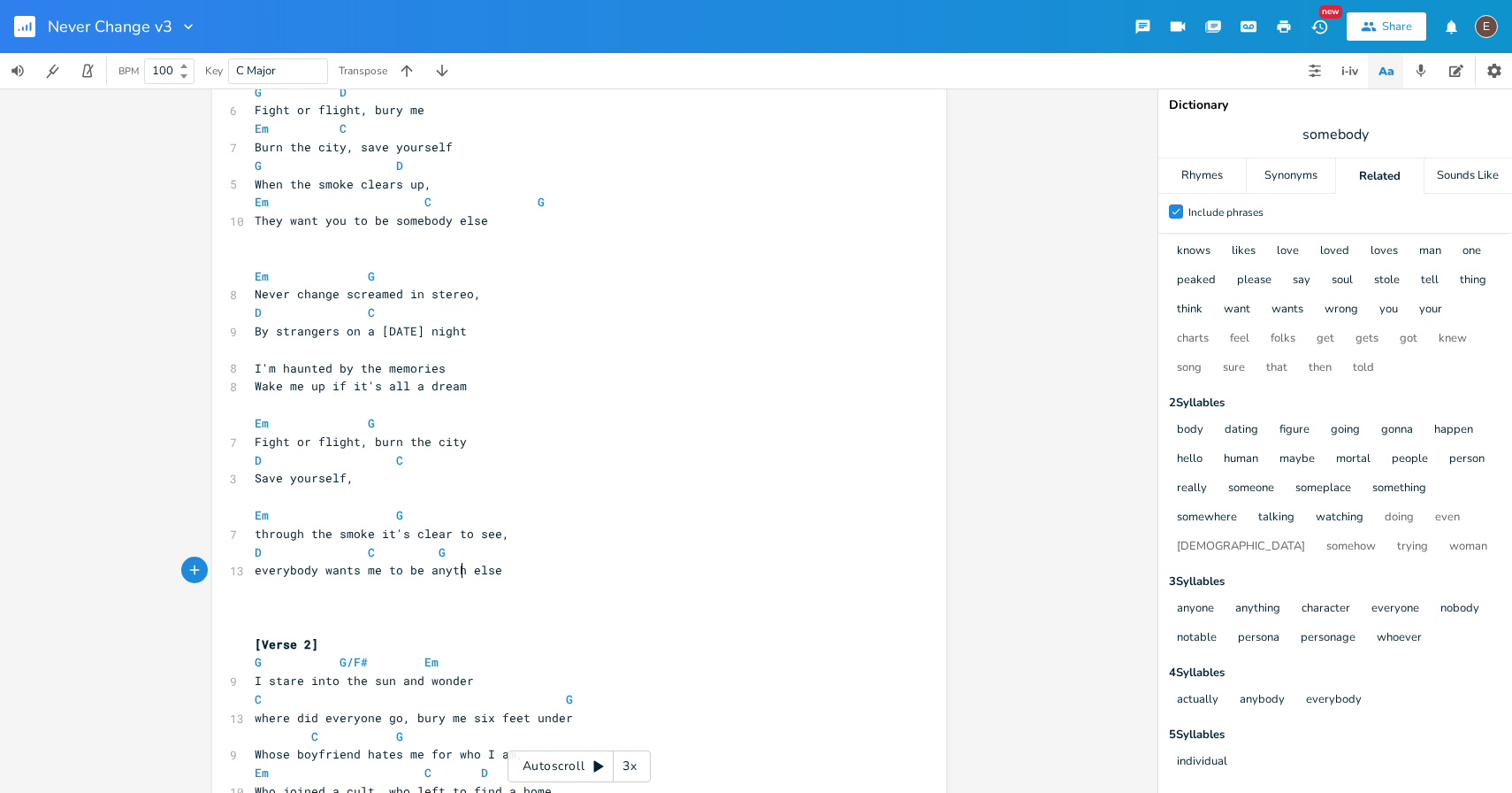
type textarea "anything"
click at [462, 567] on span "everybody wants me to be anything else" at bounding box center [389, 570] width 269 height 16
type textarea "anyone"
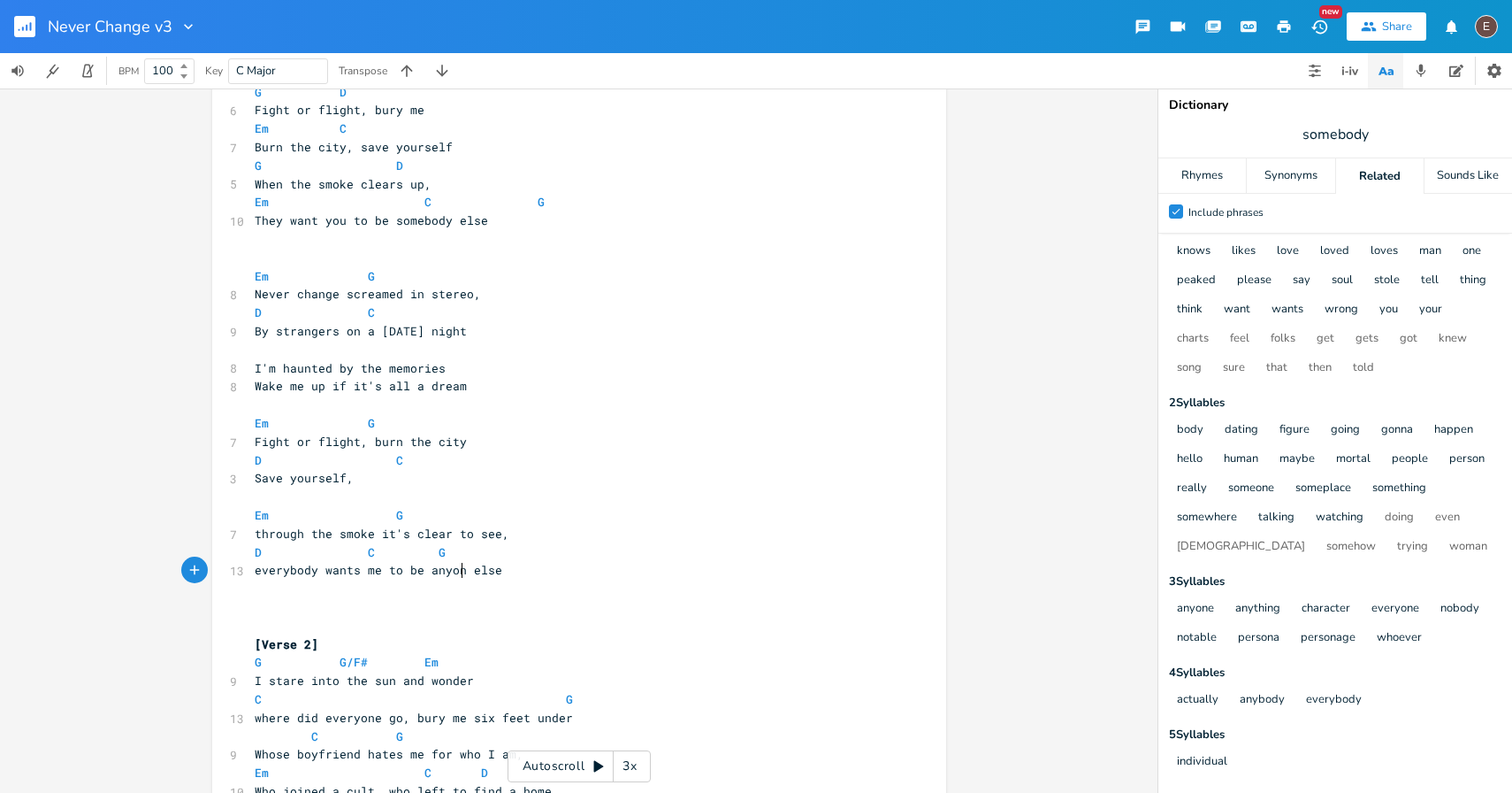
scroll to position [0, 38]
click at [547, 585] on pre "​" at bounding box center [570, 588] width 638 height 19
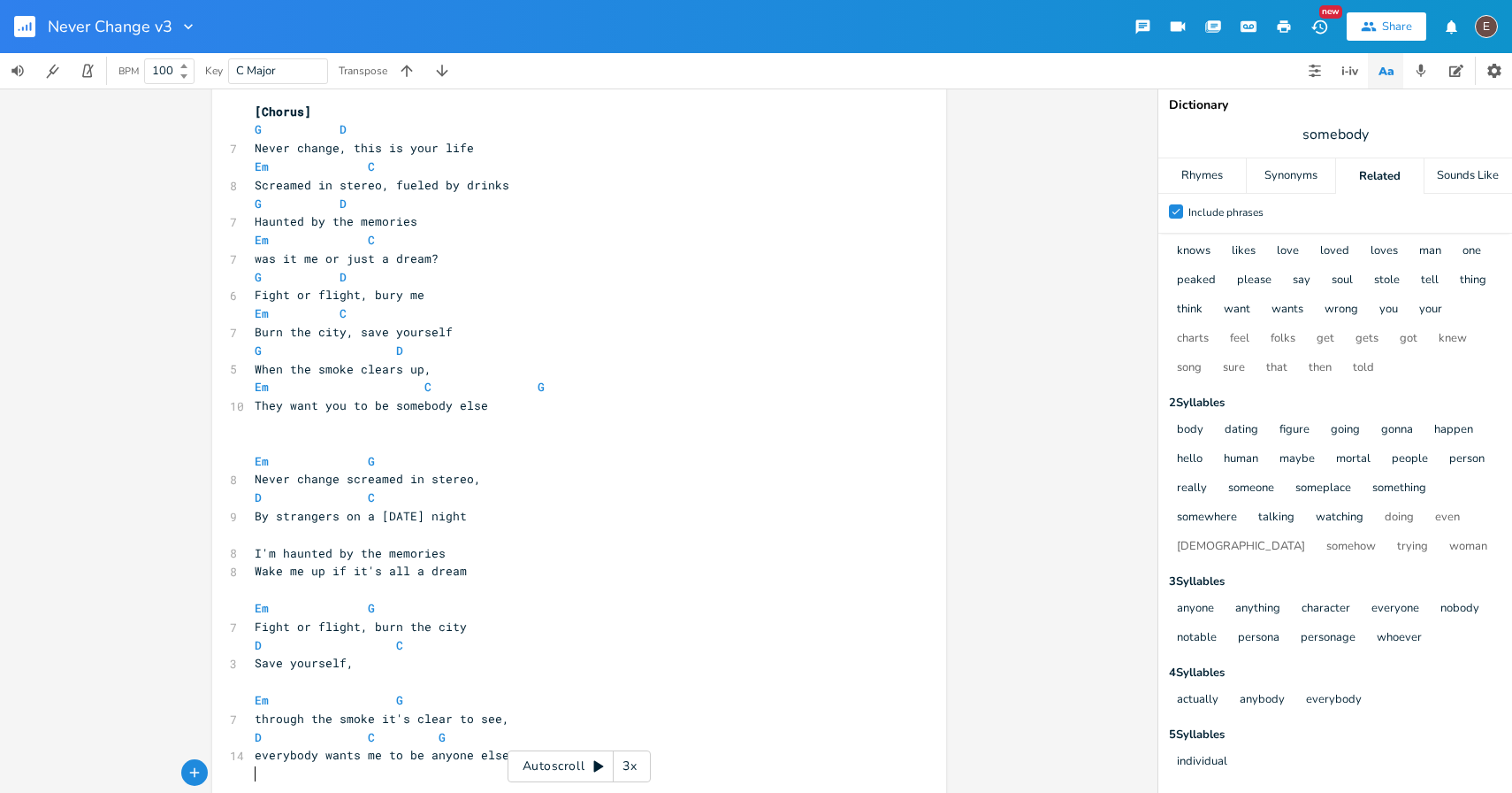
scroll to position [527, 0]
